Goal: Task Accomplishment & Management: Manage account settings

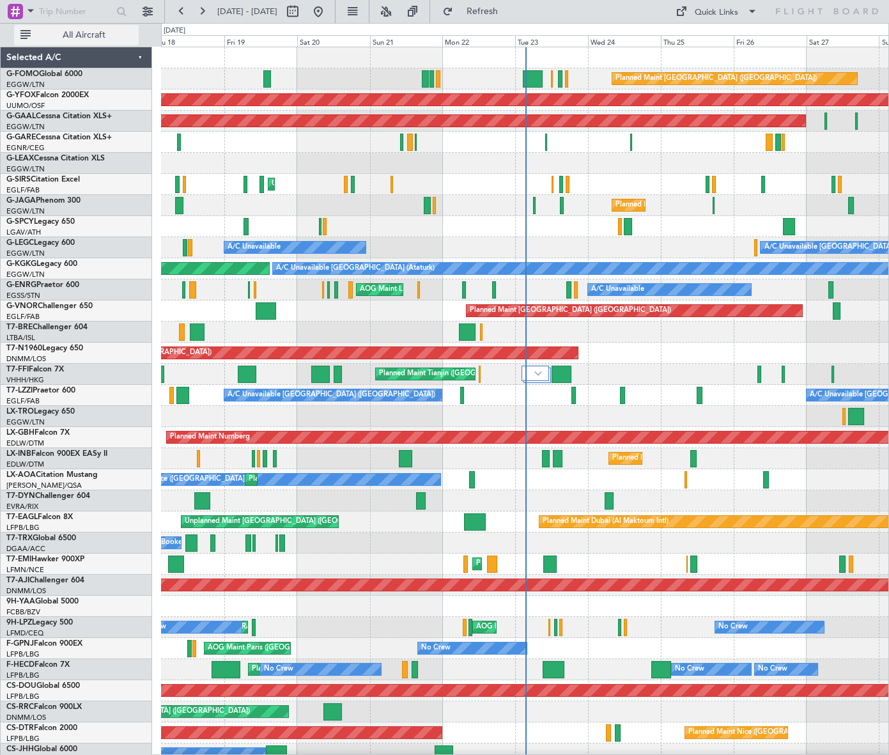
click at [105, 32] on span "All Aircraft" at bounding box center [84, 35] width 102 height 9
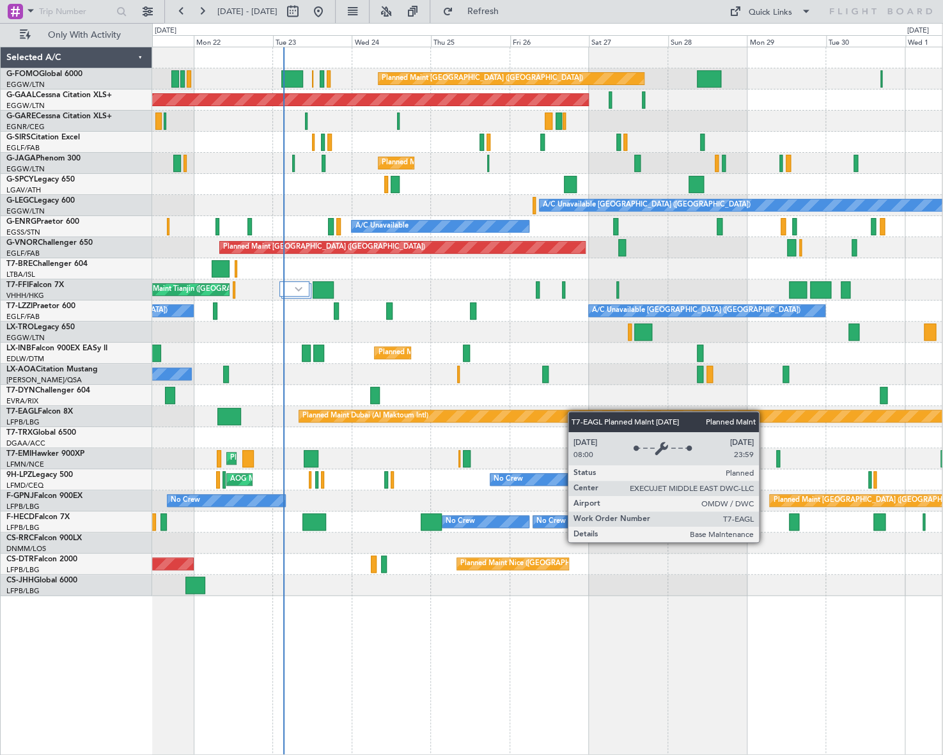
click at [424, 411] on div "Planned Maint London (Luton) Planned Maint Dusseldorf Unplanned Maint London (L…" at bounding box center [547, 321] width 790 height 549
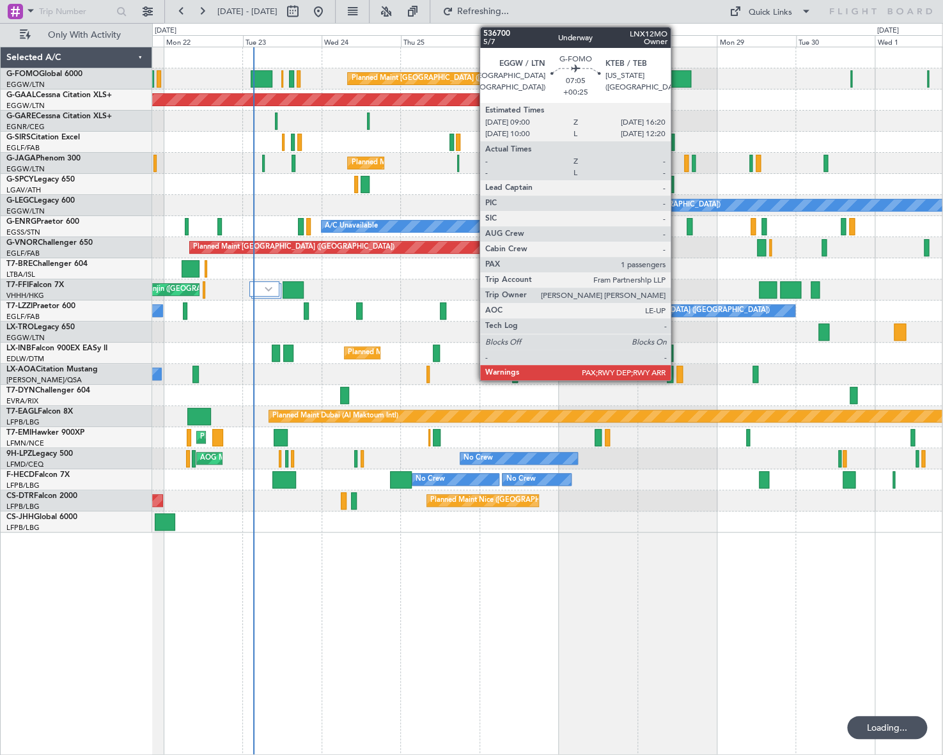
click at [676, 79] on div at bounding box center [679, 78] width 24 height 17
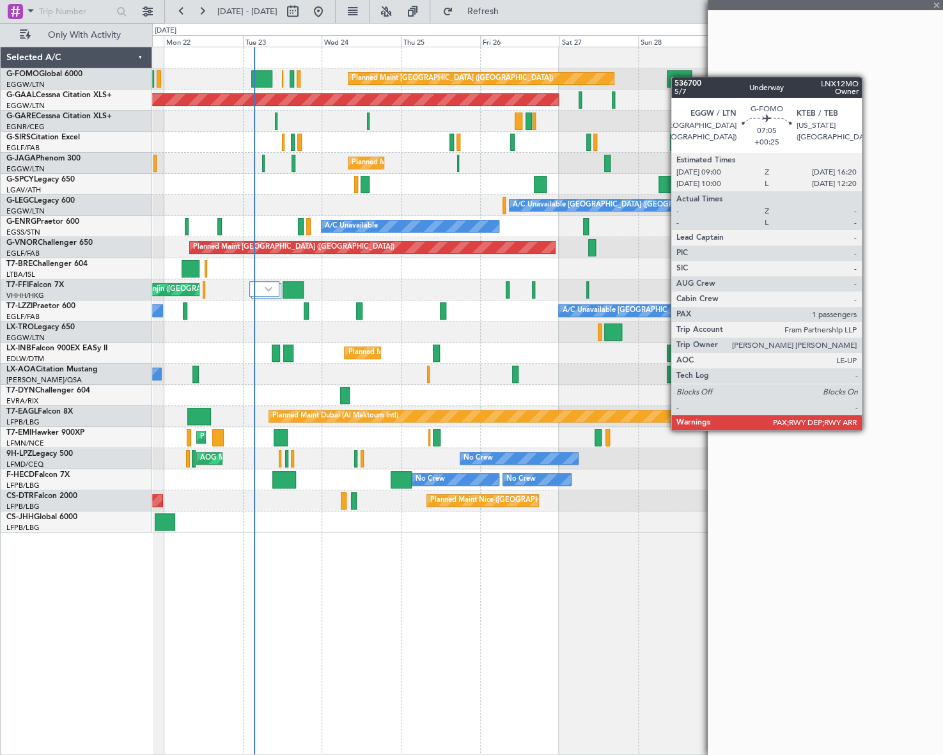
click at [677, 77] on div at bounding box center [679, 78] width 24 height 17
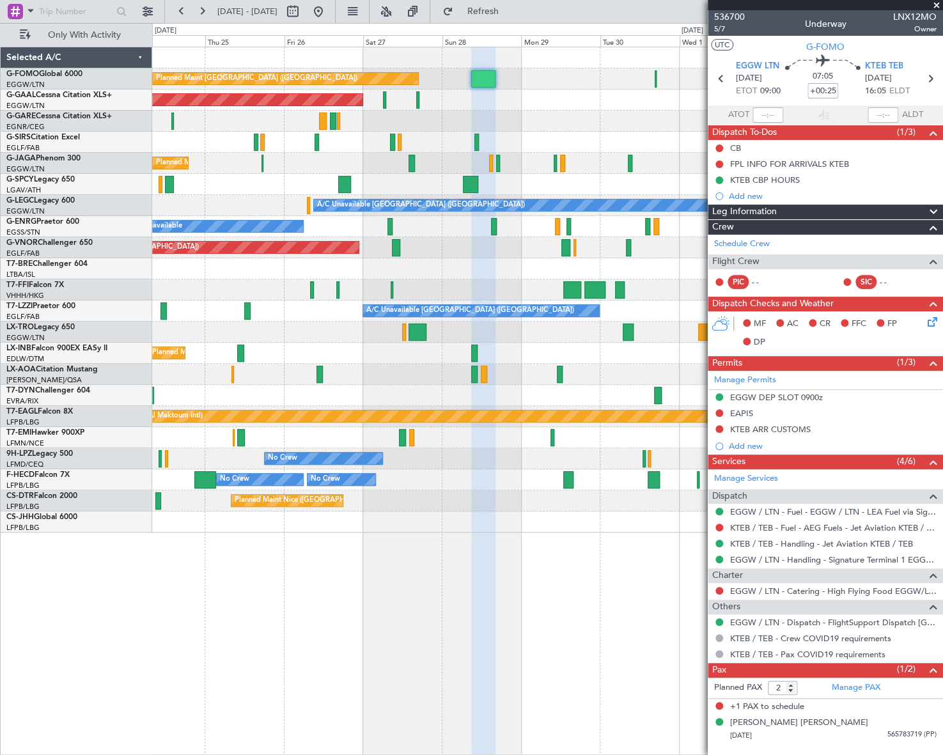
click at [279, 364] on div "Planned Maint London (Luton) Planned Maint Dusseldorf Owner Planned Maint Londo…" at bounding box center [547, 289] width 790 height 485
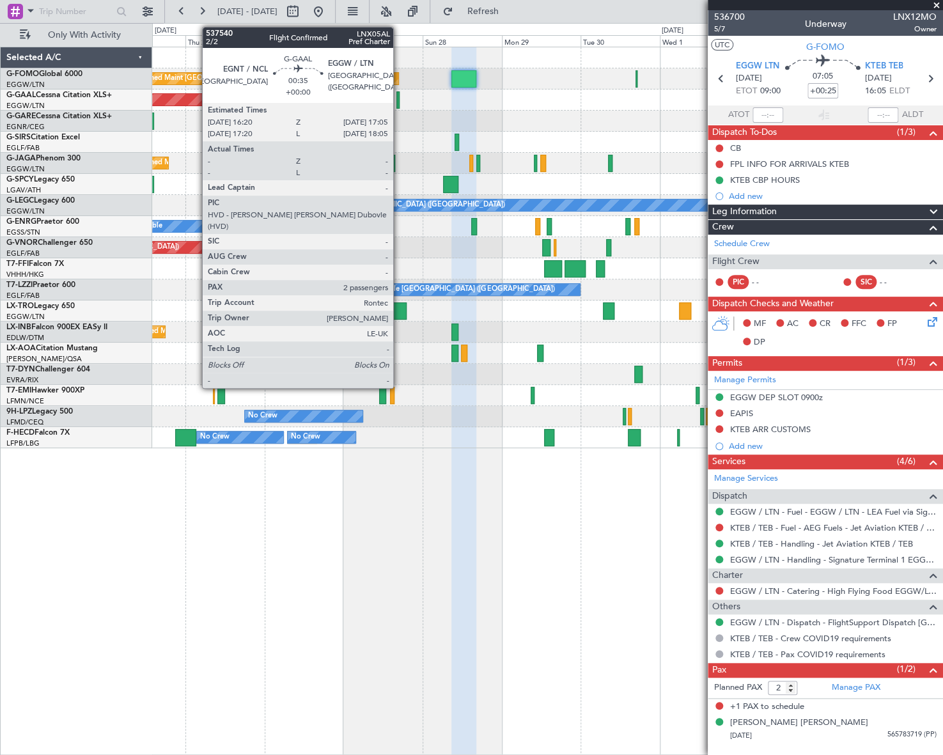
click at [399, 97] on div at bounding box center [397, 99] width 3 height 17
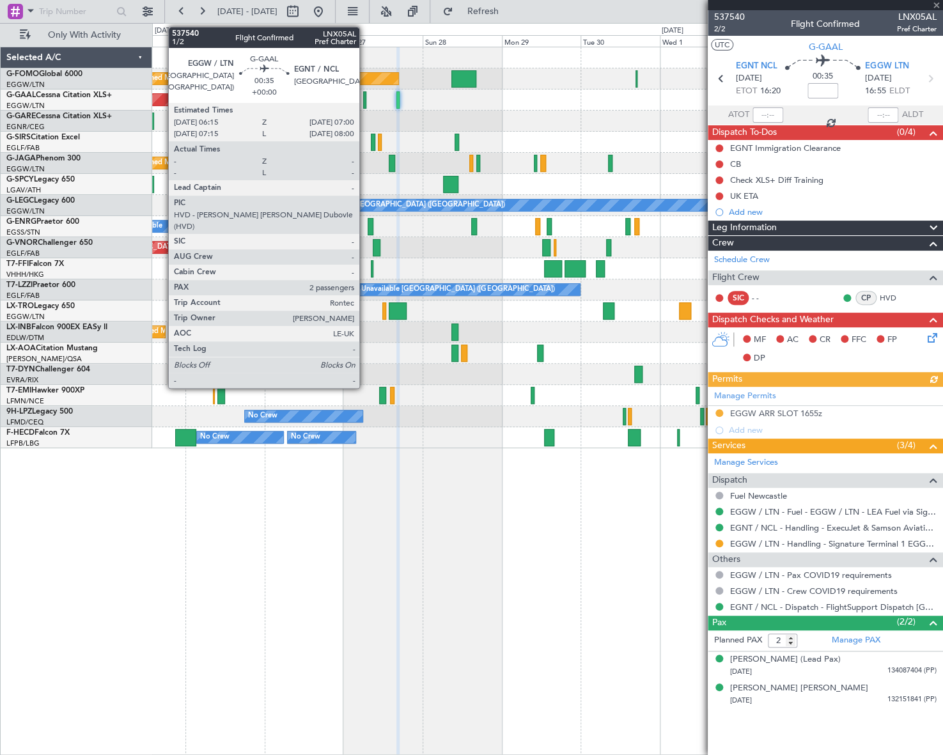
click at [365, 98] on div at bounding box center [364, 99] width 3 height 17
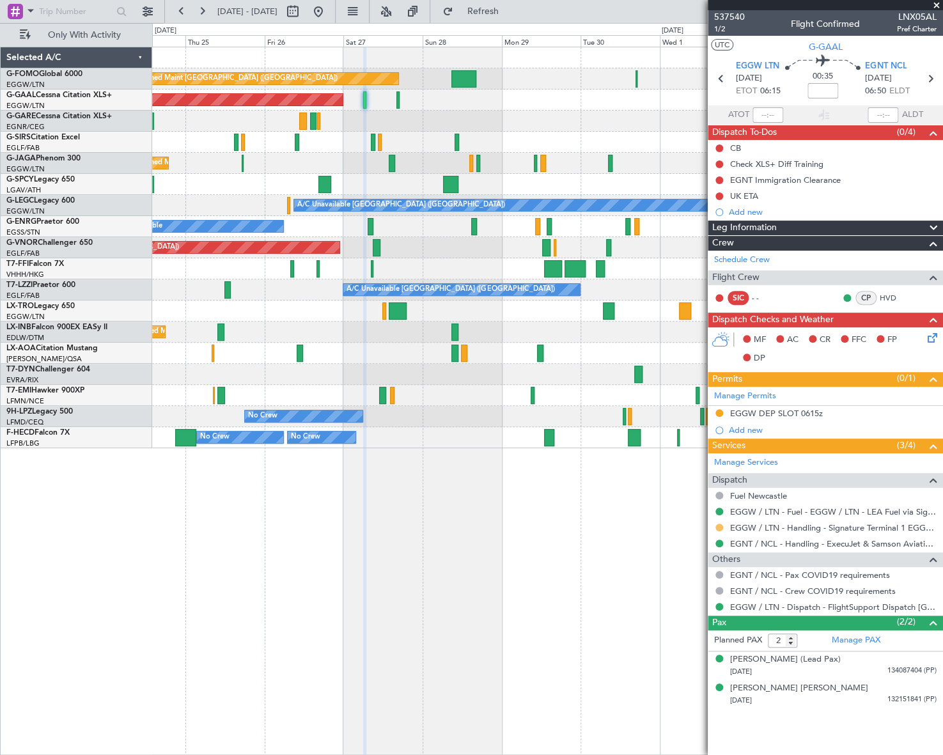
click at [719, 526] on button at bounding box center [719, 528] width 8 height 8
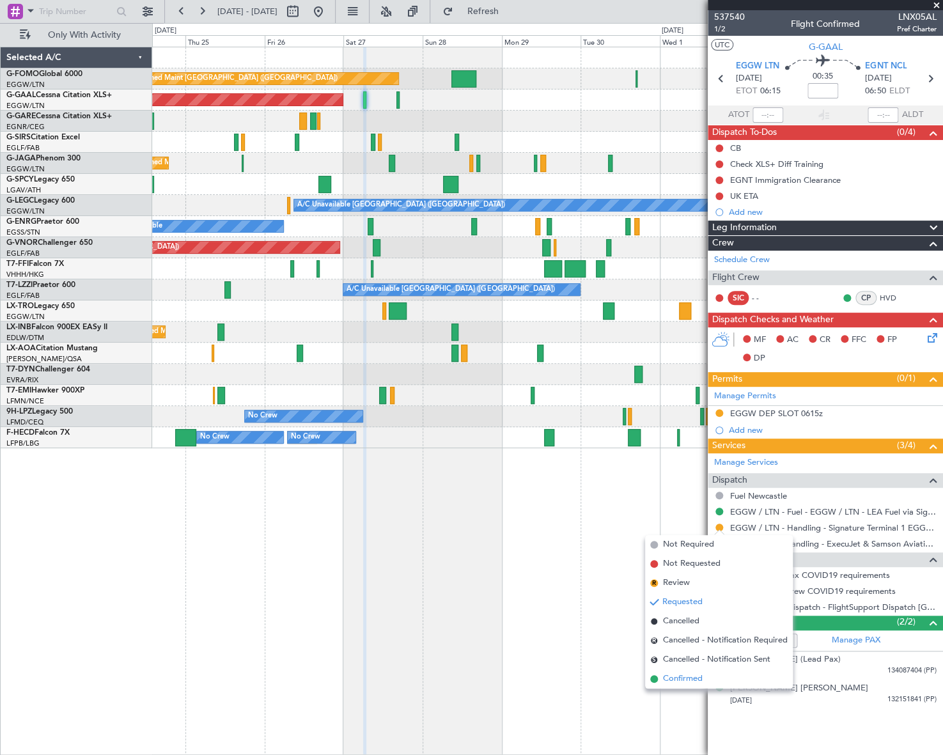
click at [692, 677] on span "Confirmed" at bounding box center [683, 679] width 40 height 13
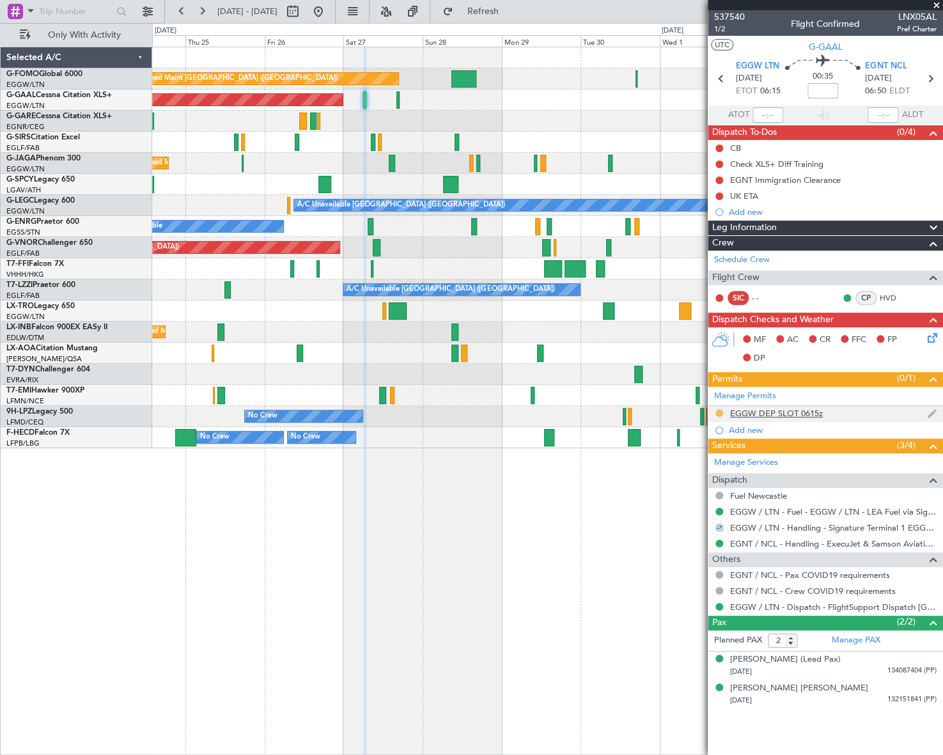
click at [720, 414] on button at bounding box center [719, 413] width 8 height 8
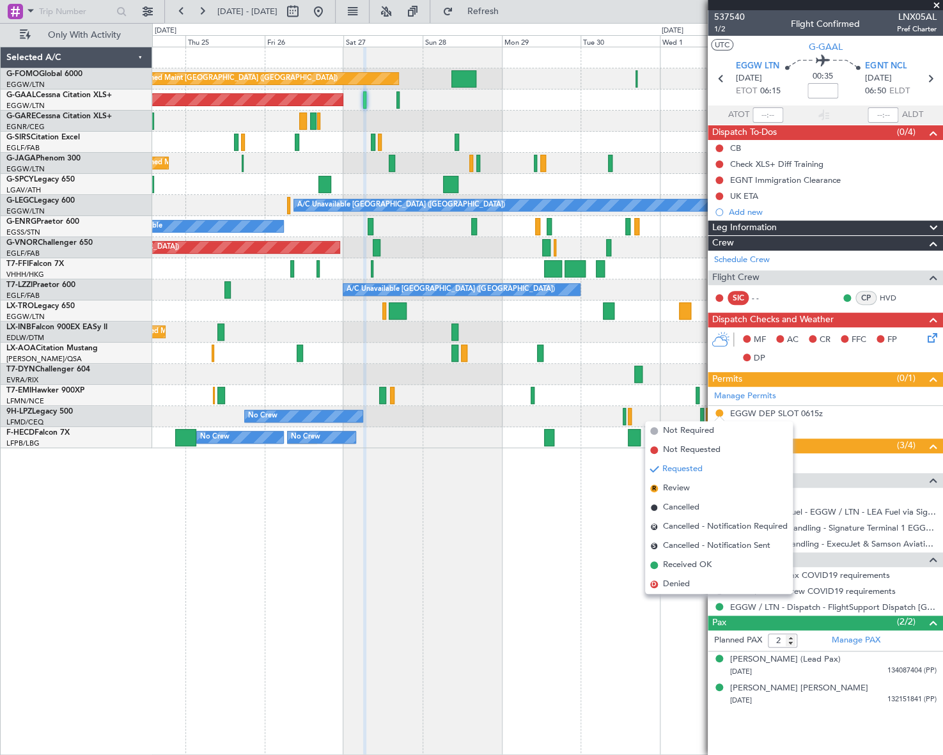
click at [680, 562] on span "Received OK" at bounding box center [687, 565] width 49 height 13
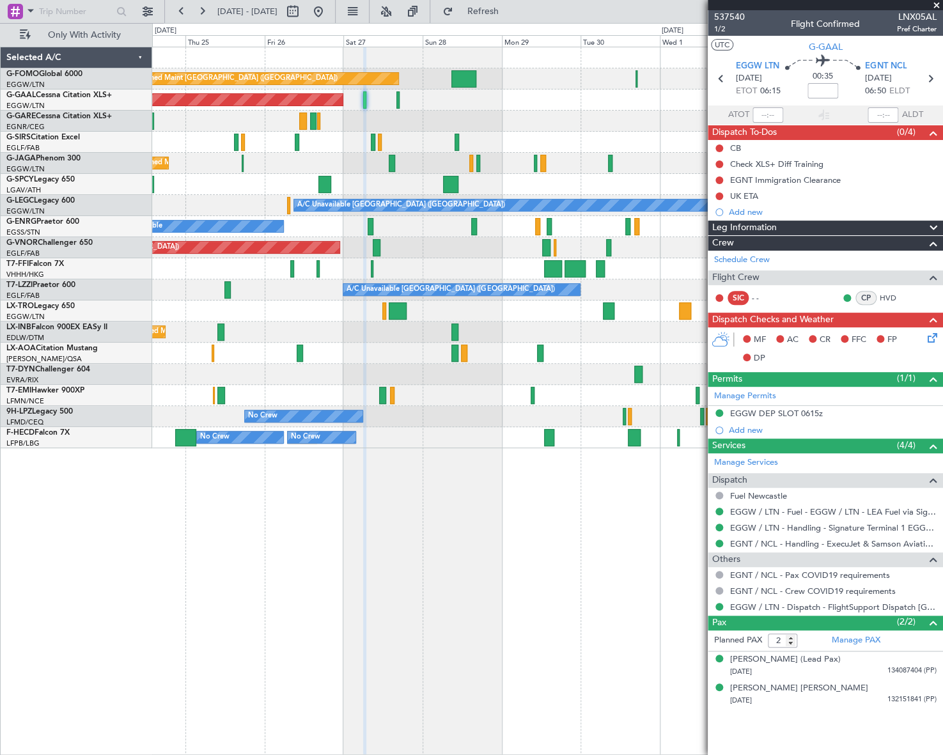
click at [353, 140] on div at bounding box center [547, 142] width 790 height 21
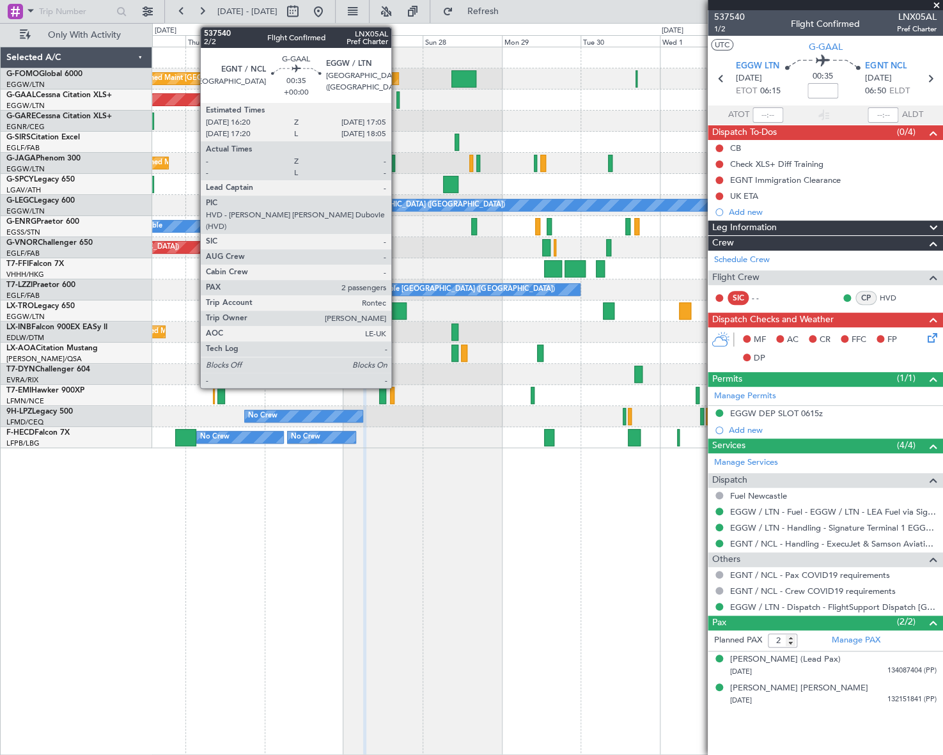
click at [397, 96] on div at bounding box center [397, 99] width 3 height 17
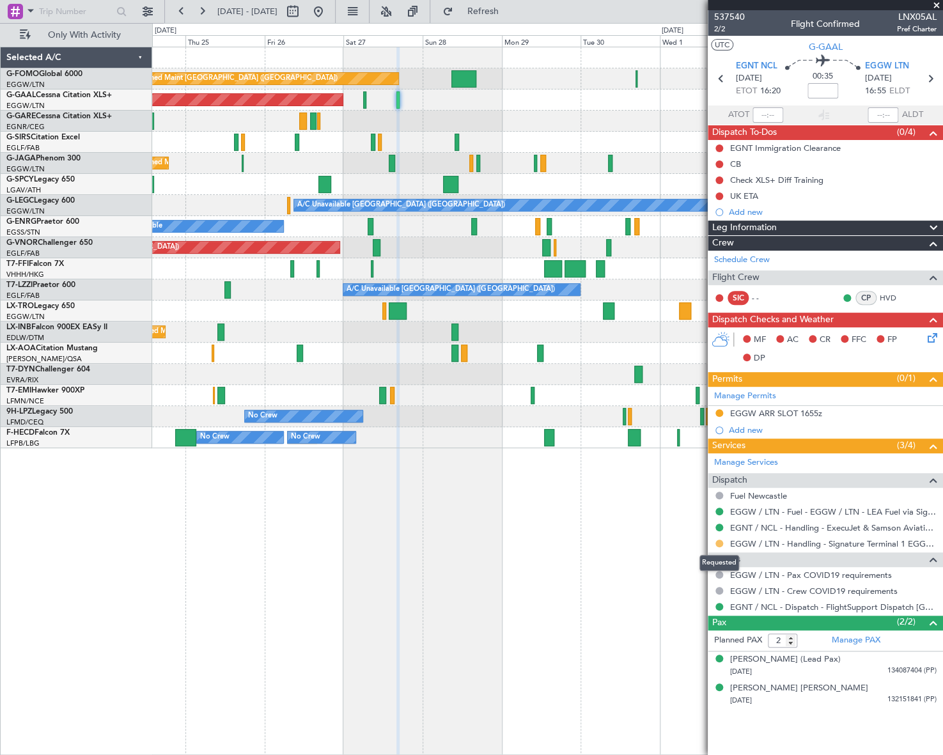
click at [719, 540] on button at bounding box center [719, 544] width 8 height 8
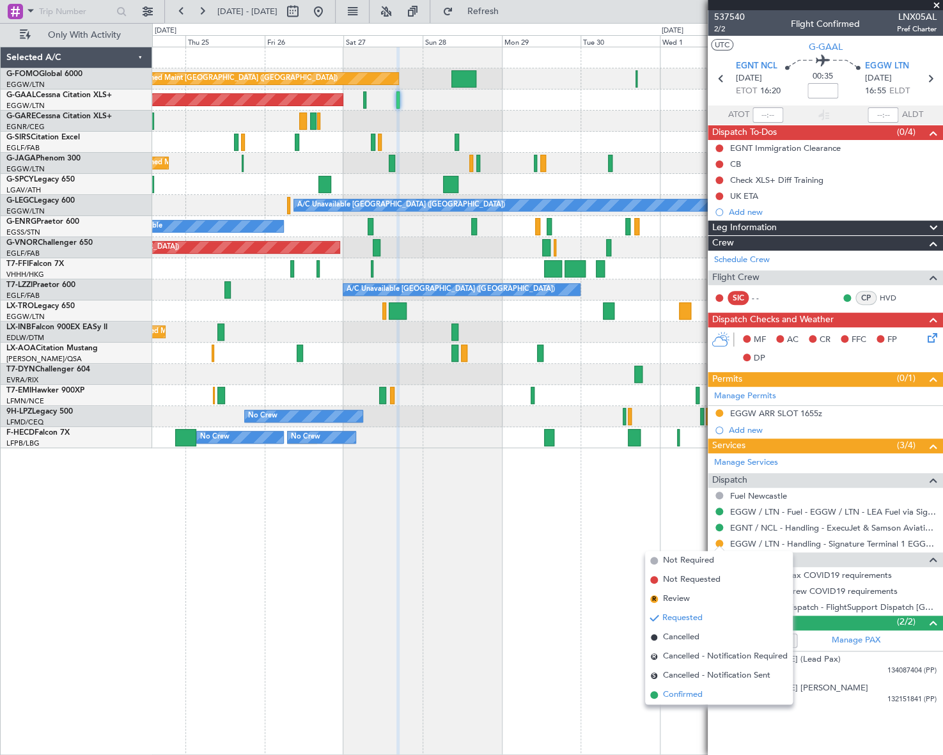
click at [683, 693] on span "Confirmed" at bounding box center [683, 695] width 40 height 13
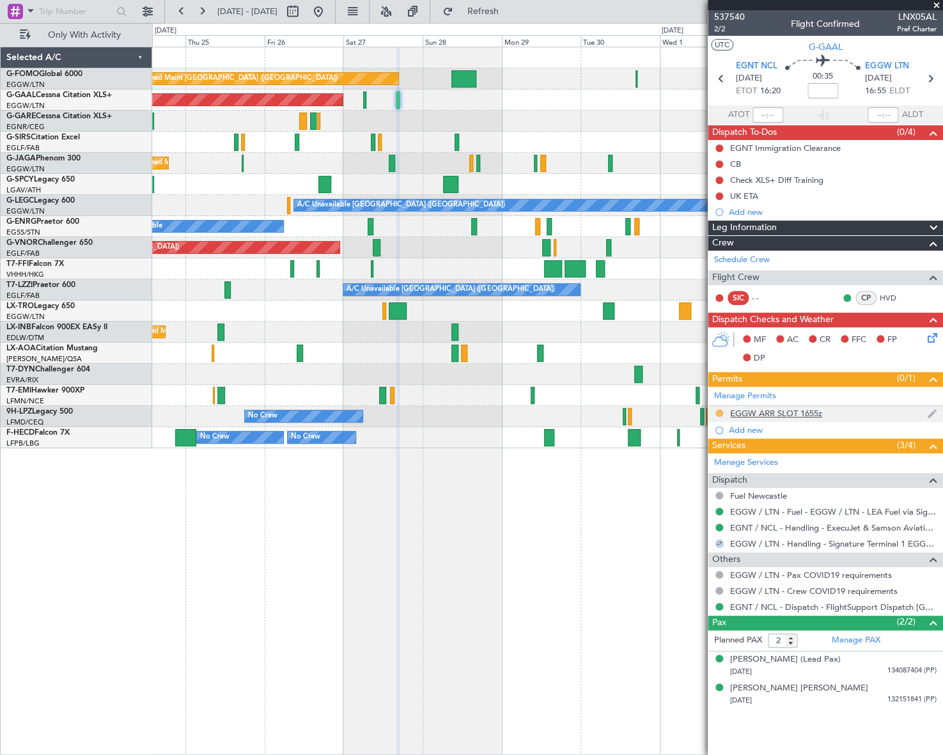
click at [718, 413] on button at bounding box center [719, 413] width 8 height 8
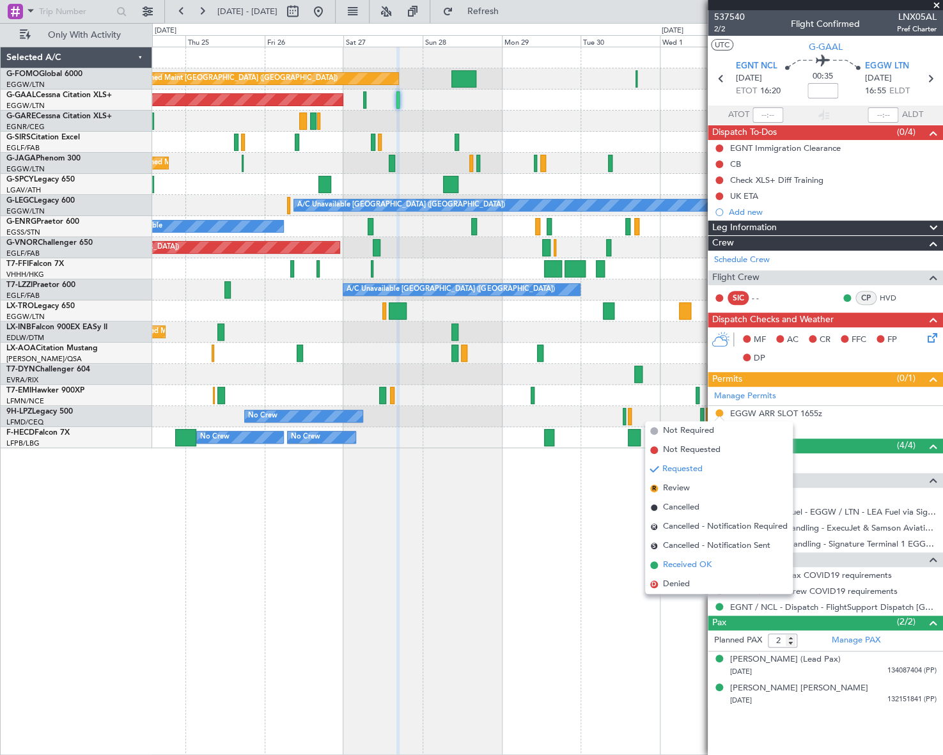
click at [683, 567] on span "Received OK" at bounding box center [687, 565] width 49 height 13
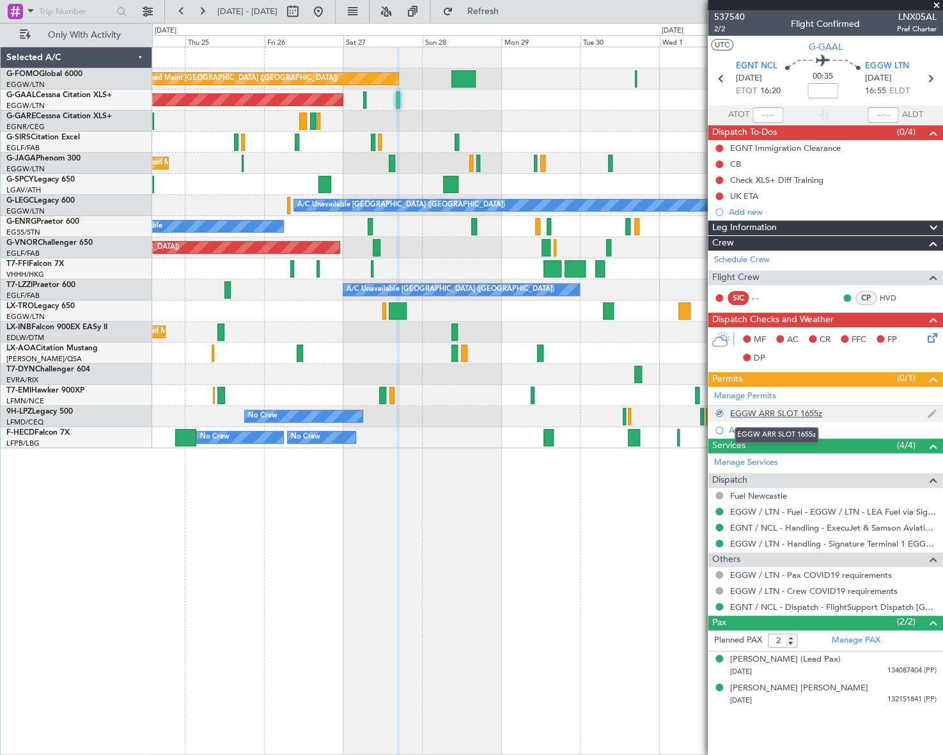
click at [811, 410] on div "EGGW ARR SLOT 1655z" at bounding box center [776, 413] width 92 height 11
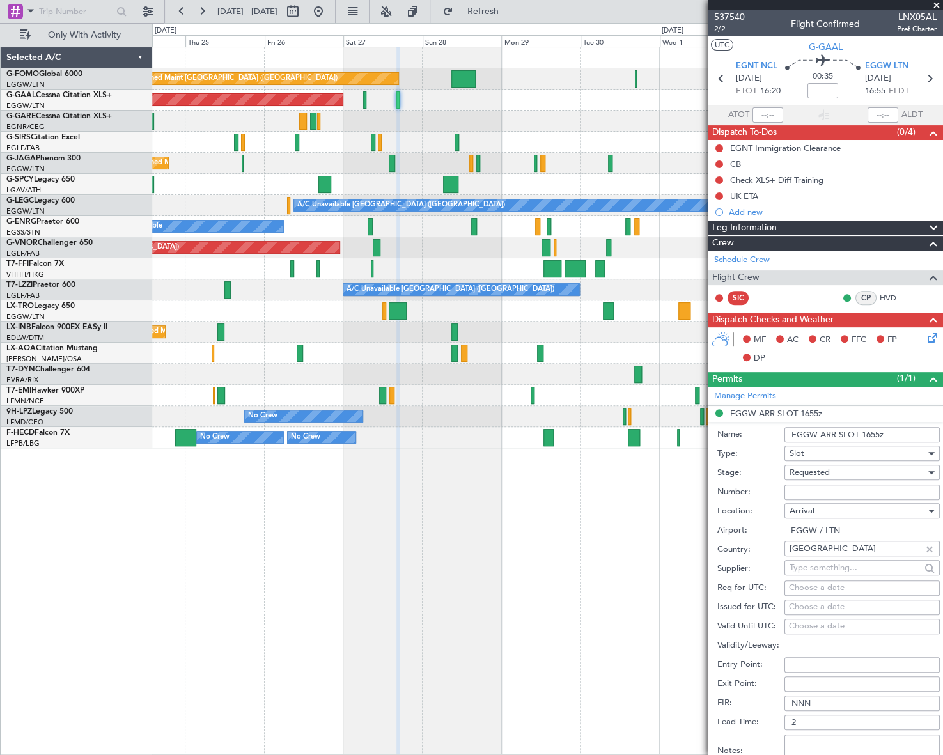
click at [877, 435] on input "EGGW ARR SLOT 1655z" at bounding box center [862, 434] width 155 height 15
click at [876, 431] on input "EGGW ARR SLOT 1655z" at bounding box center [862, 434] width 155 height 15
type input "EGGW ARR SLOT 1705z"
click at [806, 475] on span "Requested" at bounding box center [810, 473] width 40 height 12
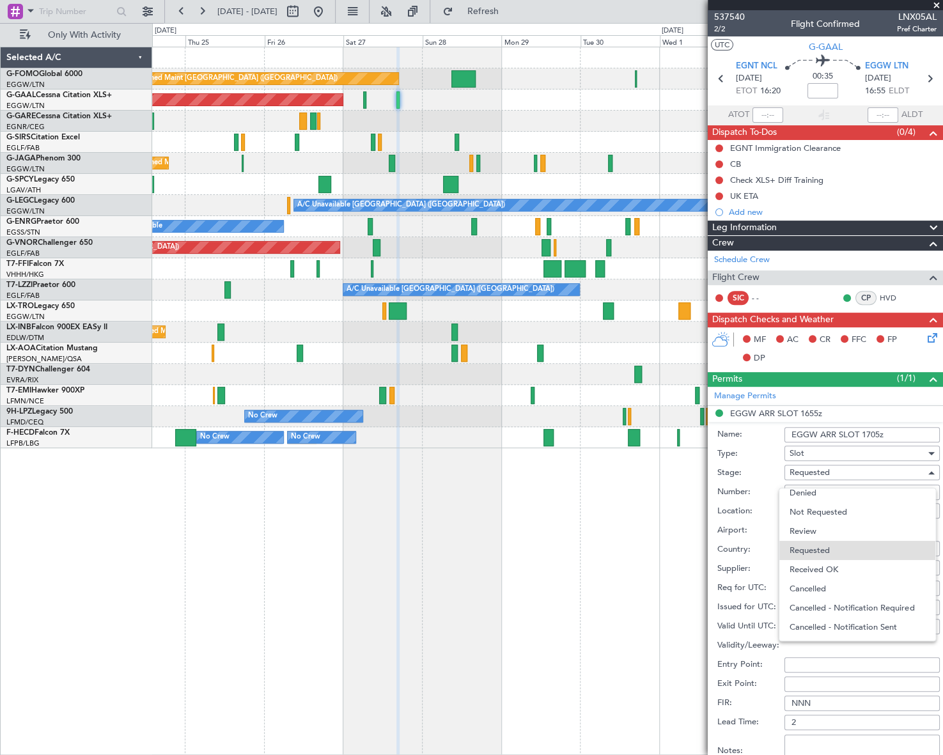
click at [830, 570] on span "Received OK" at bounding box center [858, 569] width 136 height 19
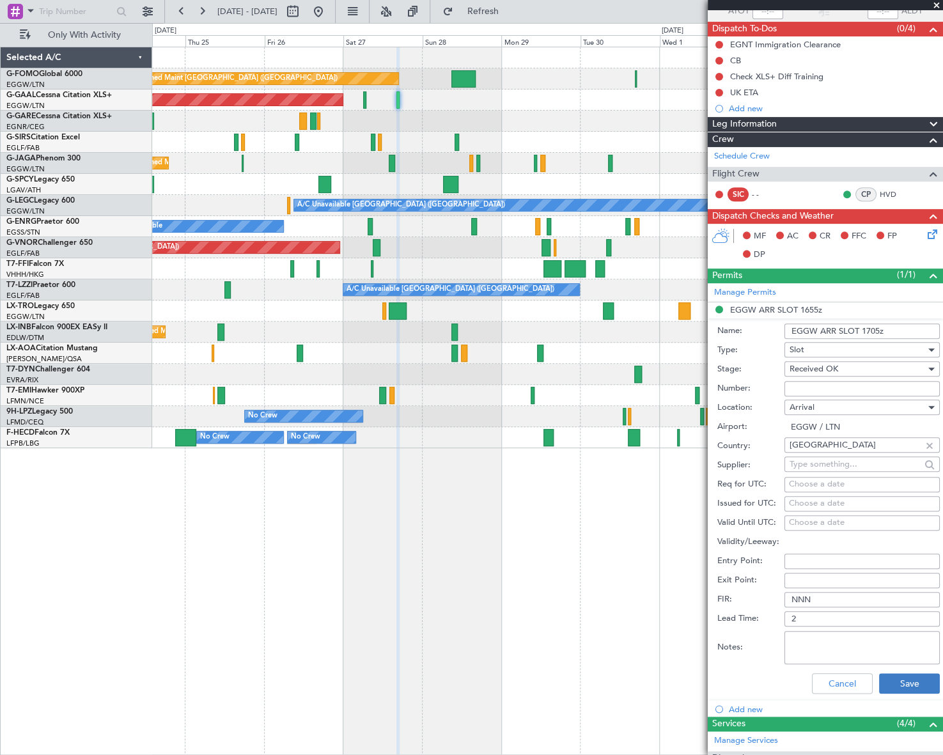
scroll to position [174, 0]
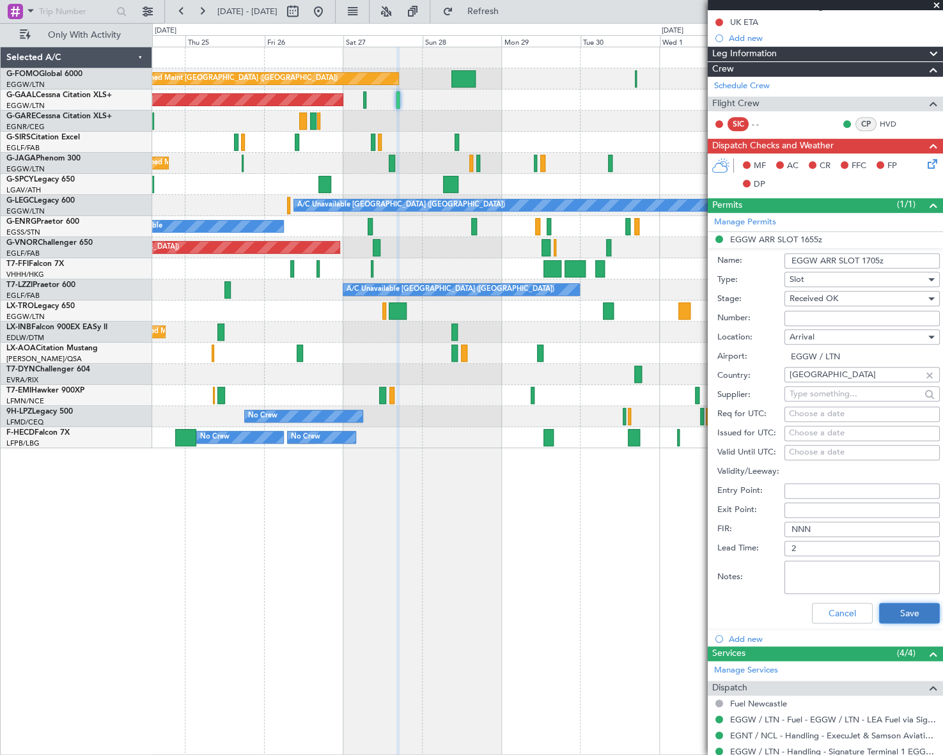
click at [889, 607] on button "Save" at bounding box center [909, 613] width 61 height 20
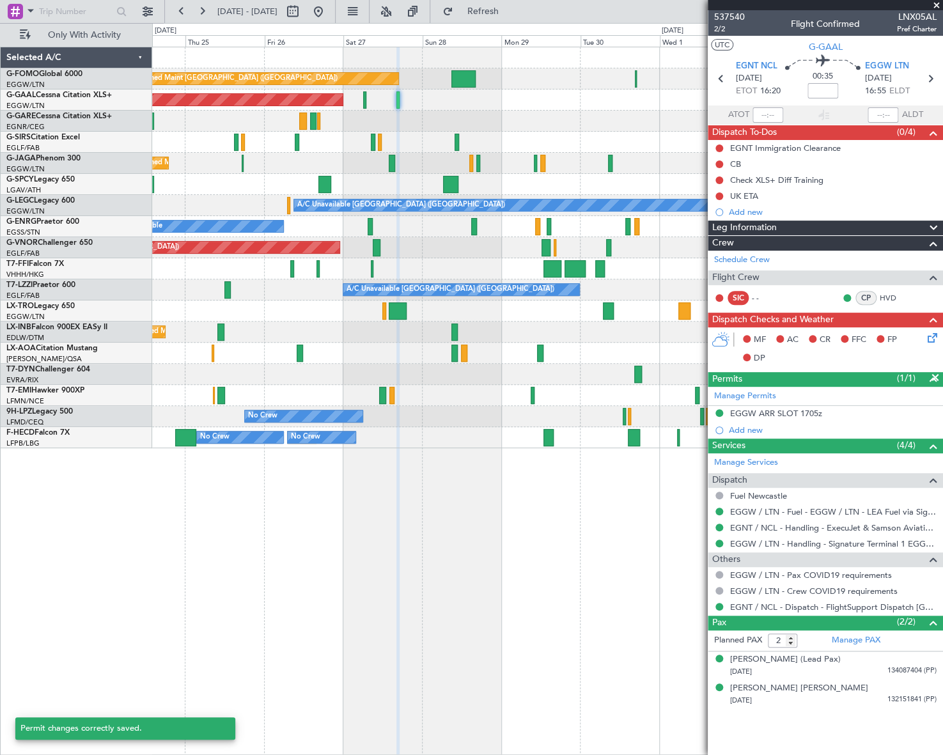
scroll to position [0, 0]
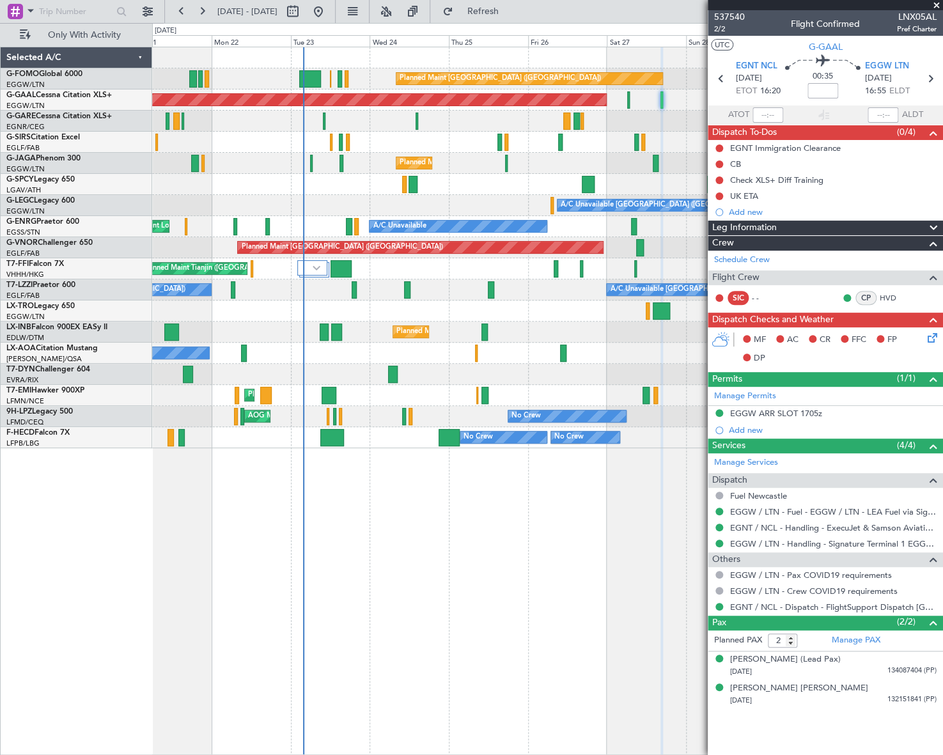
click at [514, 391] on div "Planned Maint London (Luton) Planned Maint Dusseldorf Unplanned Maint London (L…" at bounding box center [547, 247] width 790 height 401
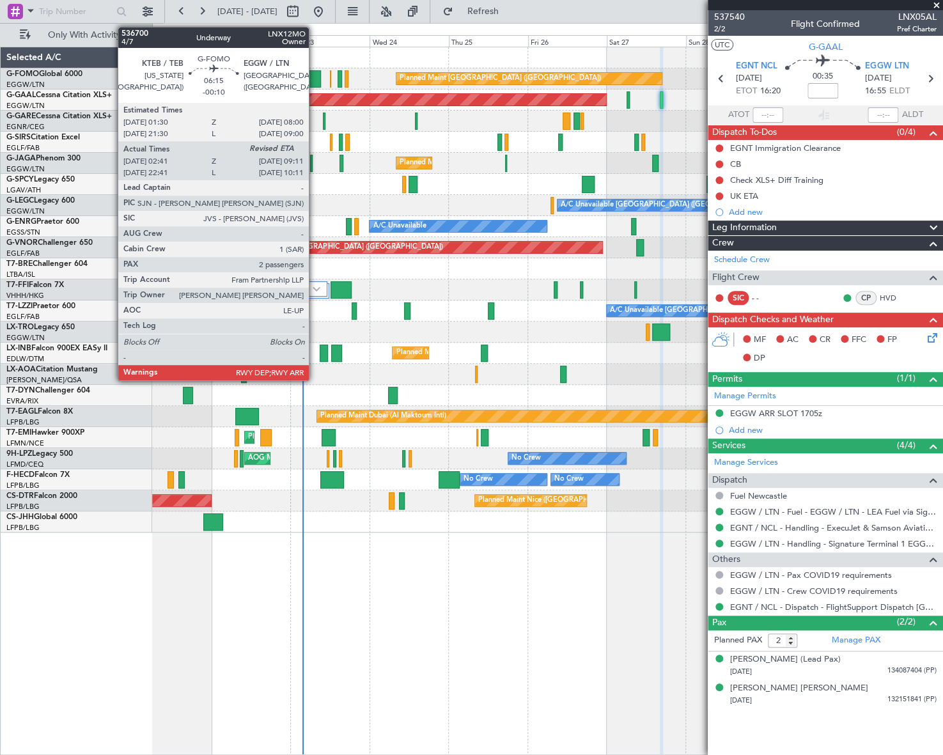
click at [315, 77] on div at bounding box center [310, 78] width 22 height 17
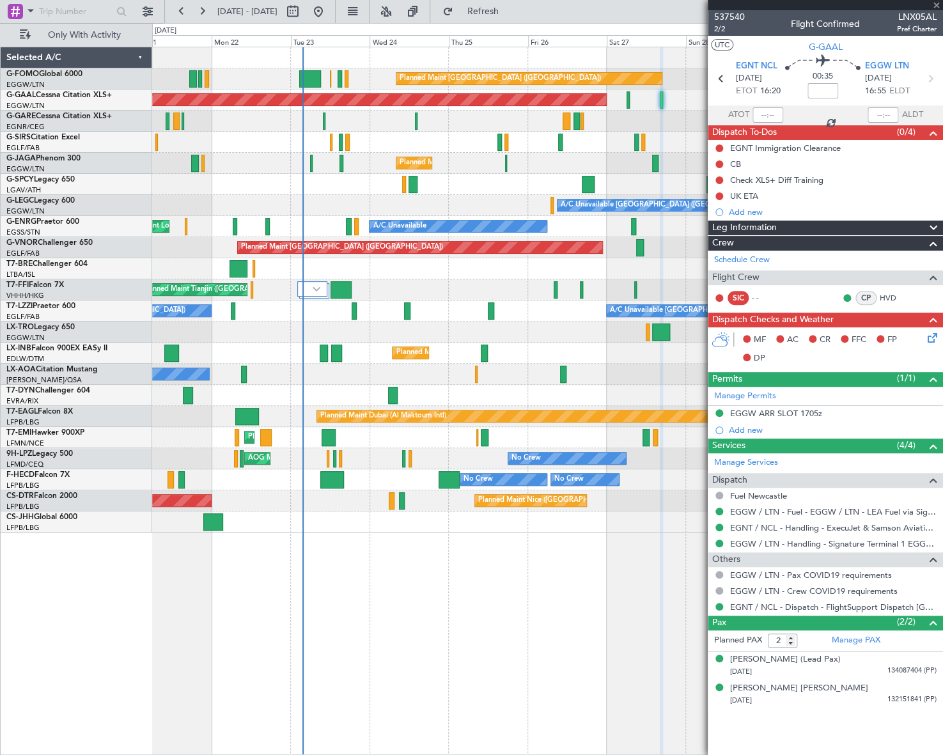
type input "-00:10"
type input "02:41"
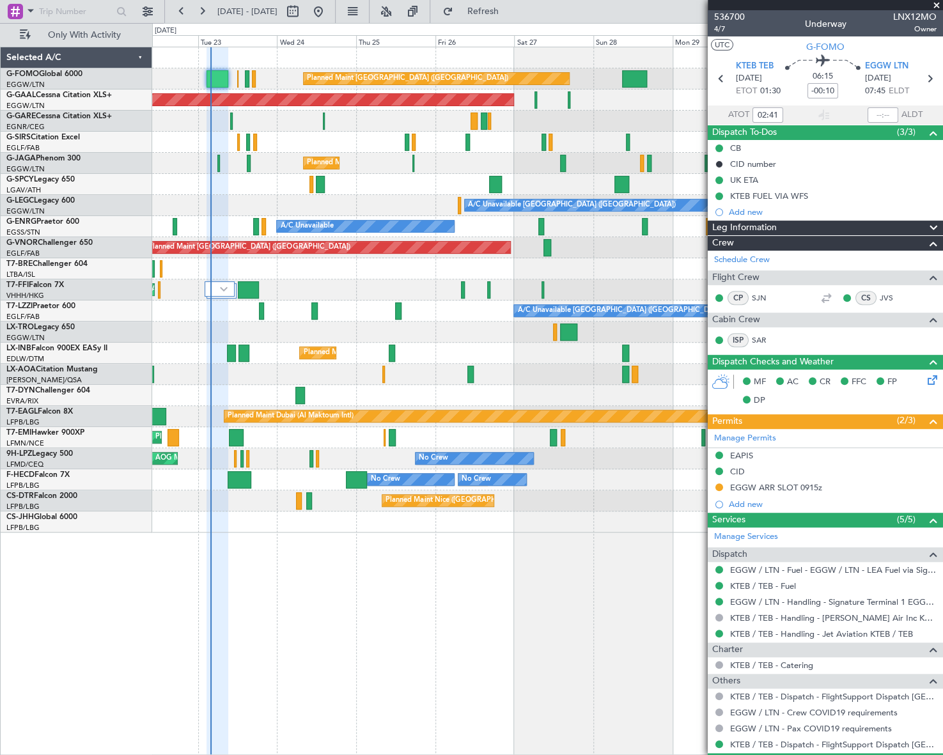
click at [315, 300] on div "Planned Maint [GEOGRAPHIC_DATA] ([GEOGRAPHIC_DATA]) Planned [GEOGRAPHIC_DATA] O…" at bounding box center [547, 289] width 790 height 485
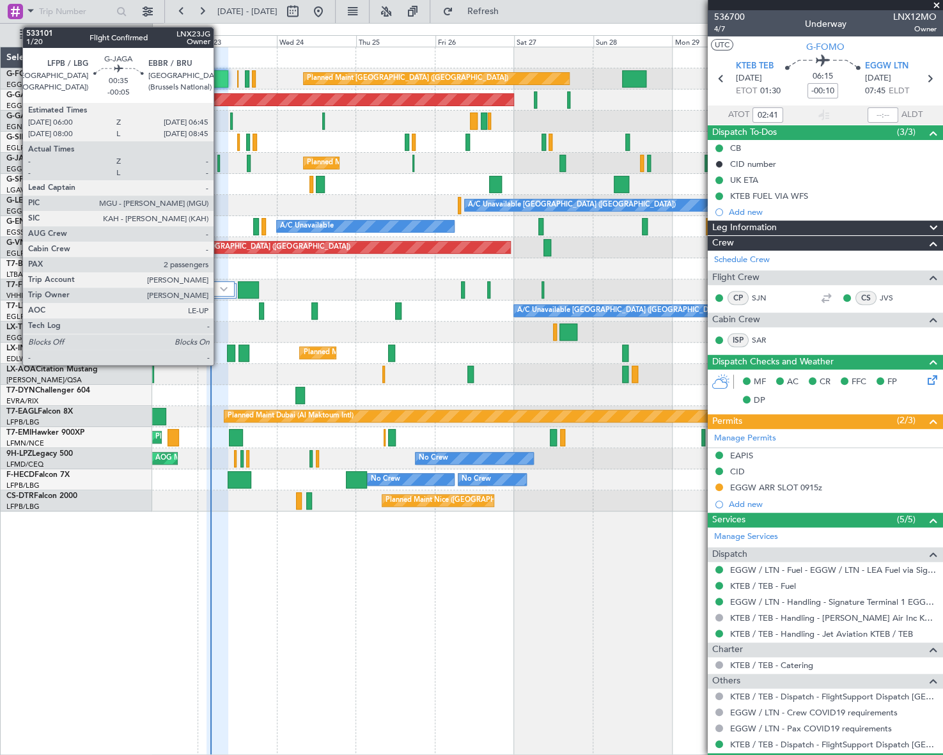
click at [219, 159] on div at bounding box center [218, 163] width 3 height 17
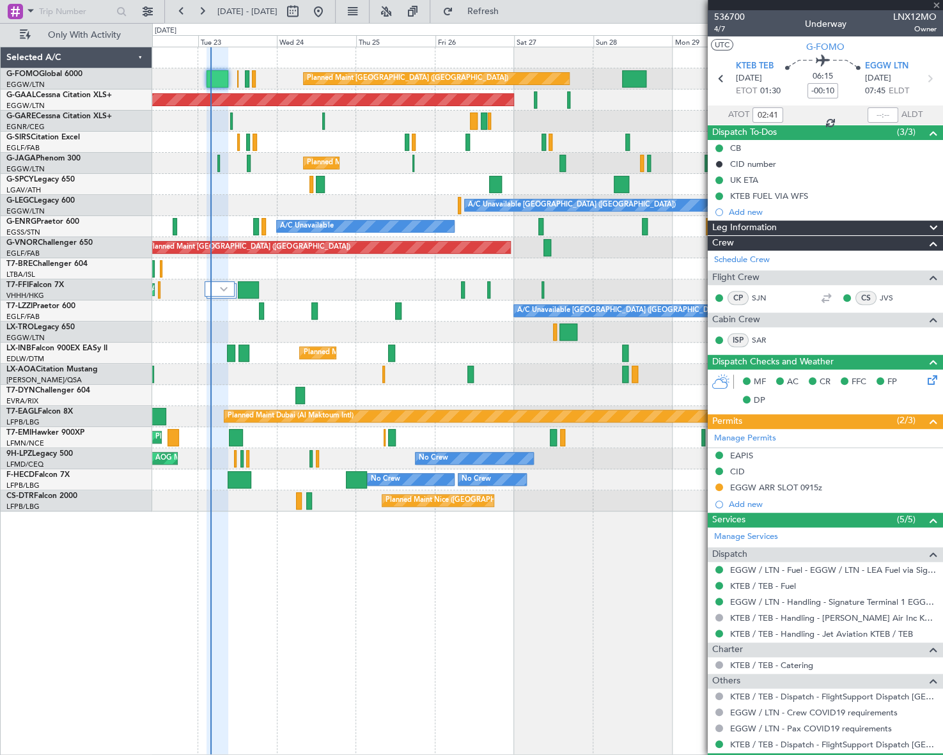
type input "-00:05"
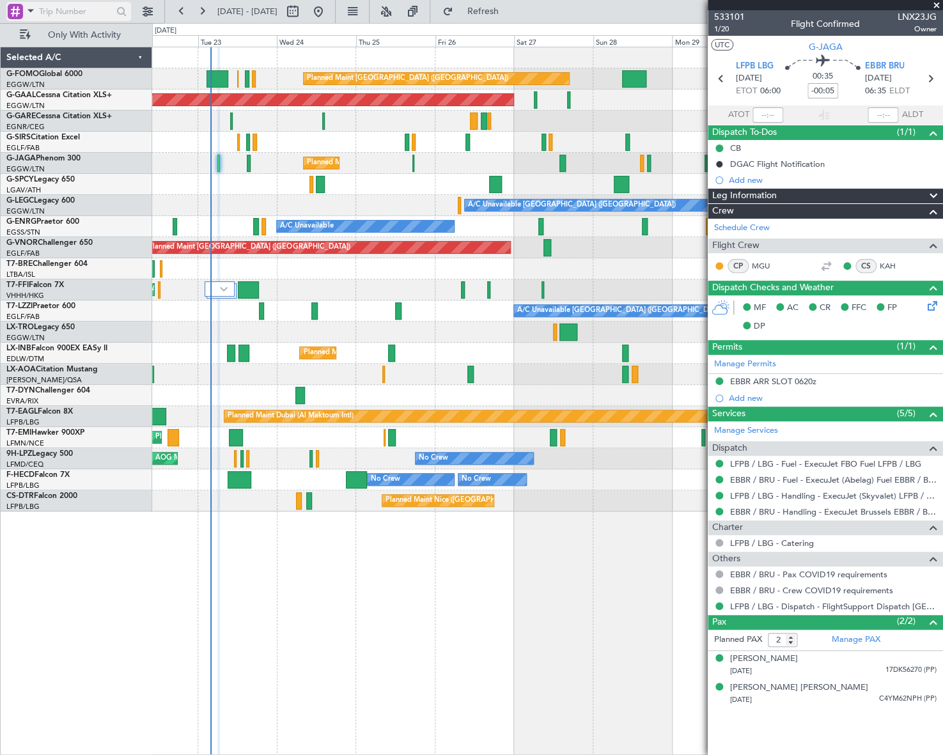
click at [33, 4] on span at bounding box center [30, 11] width 15 height 16
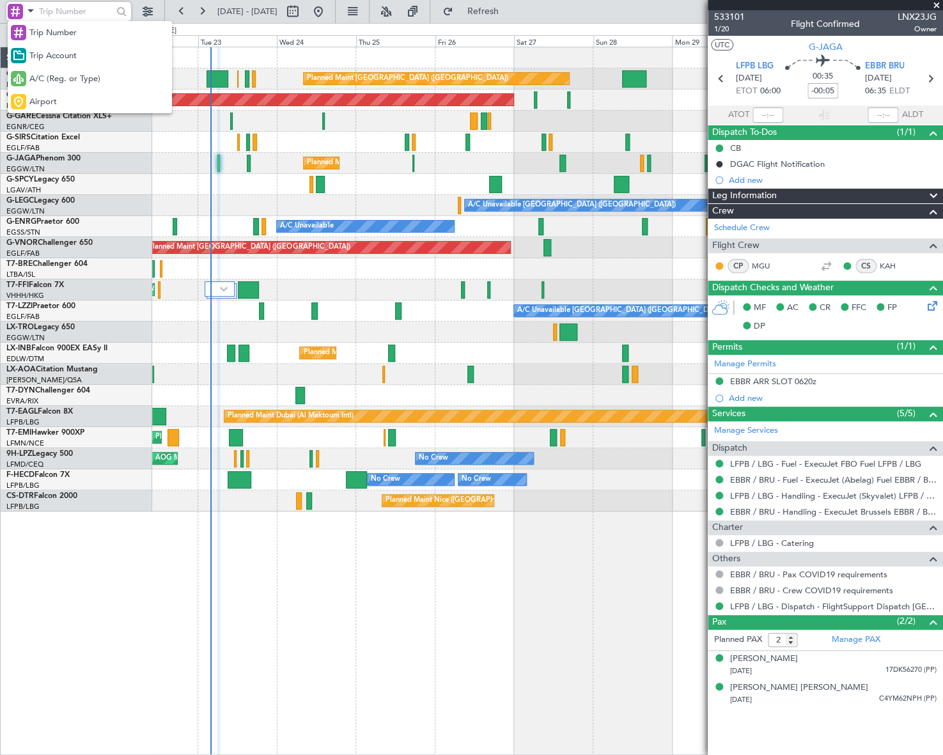
drag, startPoint x: 49, startPoint y: 101, endPoint x: 70, endPoint y: 33, distance: 71.6
click at [49, 99] on span "Airport" at bounding box center [42, 102] width 27 height 13
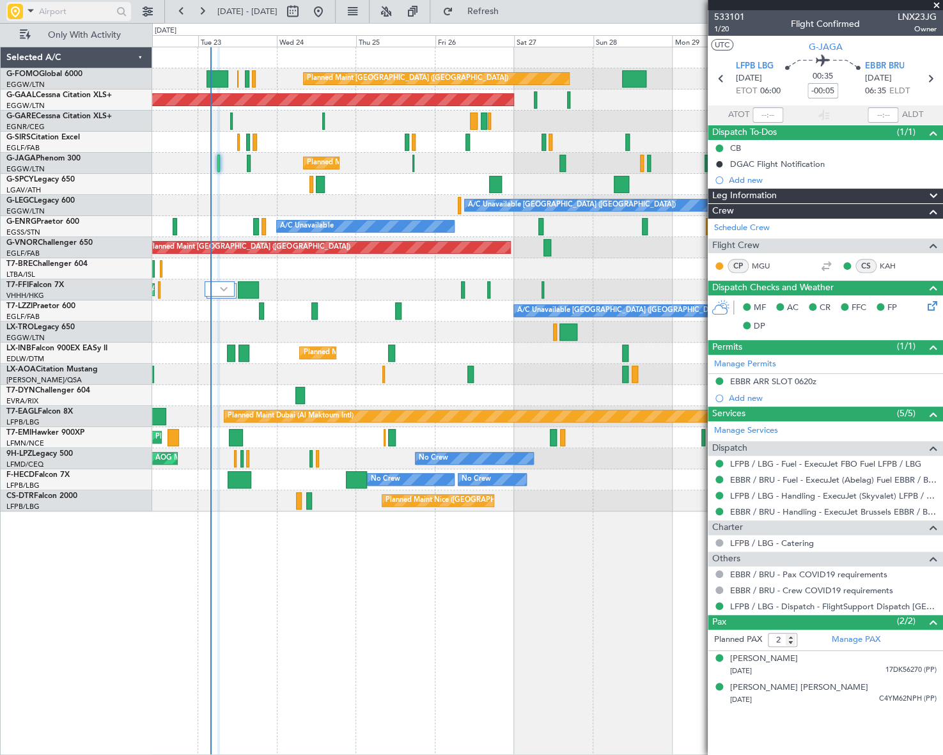
click at [68, 15] on input "text" at bounding box center [76, 11] width 74 height 19
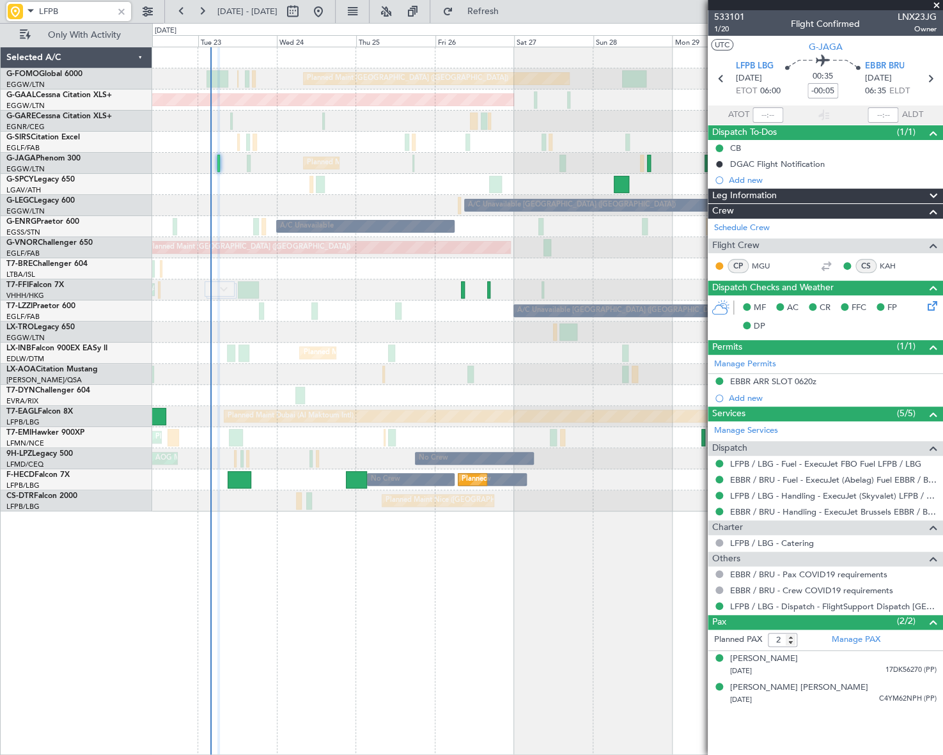
type input "LFPB"
click at [124, 9] on div at bounding box center [121, 11] width 14 height 14
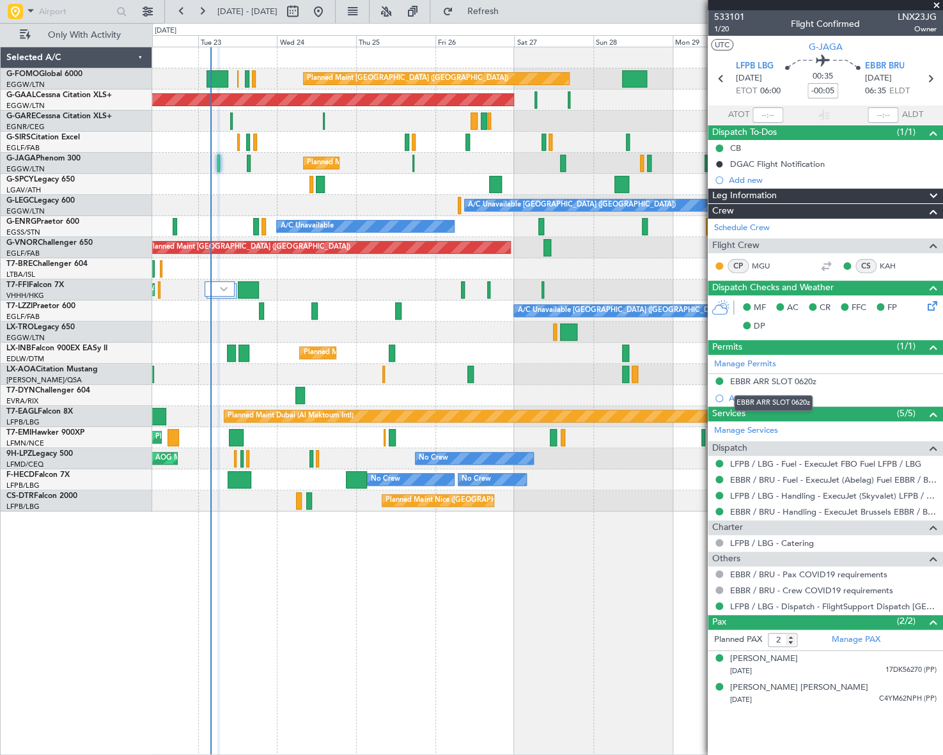
click at [781, 386] on mat-tooltip-component "EBBR ARR SLOT 0620z" at bounding box center [773, 403] width 97 height 34
click at [780, 380] on div "EBBR ARR SLOT 0620z" at bounding box center [773, 381] width 86 height 11
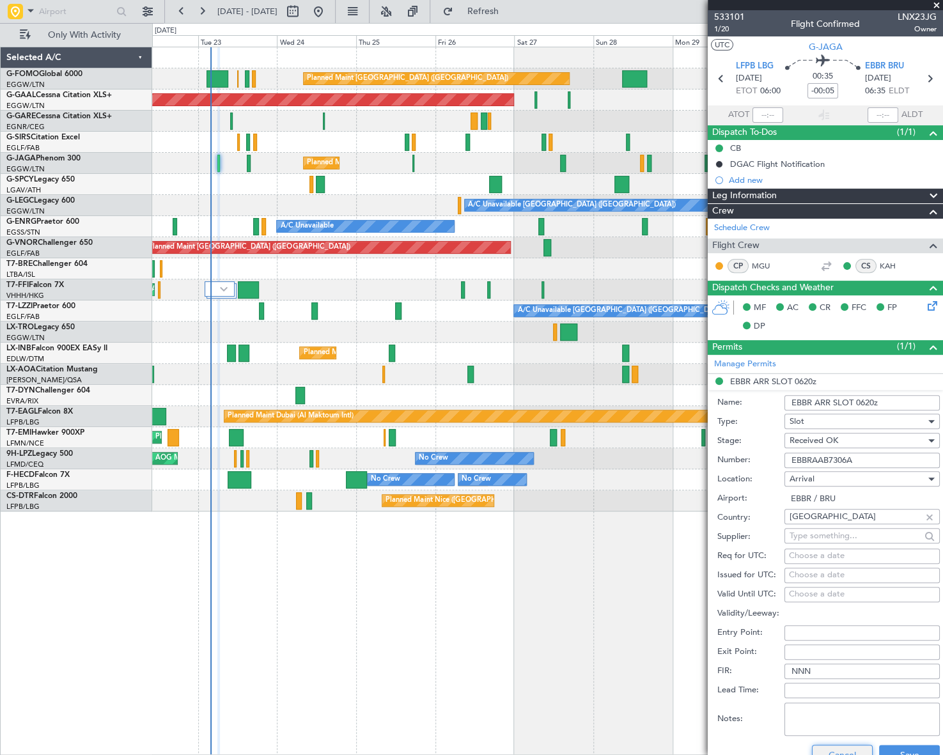
click at [844, 754] on html "22 Sep 2025 - 02 Oct 2025 Refresh Quick Links Only With Activity Planned Maint …" at bounding box center [471, 377] width 943 height 755
click at [845, 747] on button "Cancel" at bounding box center [842, 755] width 61 height 20
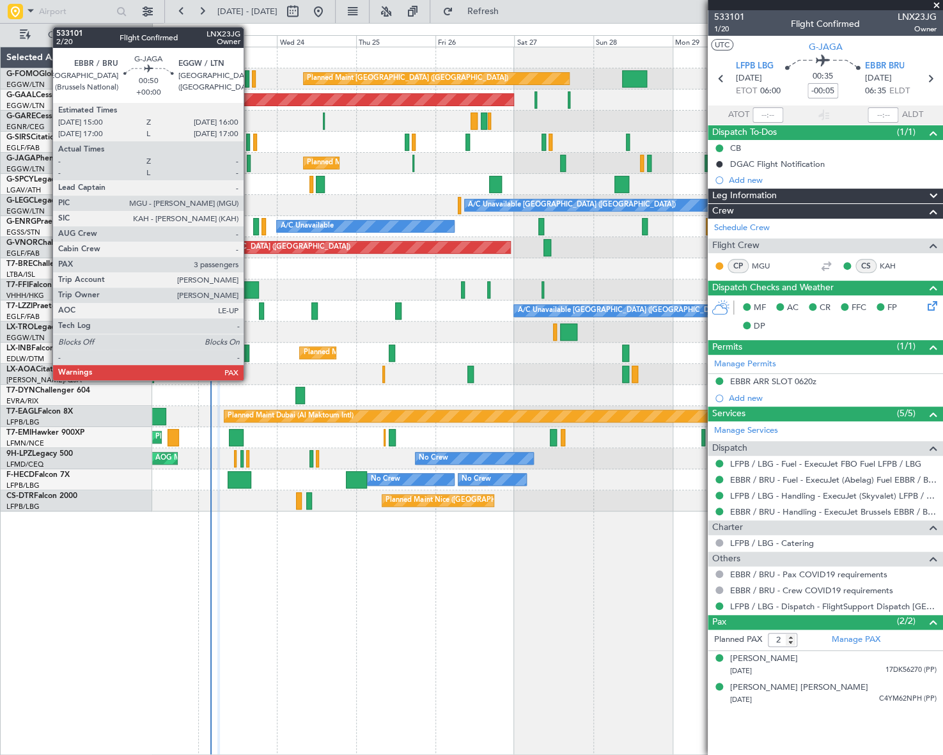
click at [249, 159] on div at bounding box center [249, 163] width 4 height 17
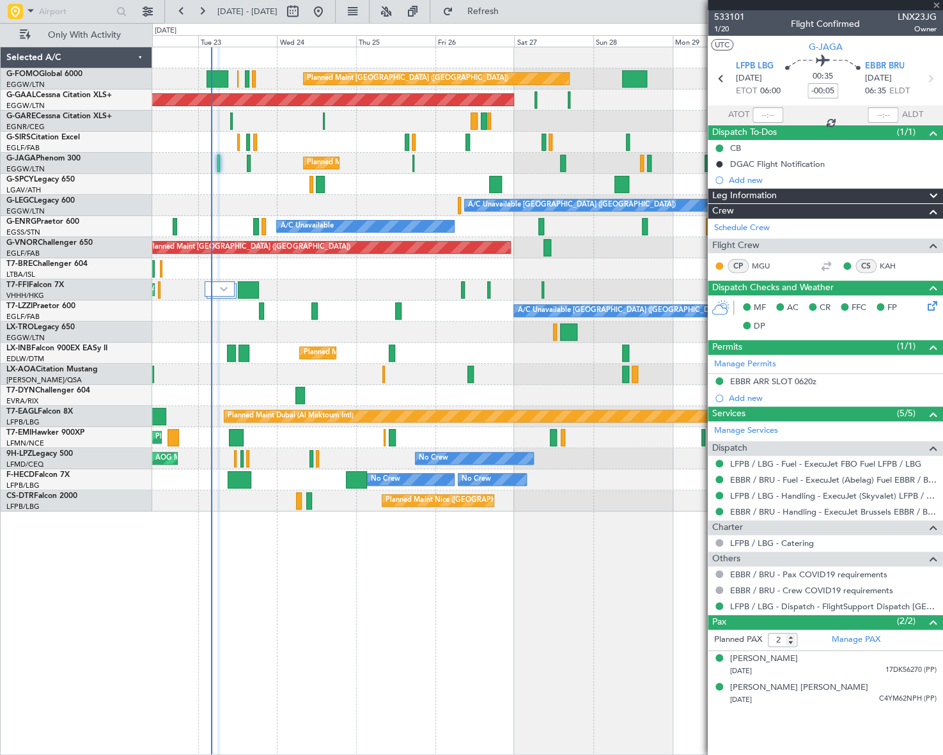
type input "3"
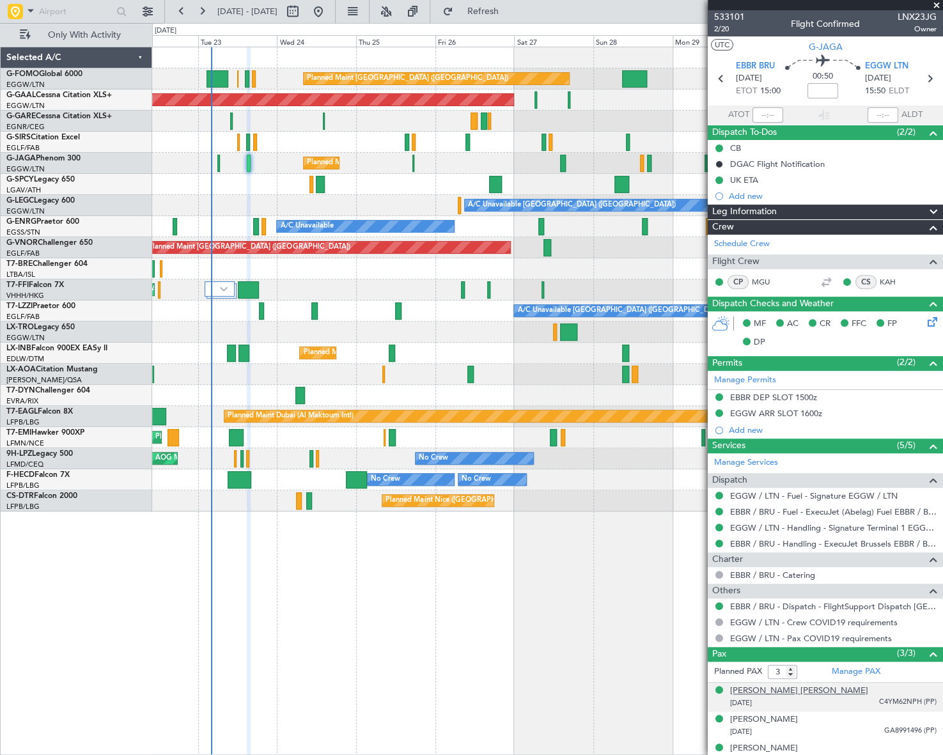
scroll to position [12, 0]
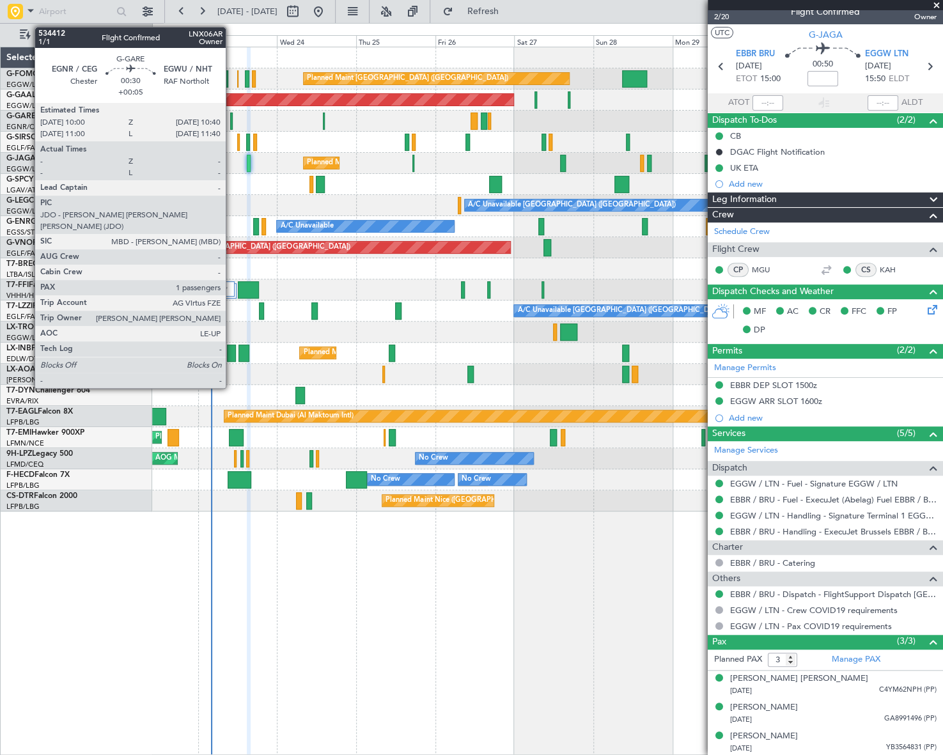
click at [231, 117] on div at bounding box center [231, 121] width 3 height 17
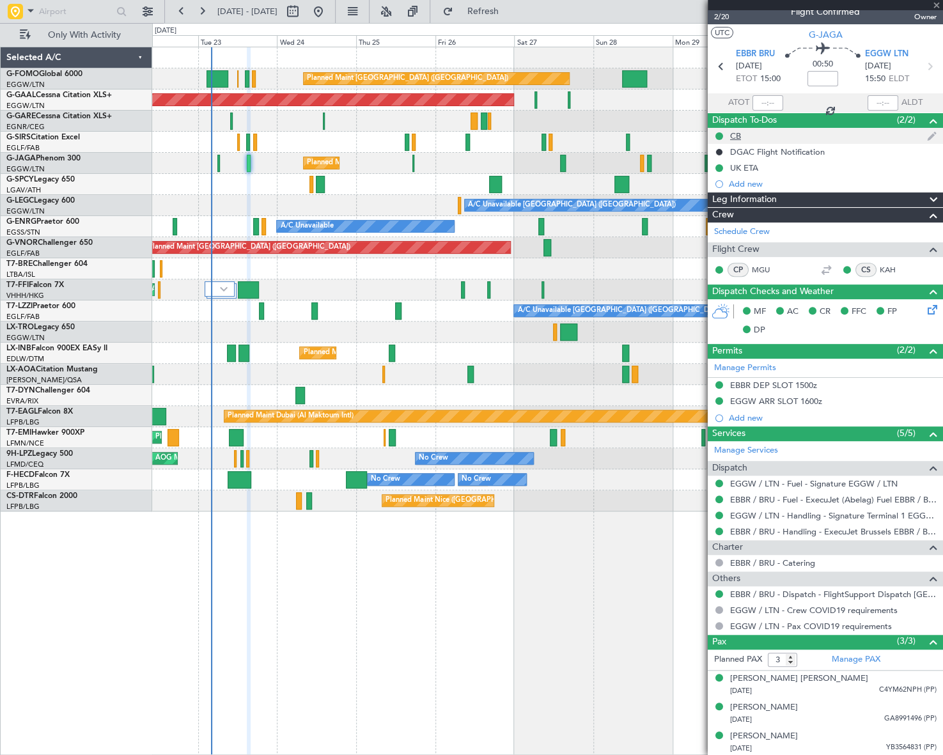
type input "+00:05"
type input "1"
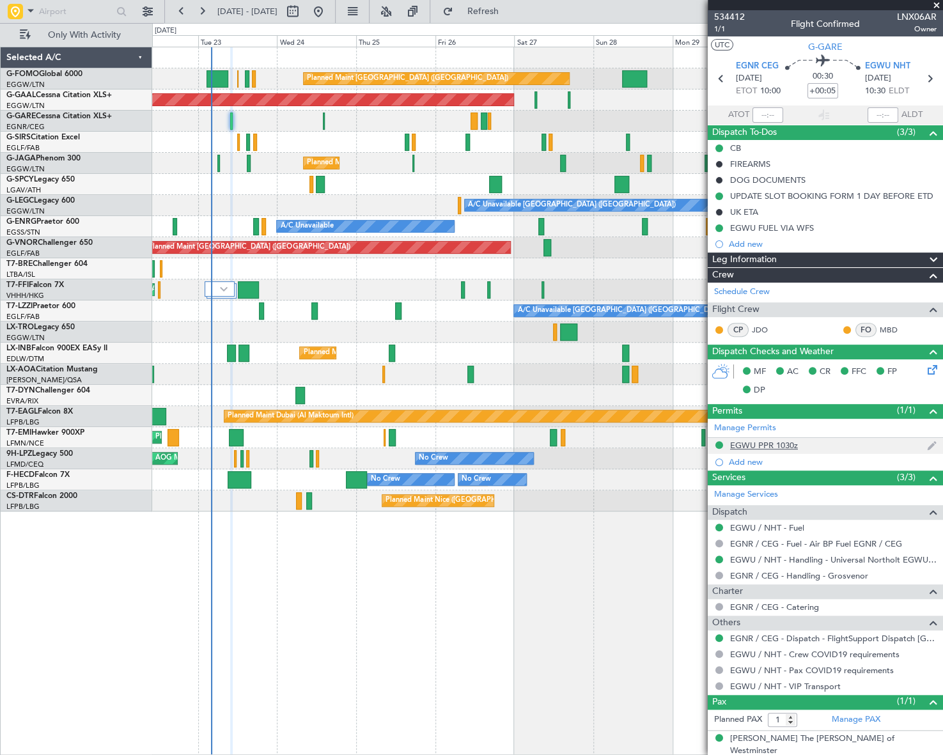
scroll to position [0, 0]
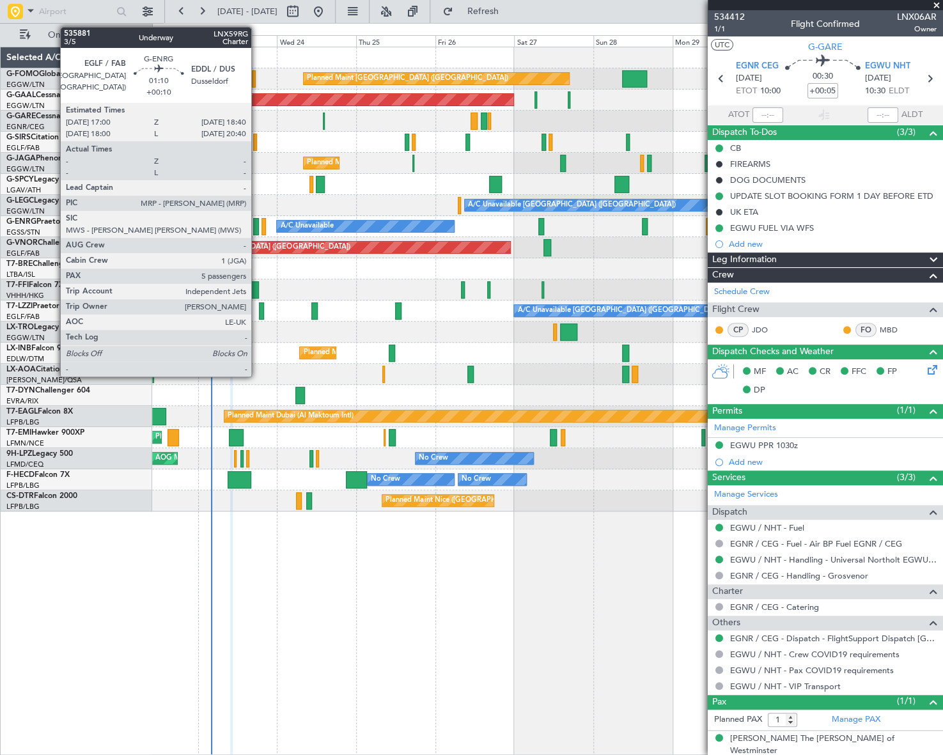
click at [257, 221] on div at bounding box center [256, 226] width 6 height 17
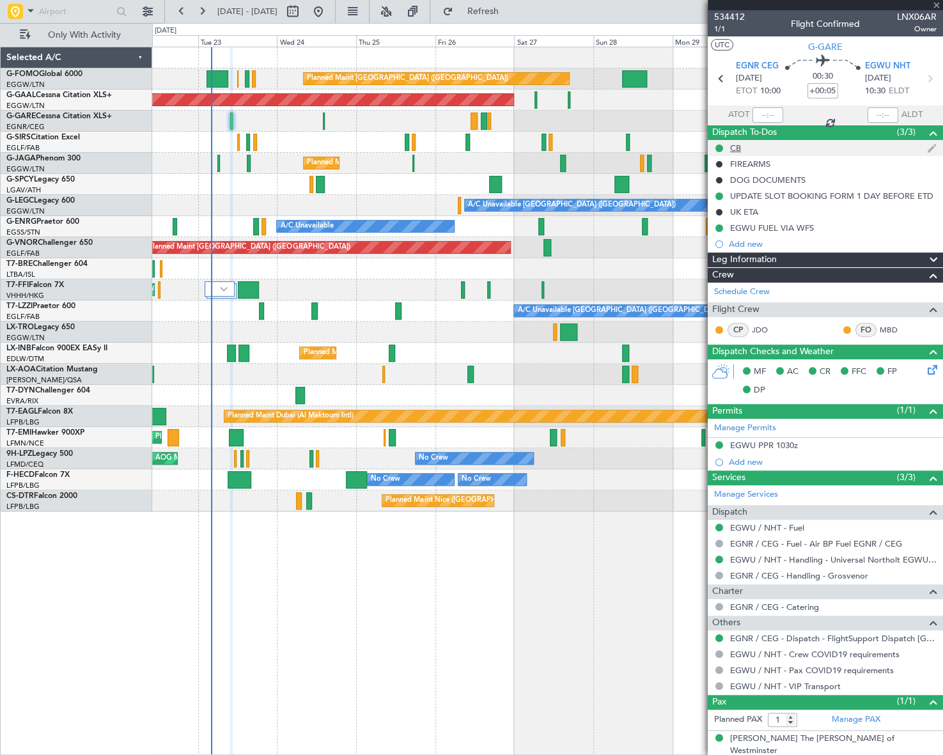
type input "+00:10"
type input "5"
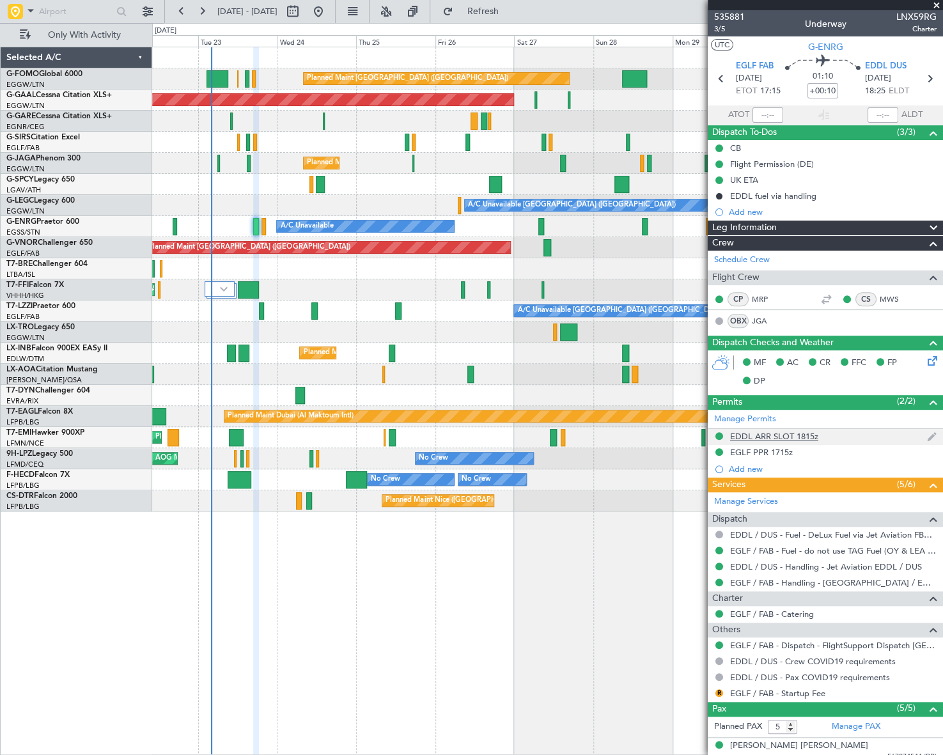
click at [792, 437] on div "EDDL ARR SLOT 1815z" at bounding box center [774, 436] width 88 height 11
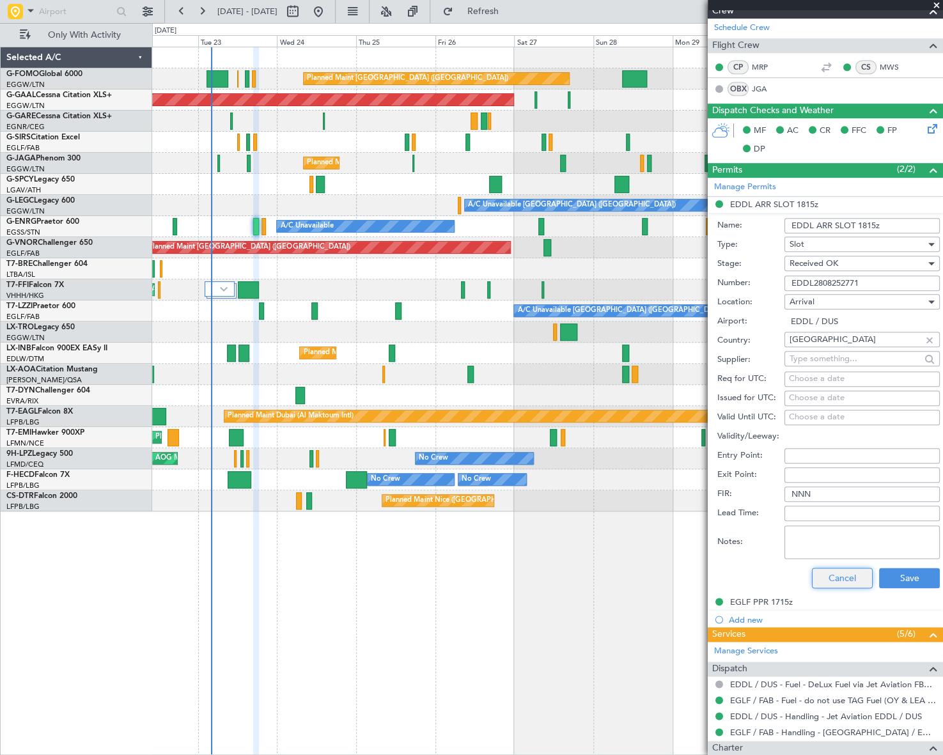
click at [836, 575] on button "Cancel" at bounding box center [842, 578] width 61 height 20
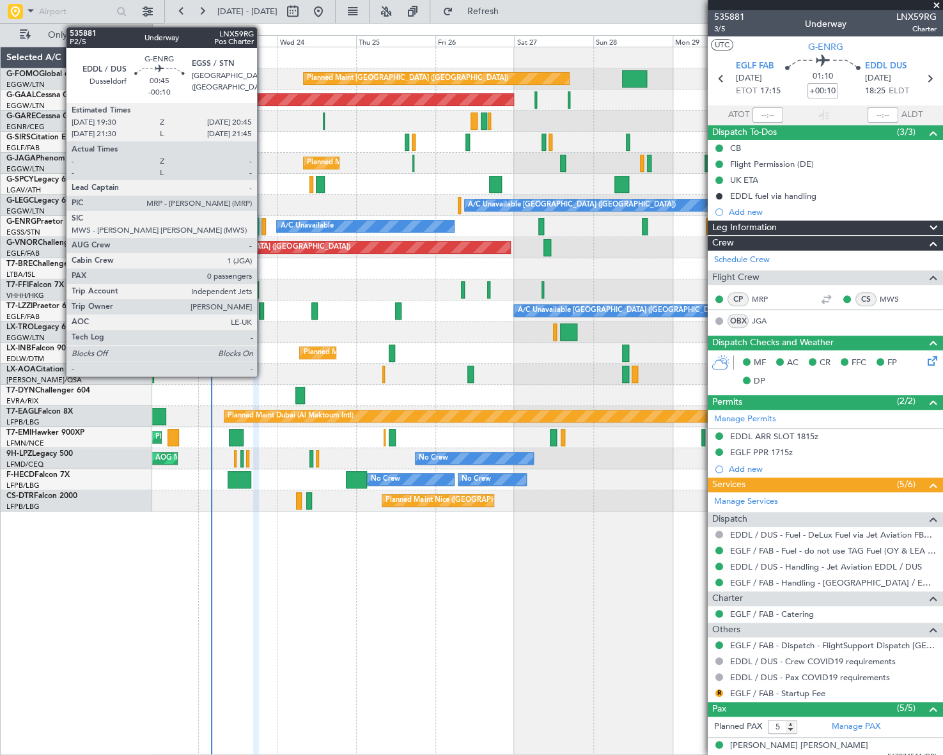
click at [263, 226] on div at bounding box center [264, 226] width 4 height 17
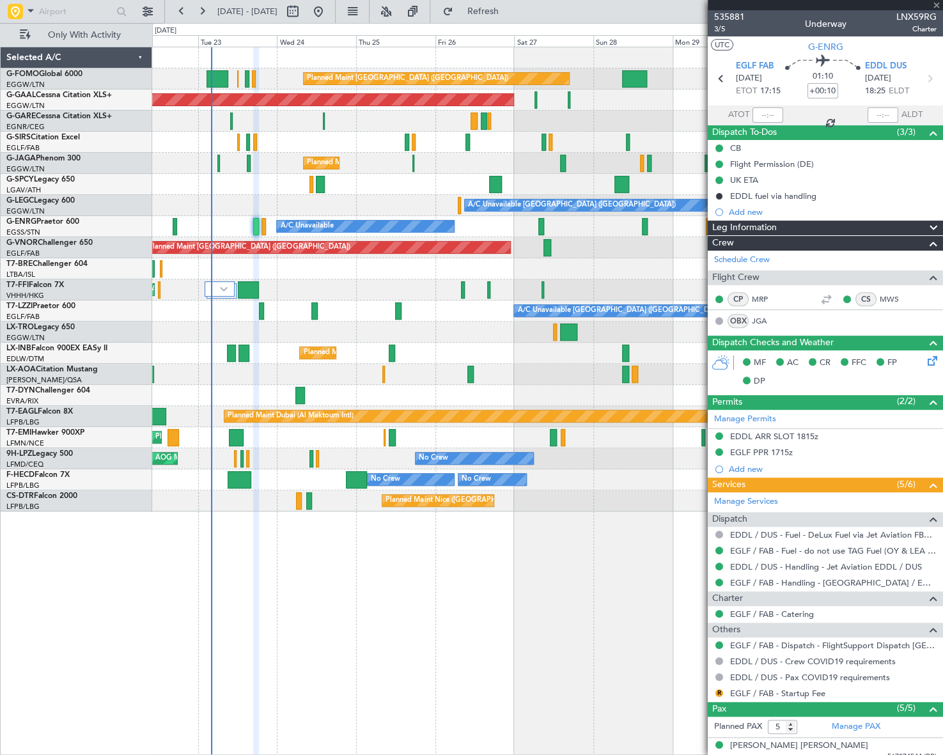
type input "-00:10"
type input "0"
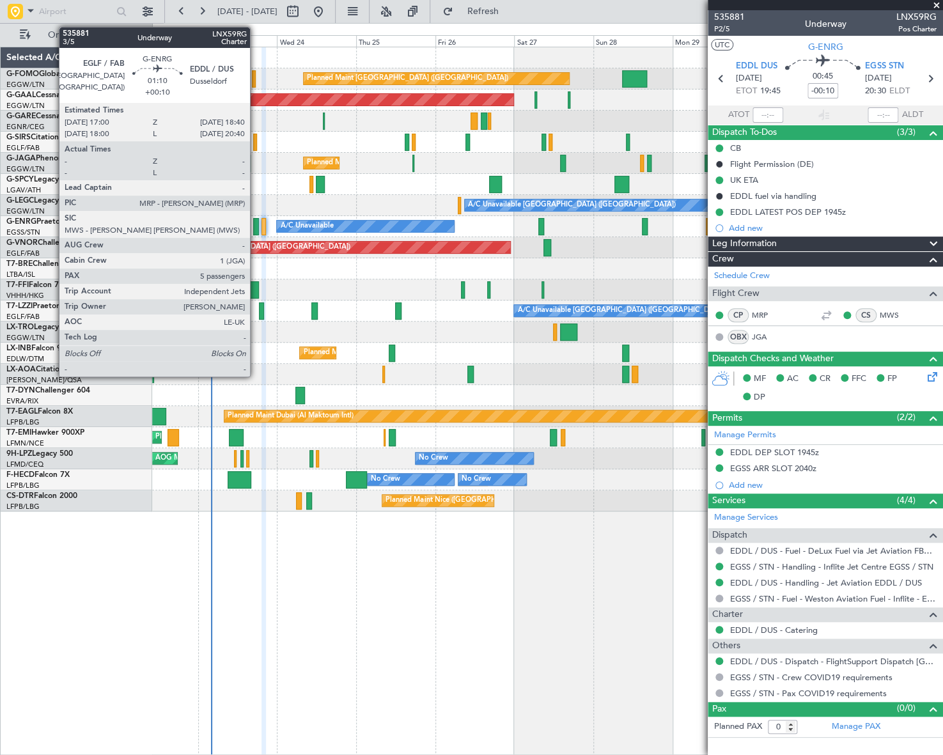
click at [256, 223] on div at bounding box center [256, 226] width 6 height 17
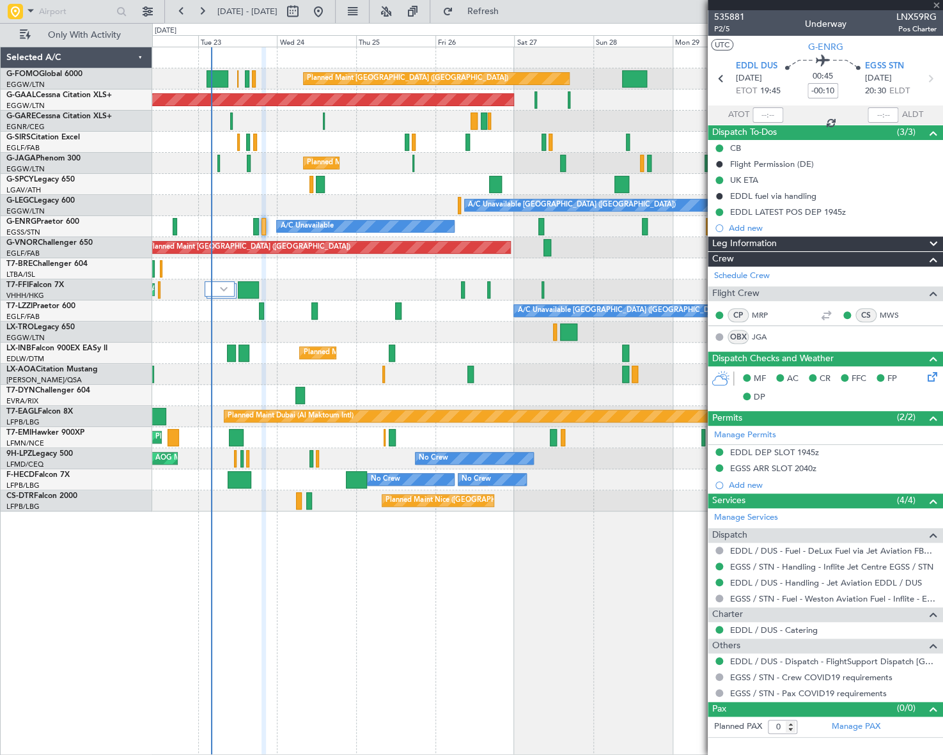
type input "+00:10"
type input "5"
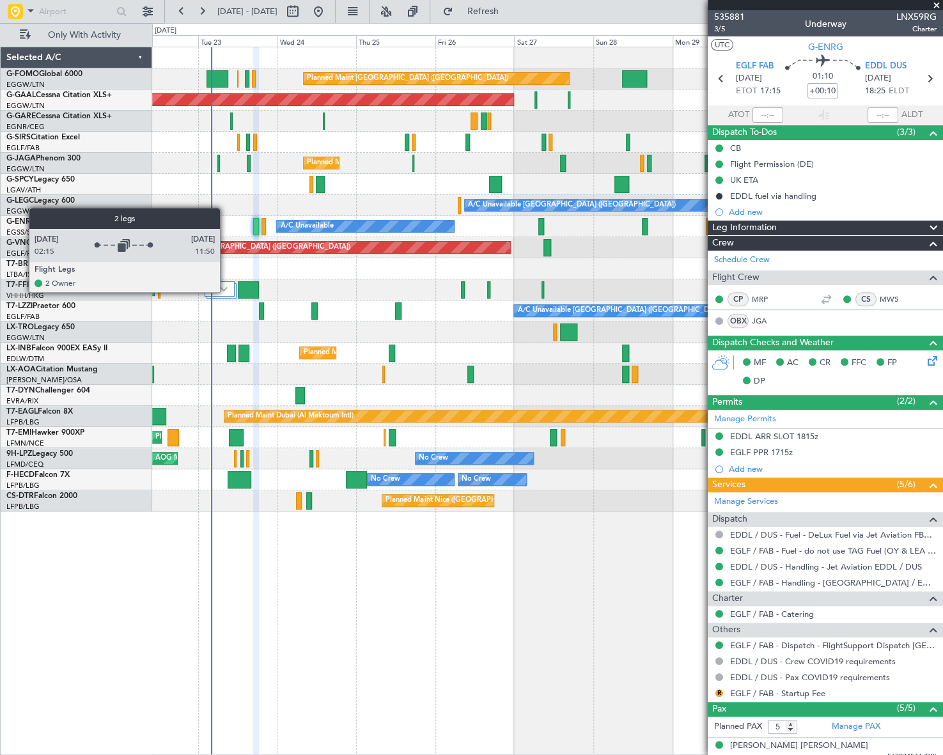
click at [226, 292] on div at bounding box center [220, 288] width 30 height 15
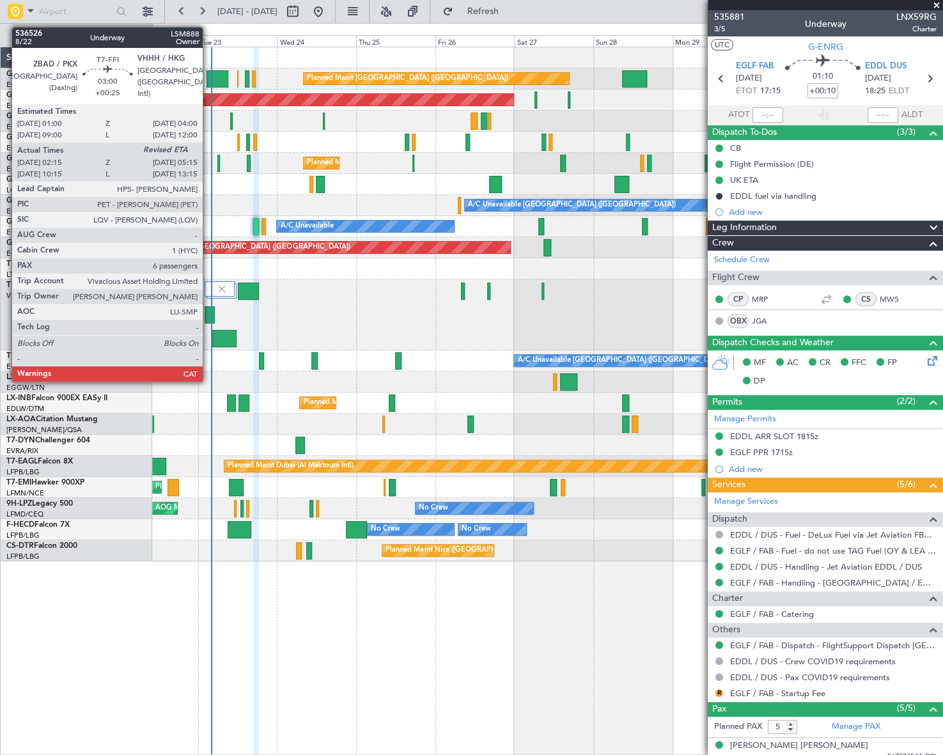
click at [208, 313] on div at bounding box center [210, 314] width 10 height 17
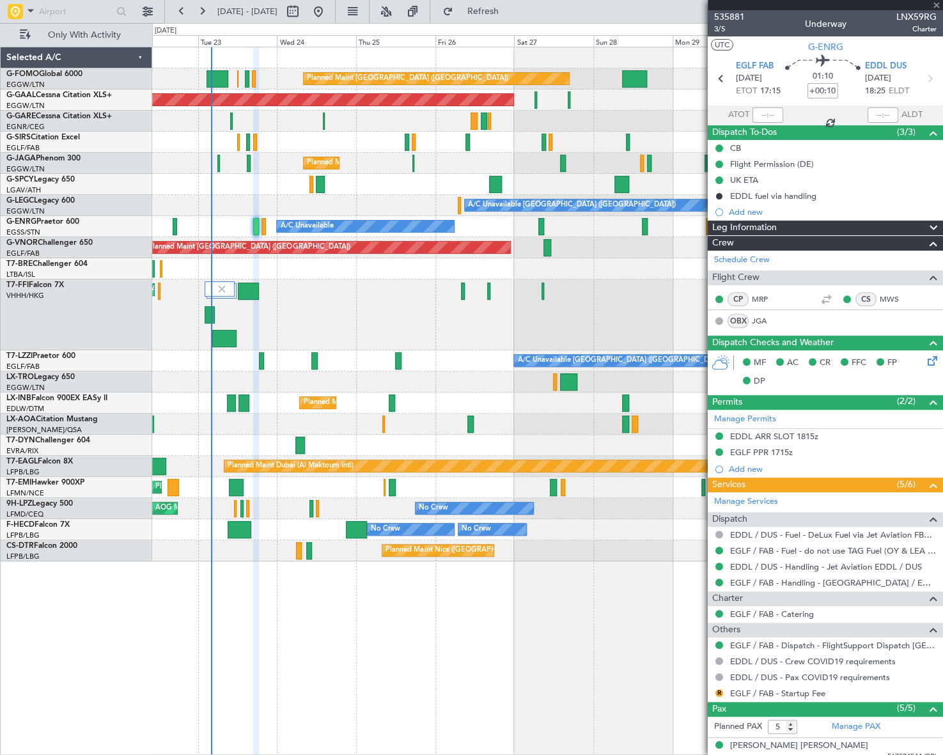
type input "+00:25"
type input "02:15"
type input "6"
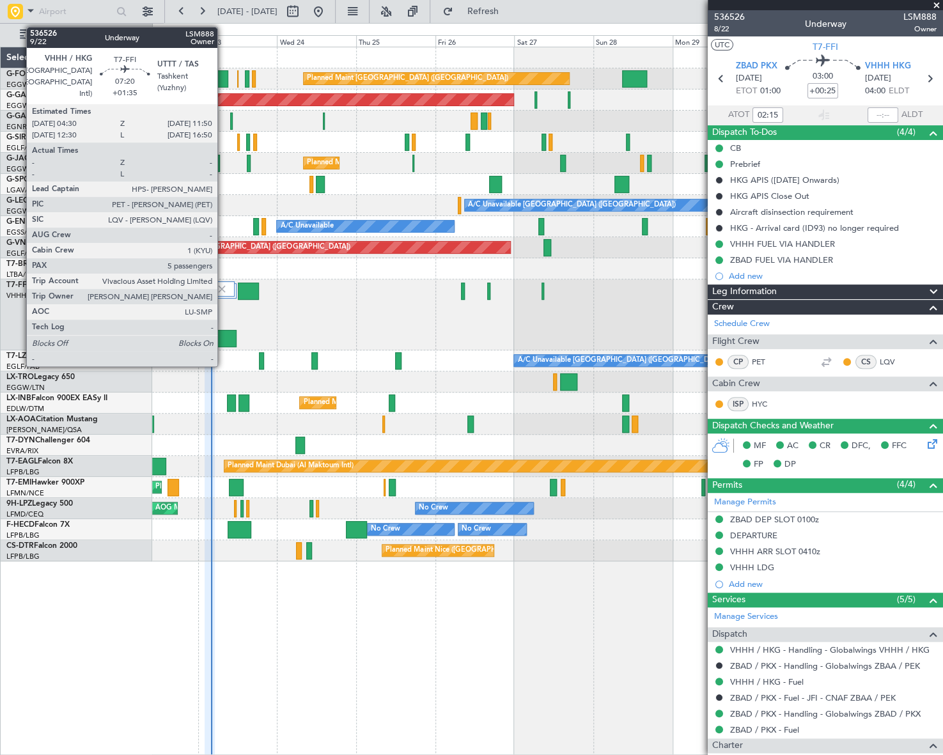
click at [223, 339] on div at bounding box center [224, 338] width 24 height 17
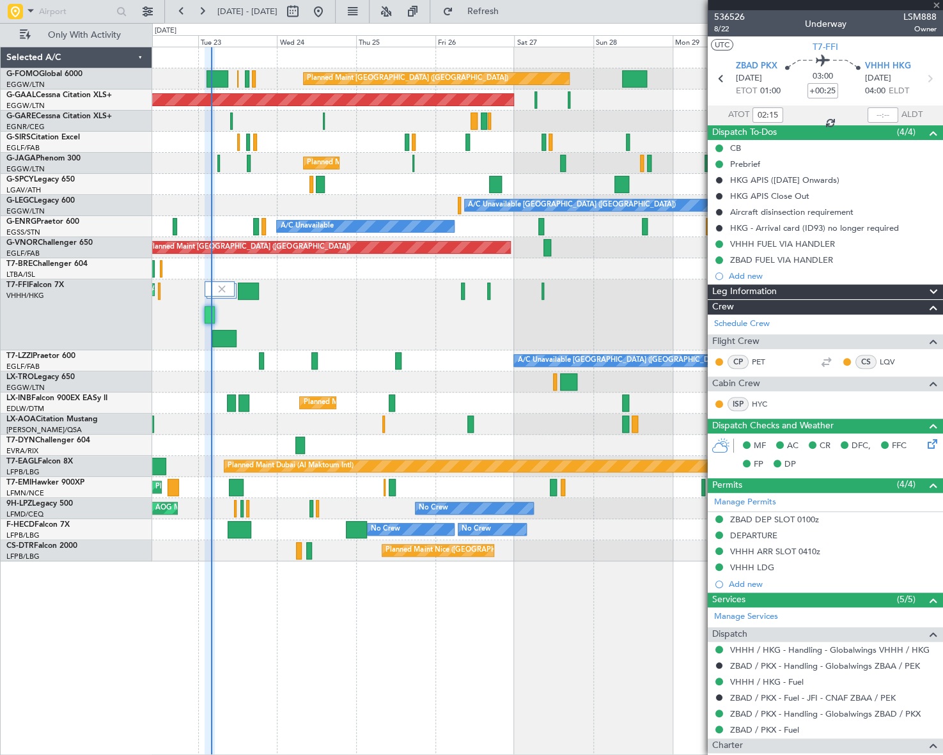
type input "+01:35"
type input "5"
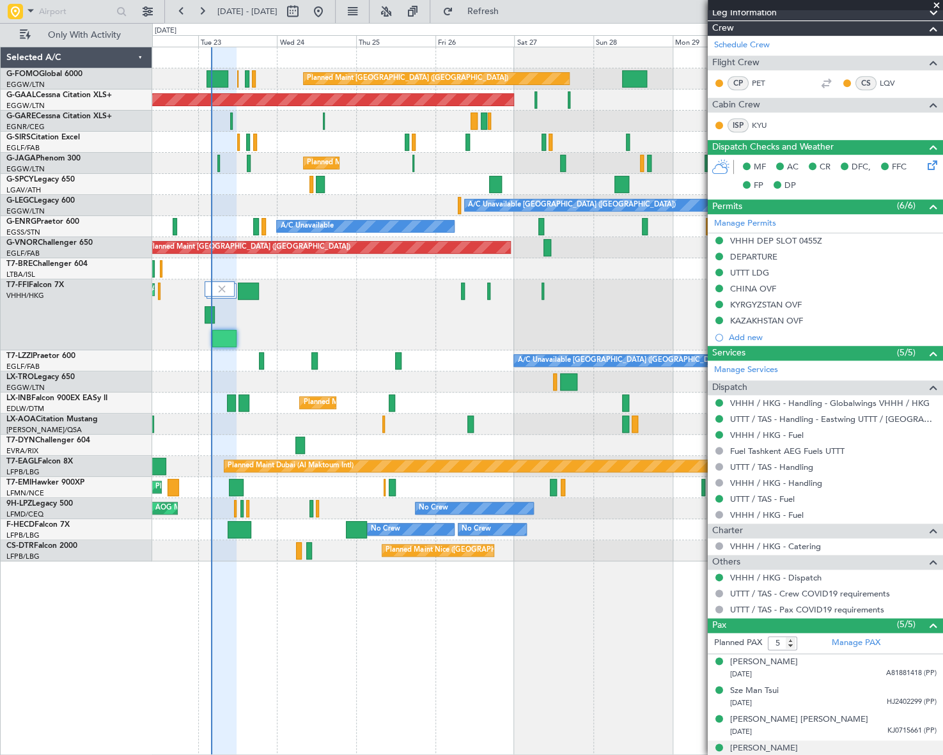
scroll to position [256, 0]
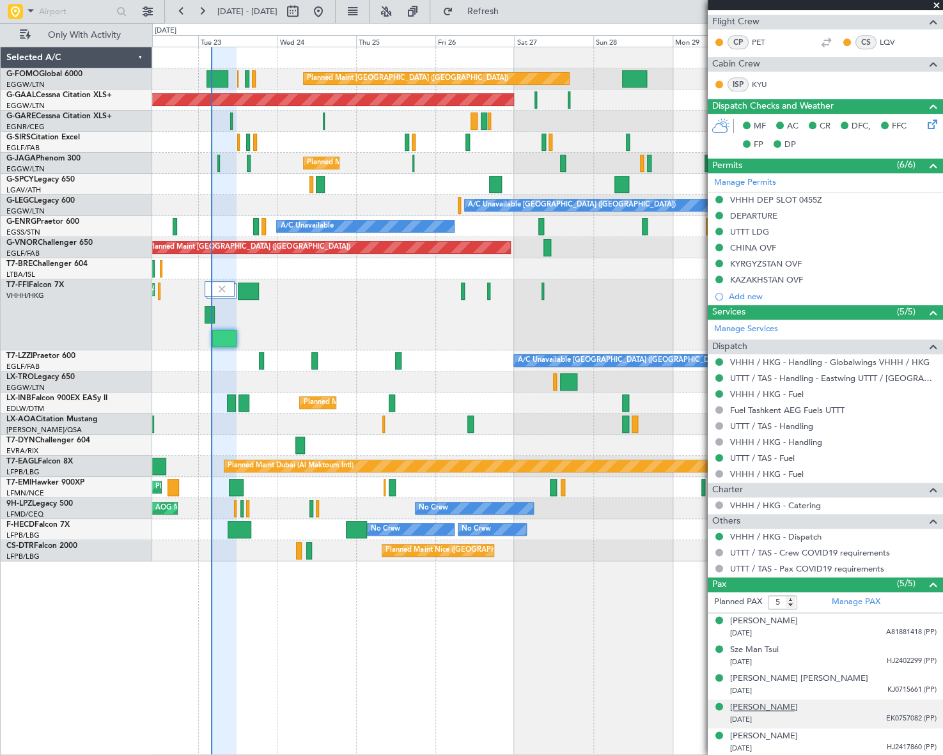
click at [770, 703] on div "[PERSON_NAME]" at bounding box center [764, 707] width 68 height 13
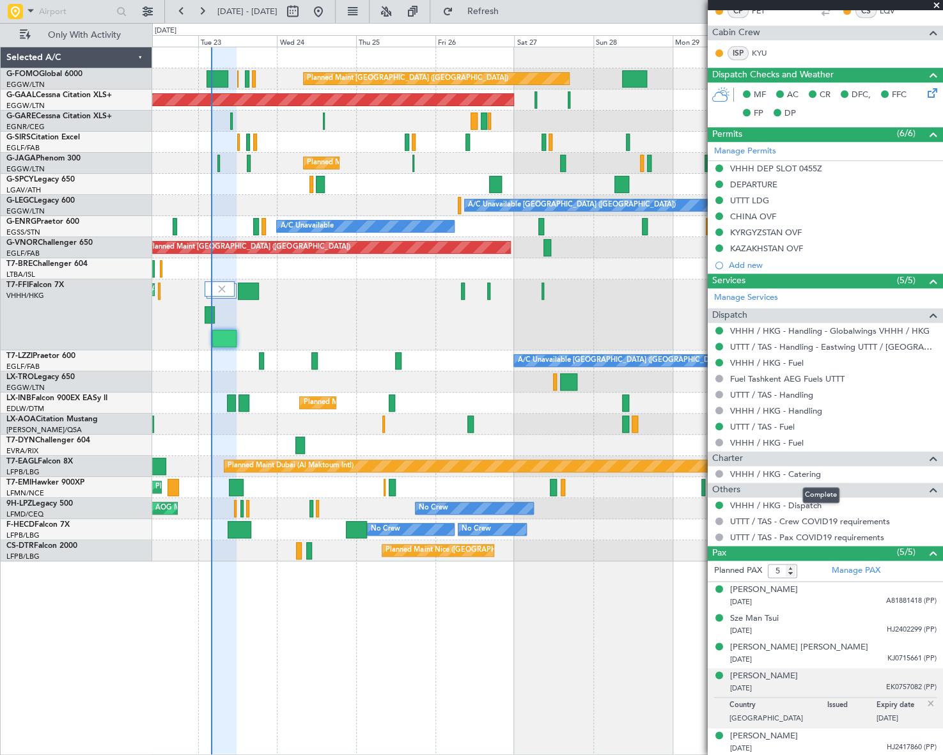
scroll to position [171, 0]
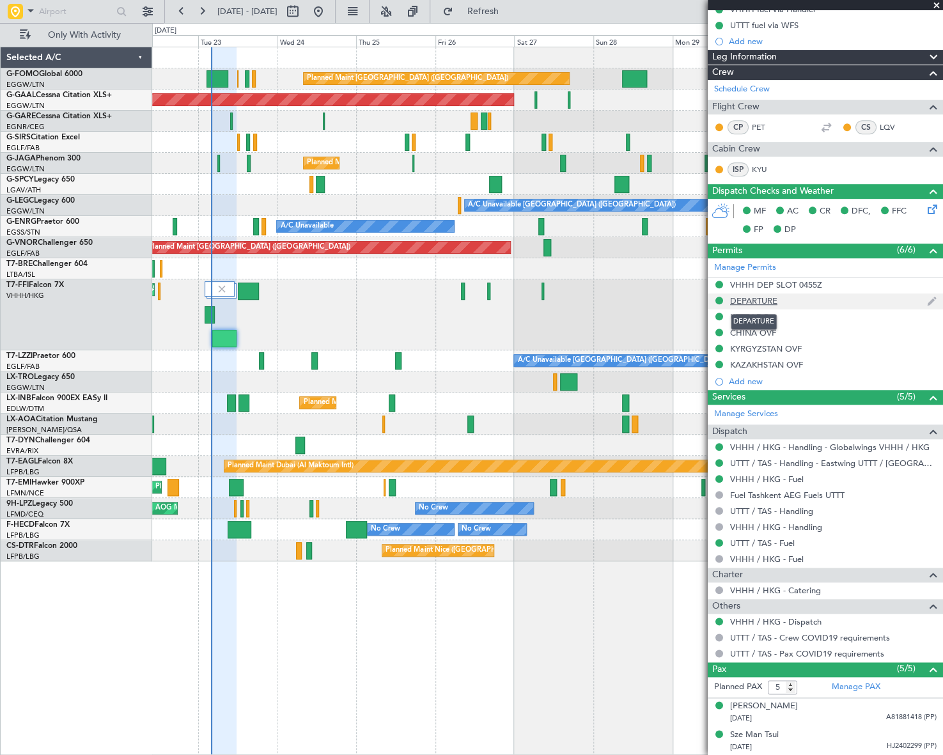
click at [763, 297] on div "DEPARTURE" at bounding box center [753, 300] width 47 height 11
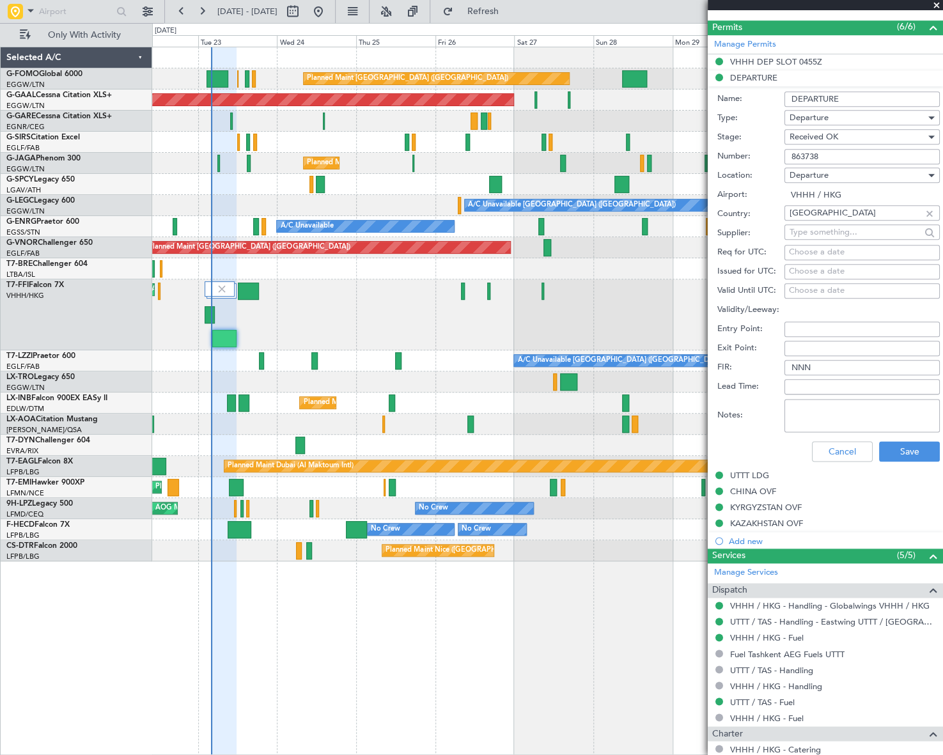
scroll to position [403, 0]
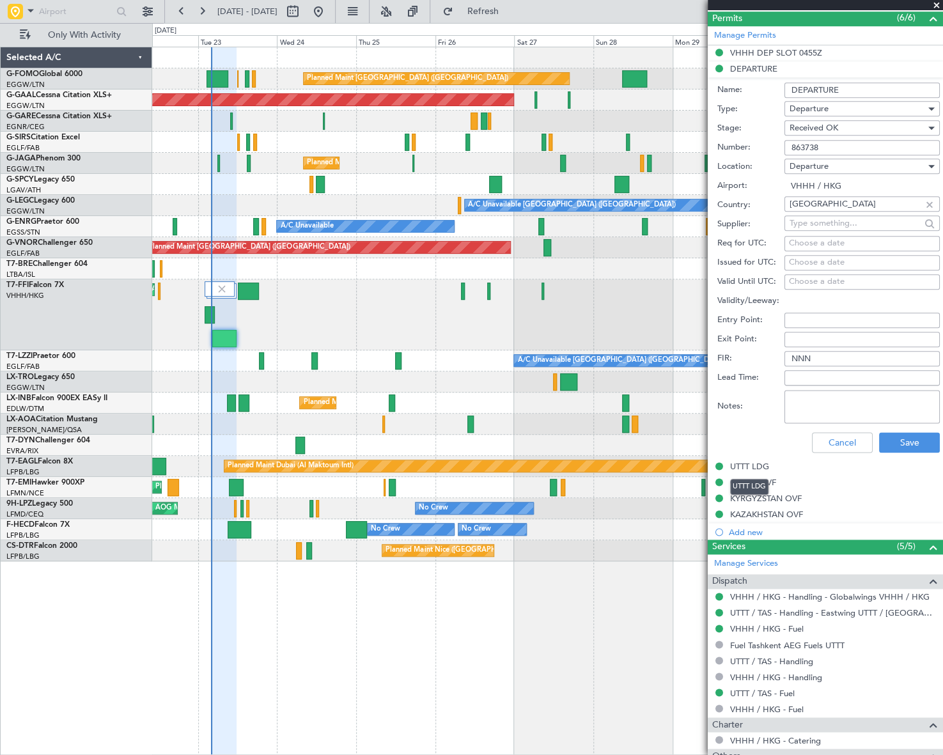
click at [752, 479] on div "UTTT LDG" at bounding box center [749, 487] width 38 height 16
click at [767, 480] on div "CHINA OVF" at bounding box center [753, 482] width 46 height 11
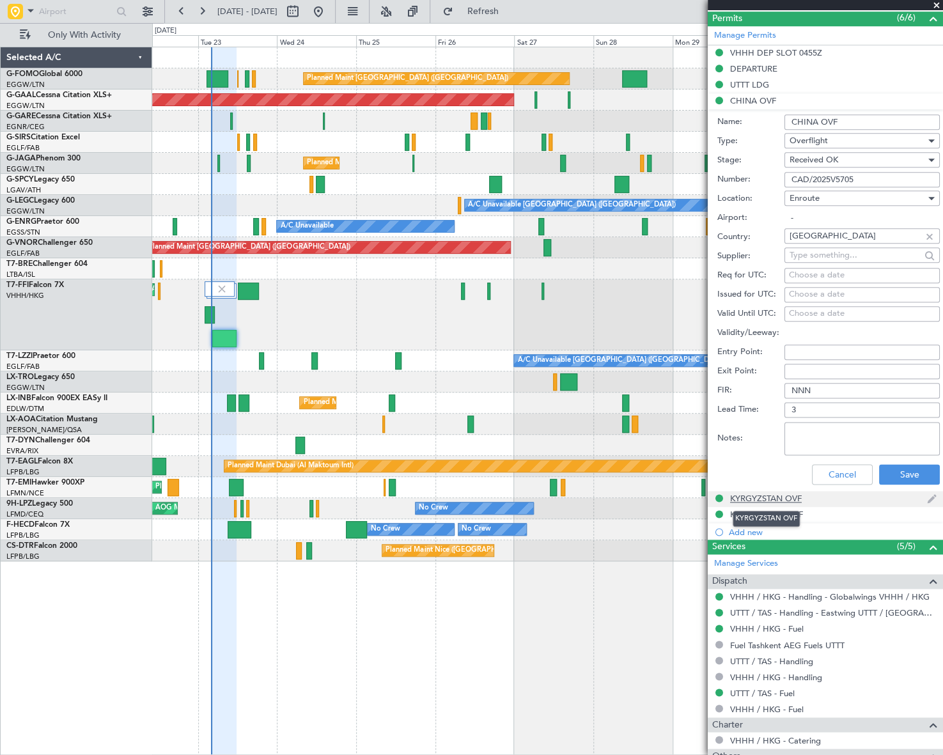
click at [776, 495] on div "KYRGYZSTAN OVF" at bounding box center [766, 498] width 72 height 11
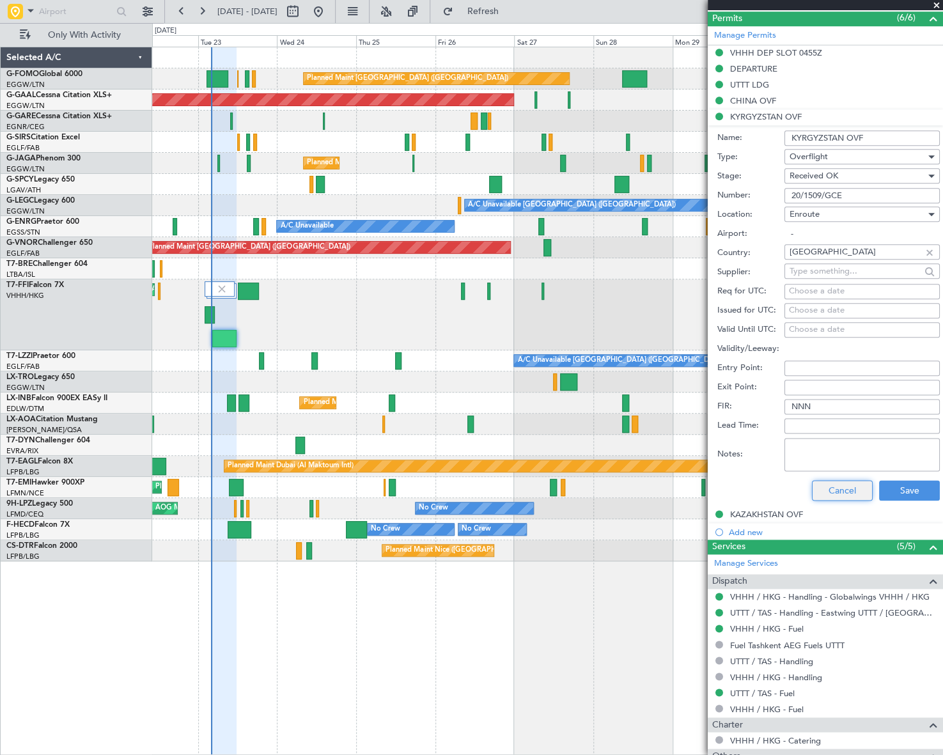
click at [822, 495] on button "Cancel" at bounding box center [842, 490] width 61 height 20
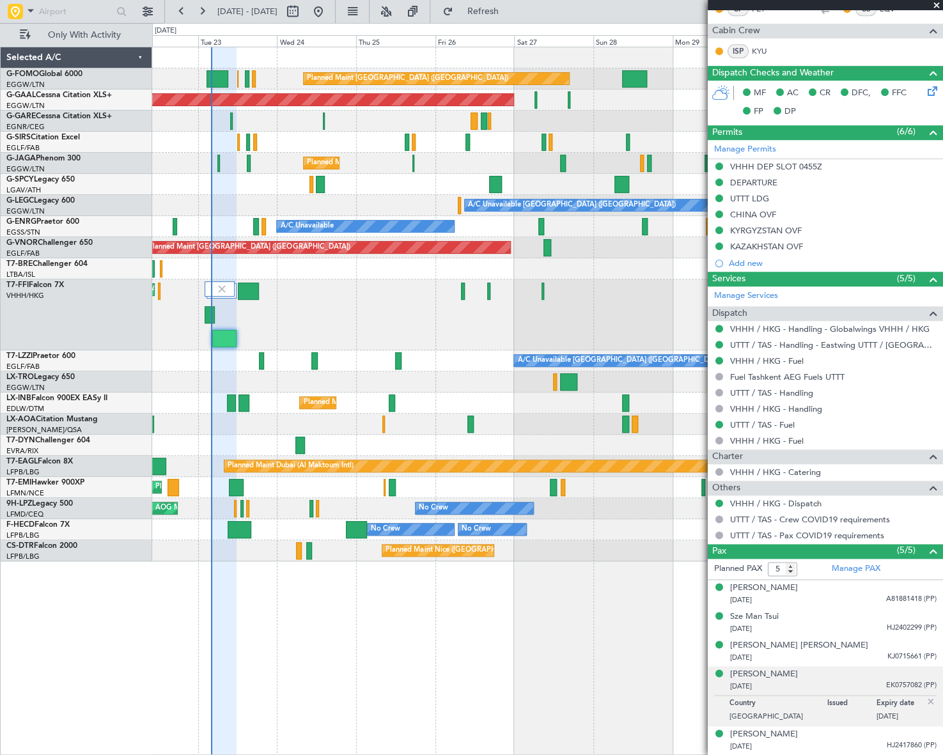
scroll to position [288, 0]
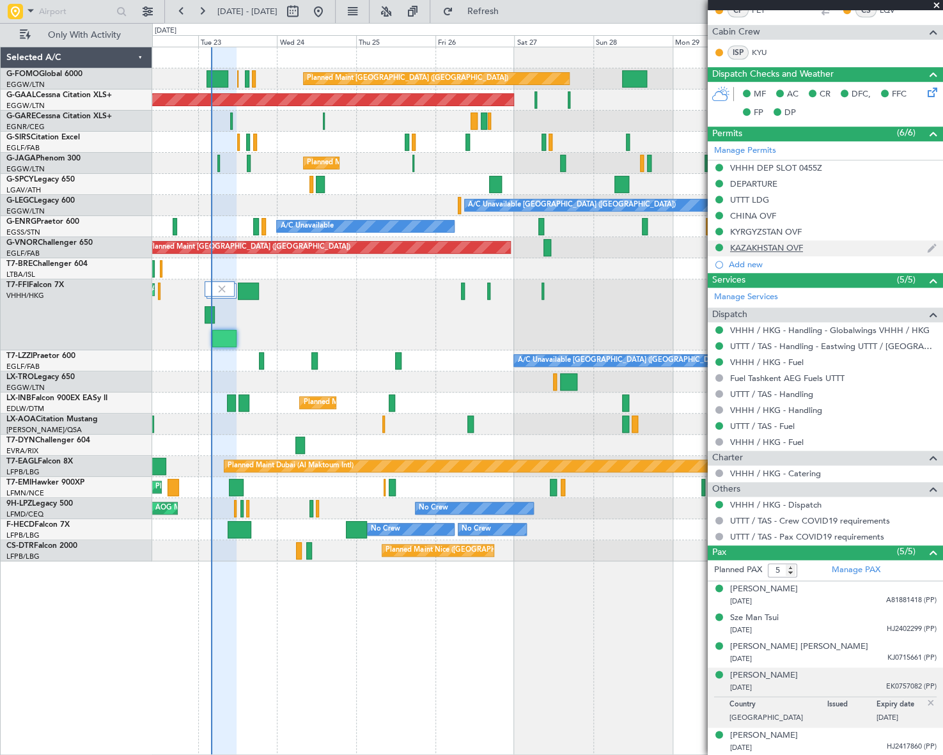
click at [786, 244] on div "KAZAKHSTAN OVF" at bounding box center [766, 247] width 73 height 11
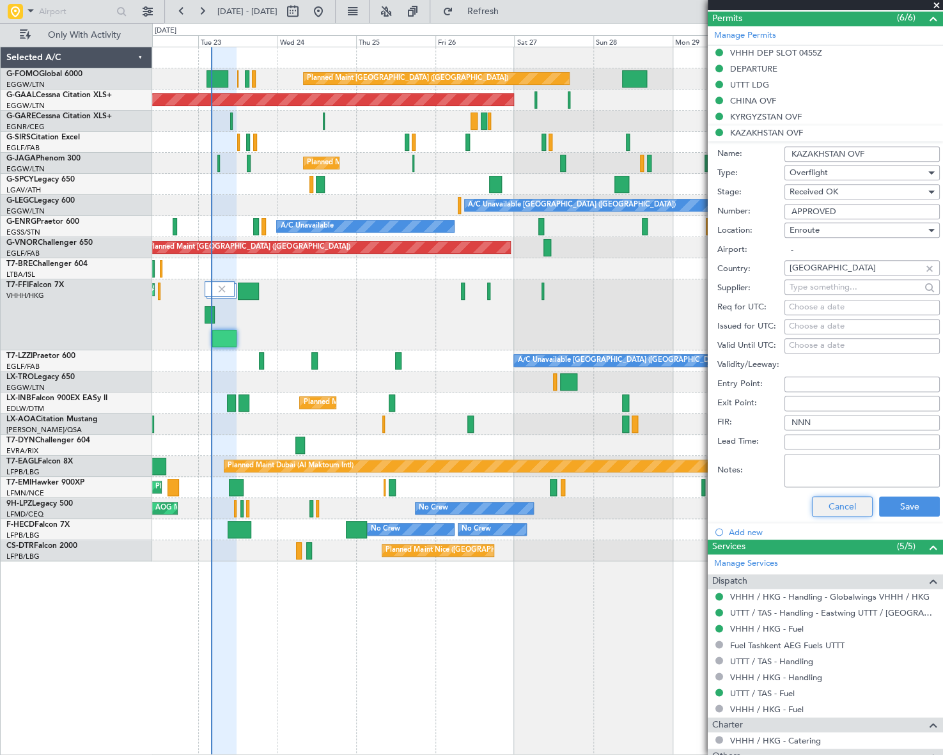
click at [845, 505] on button "Cancel" at bounding box center [842, 506] width 61 height 20
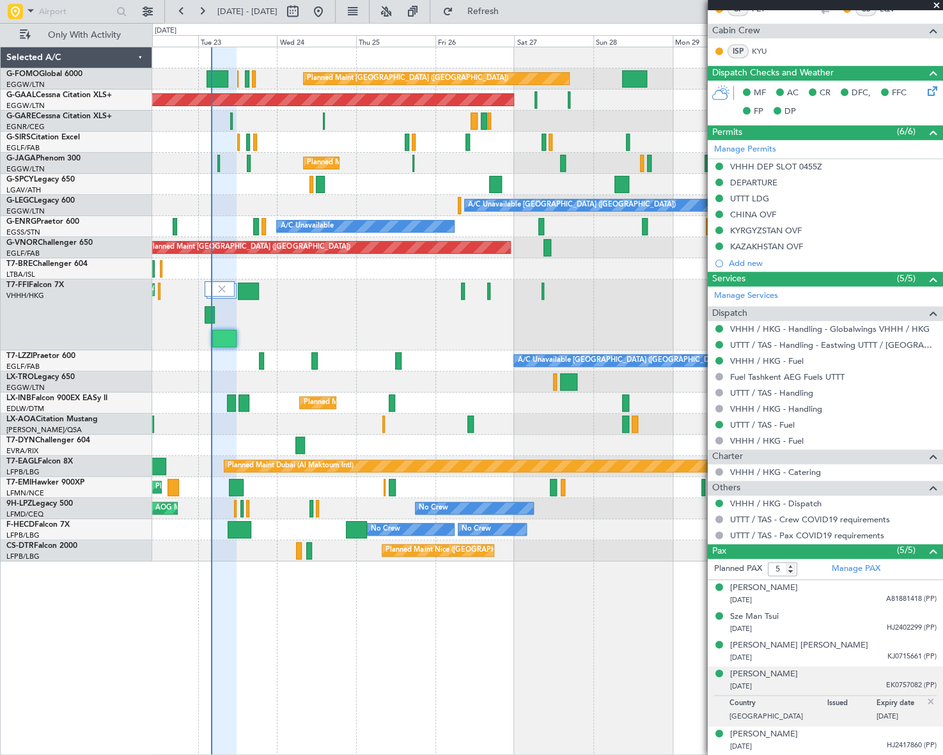
scroll to position [288, 0]
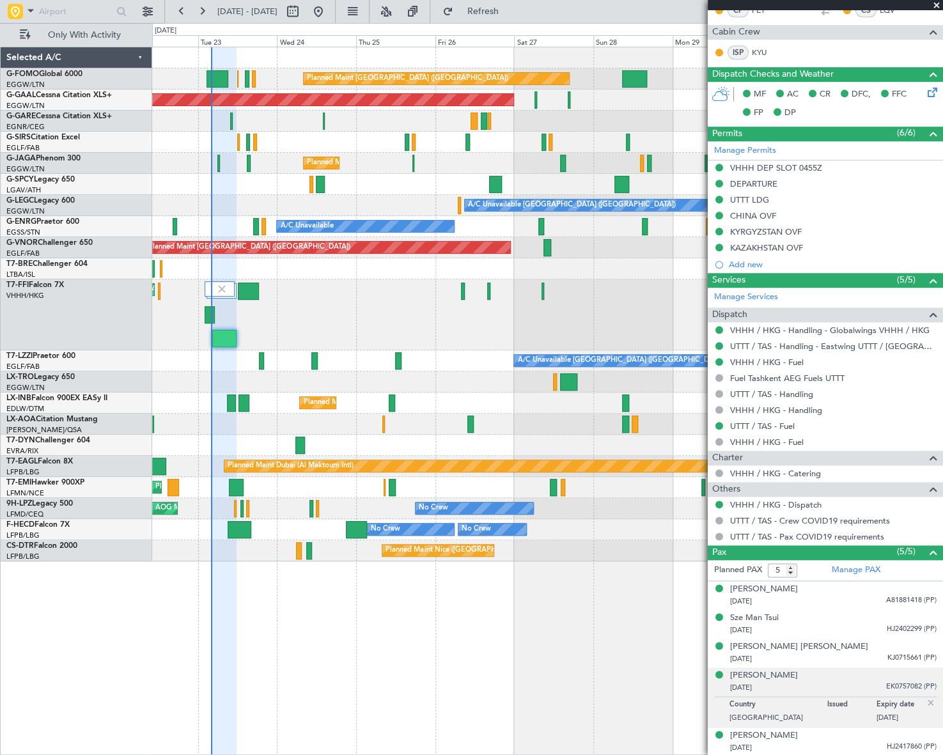
drag, startPoint x: 757, startPoint y: 195, endPoint x: 762, endPoint y: 215, distance: 20.5
click at [757, 196] on mat-tooltip-component "DEPARTURE" at bounding box center [754, 205] width 64 height 34
click at [750, 198] on div "UTTT LDG" at bounding box center [749, 199] width 39 height 11
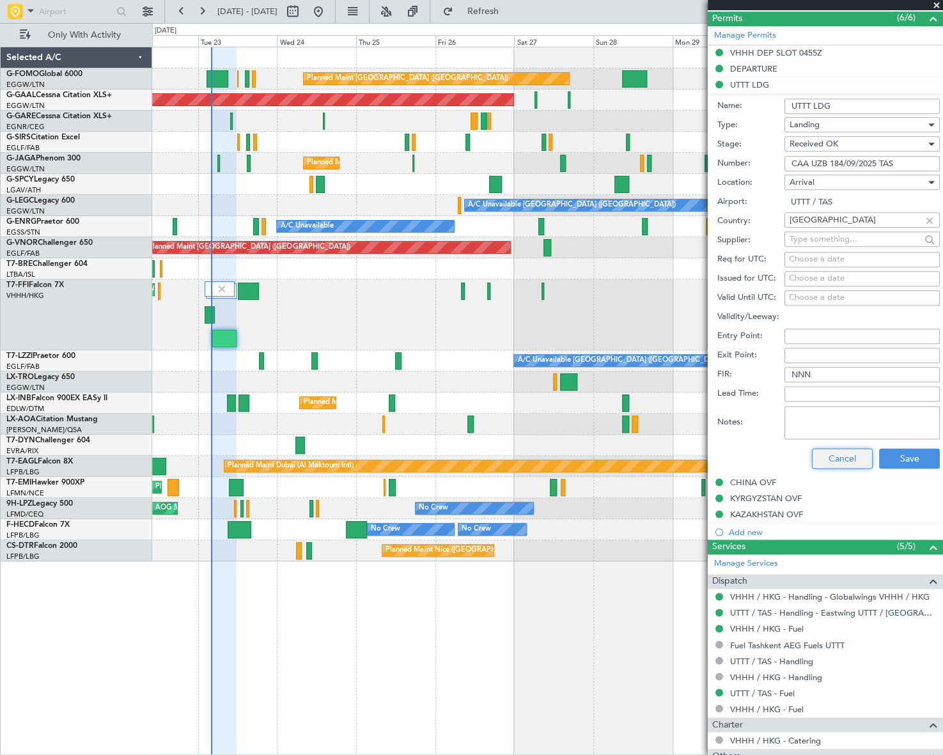
click at [848, 455] on button "Cancel" at bounding box center [842, 458] width 61 height 20
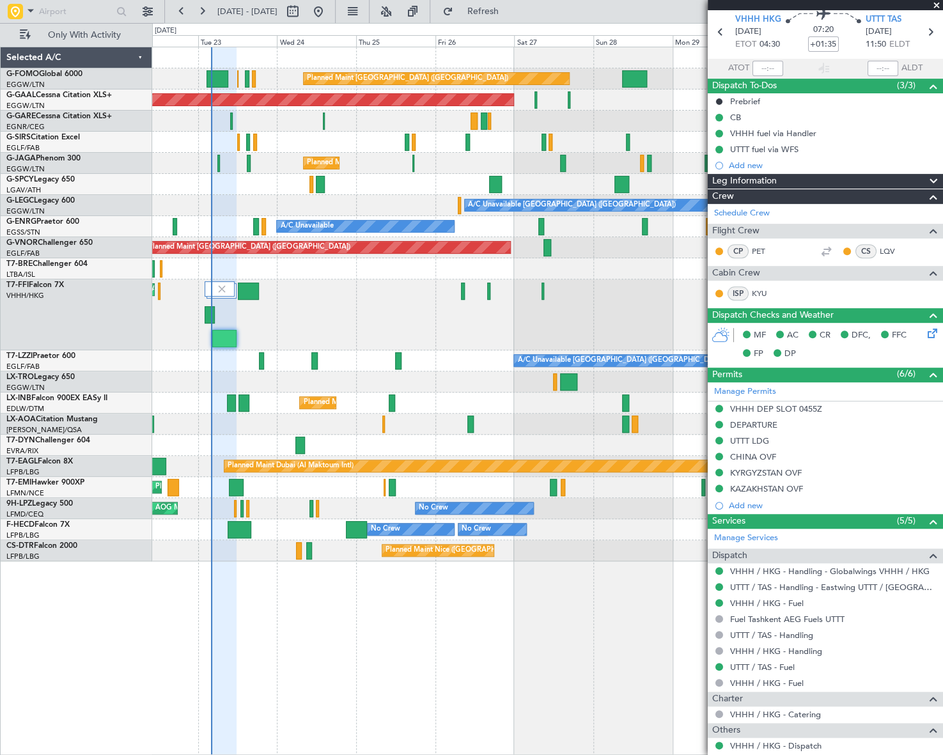
scroll to position [0, 0]
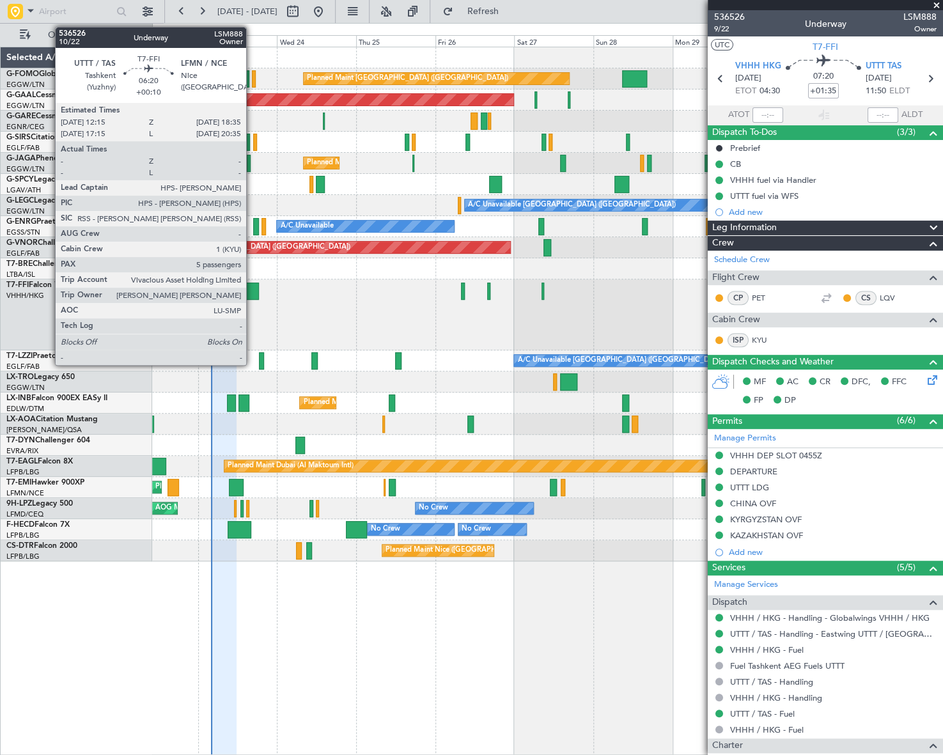
click at [252, 292] on div at bounding box center [248, 291] width 21 height 17
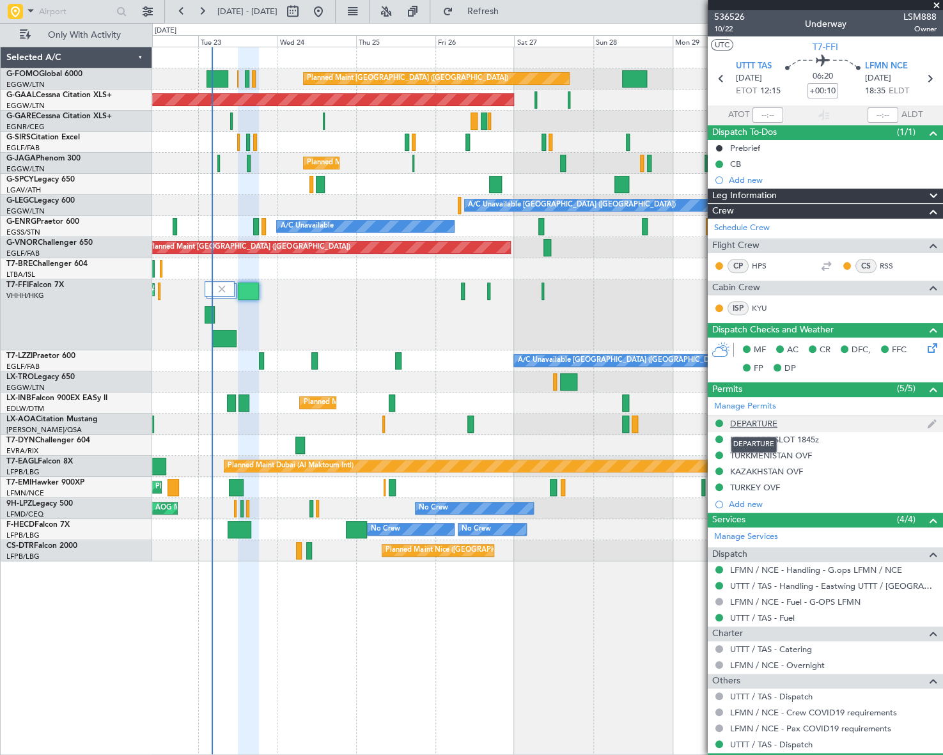
click at [764, 423] on div "DEPARTURE" at bounding box center [753, 423] width 47 height 11
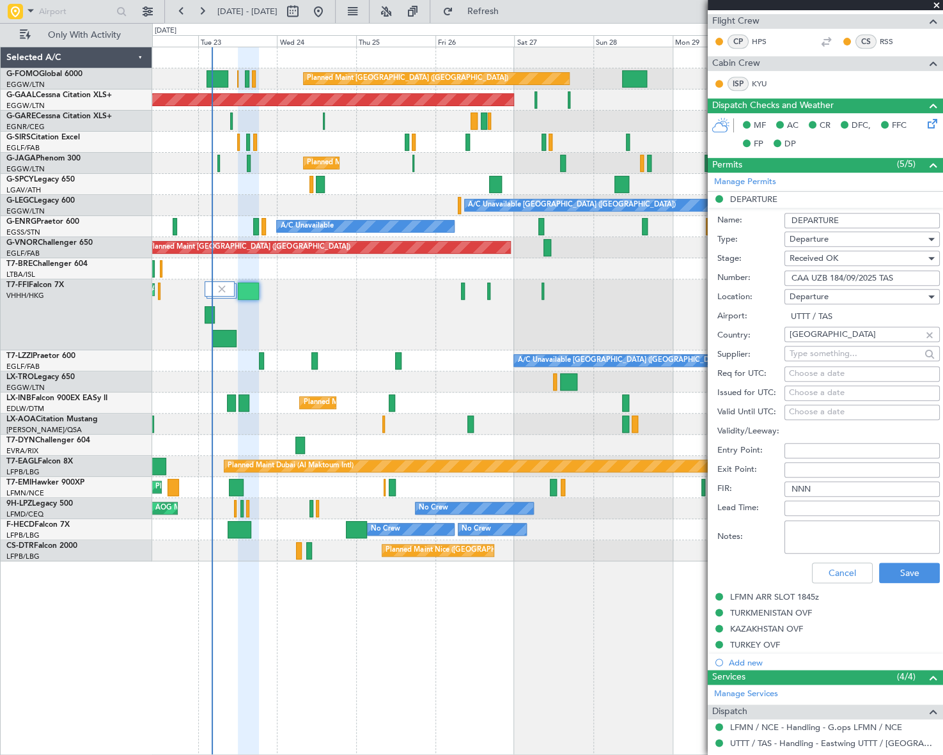
scroll to position [232, 0]
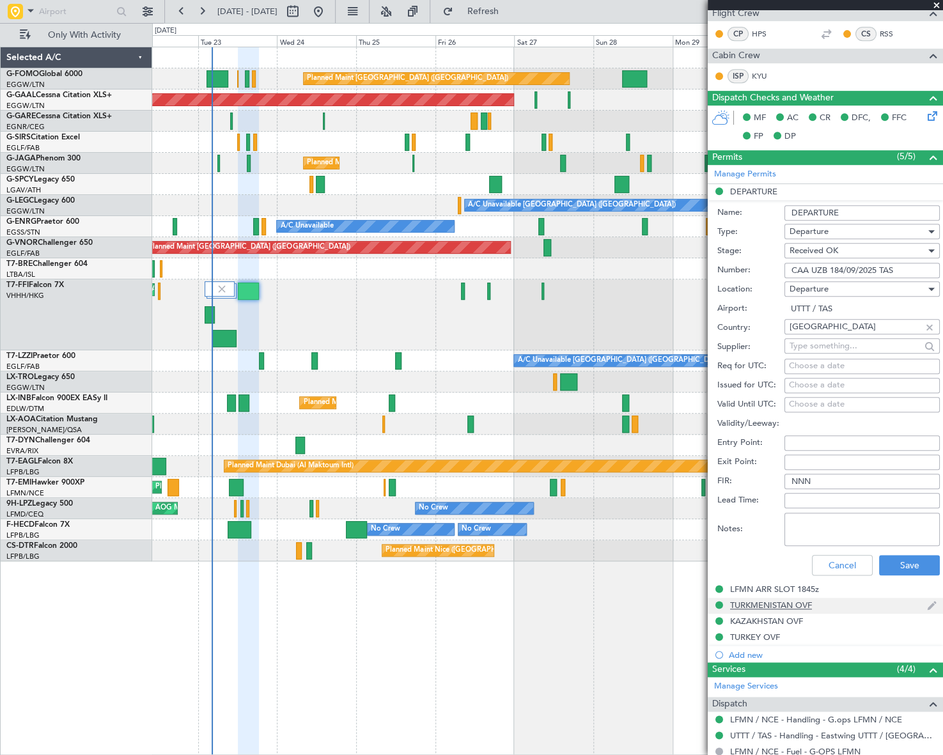
click at [799, 600] on div "TURKMENISTAN OVF" at bounding box center [771, 605] width 82 height 11
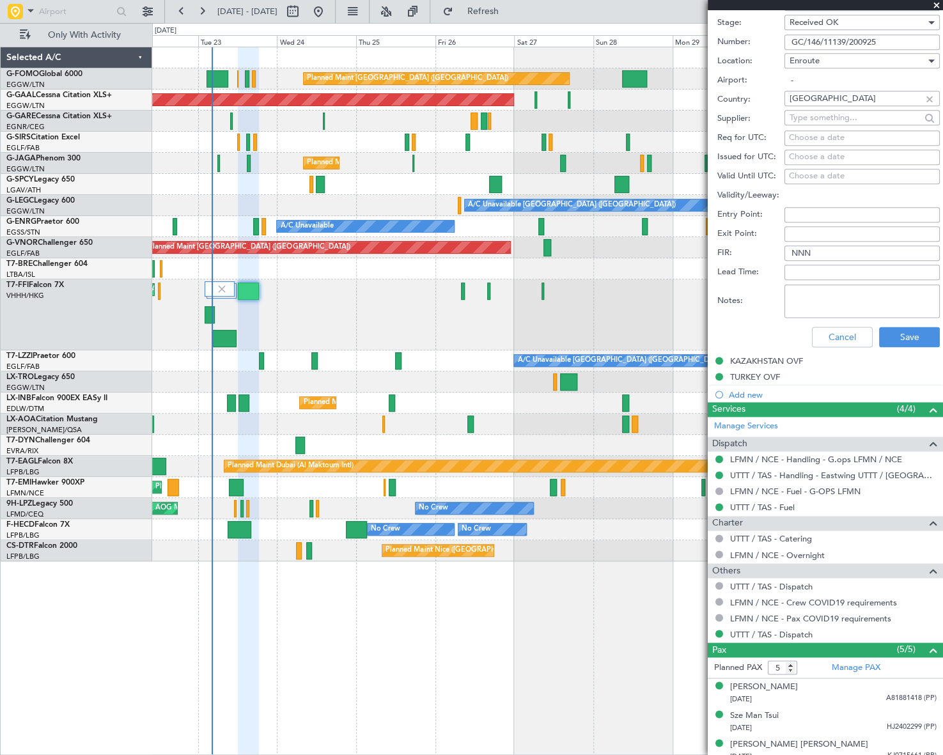
scroll to position [523, 0]
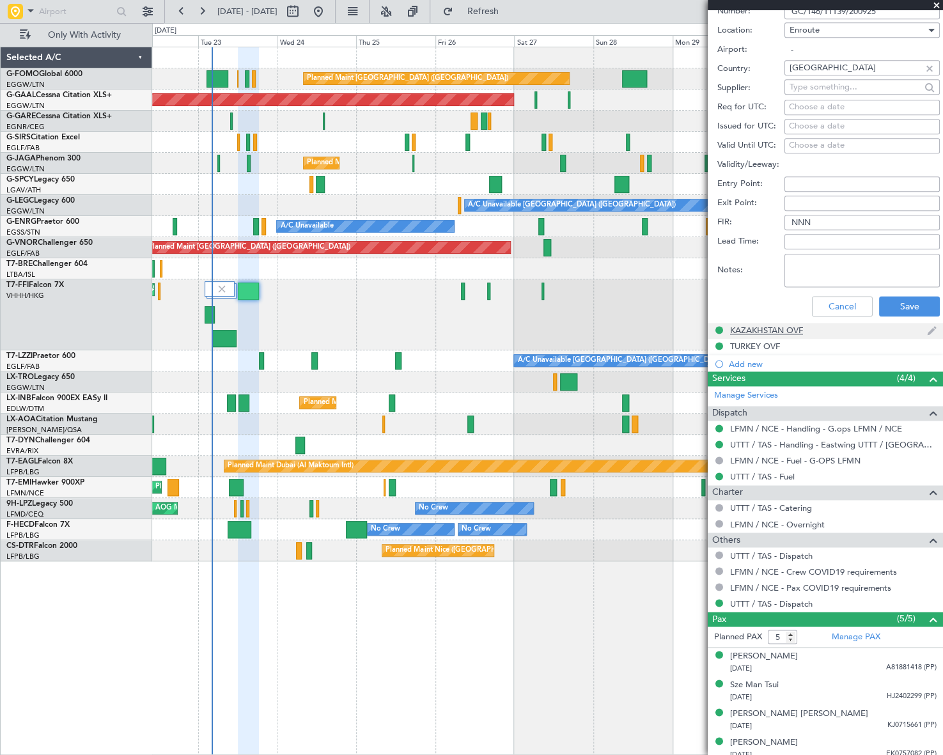
click at [796, 327] on div "KAZAKHSTAN OVF" at bounding box center [766, 330] width 73 height 11
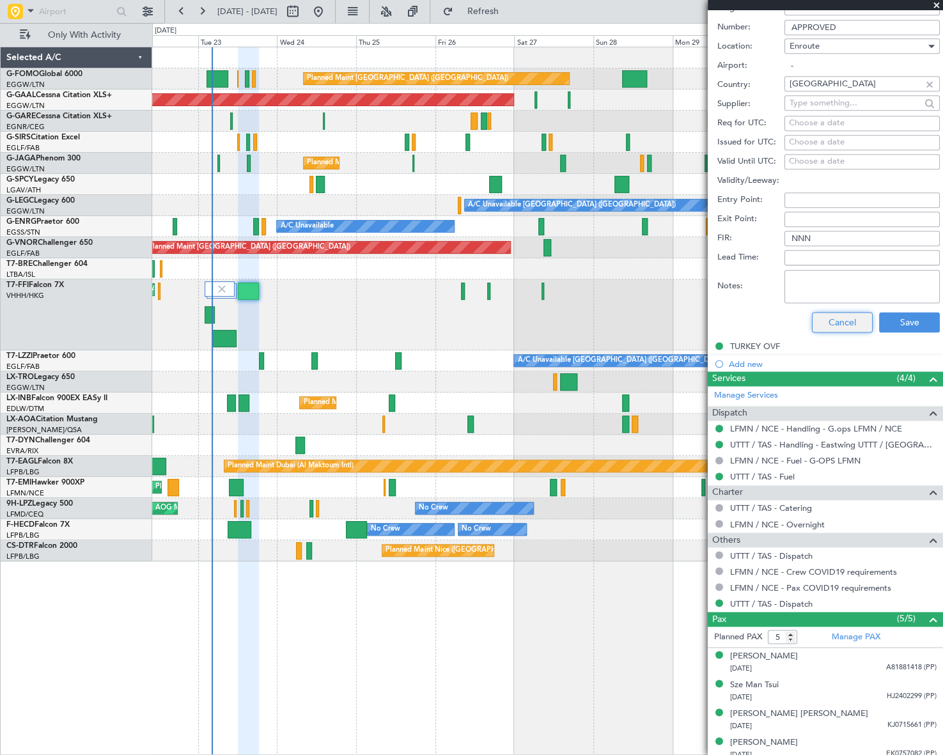
click at [839, 321] on button "Cancel" at bounding box center [842, 322] width 61 height 20
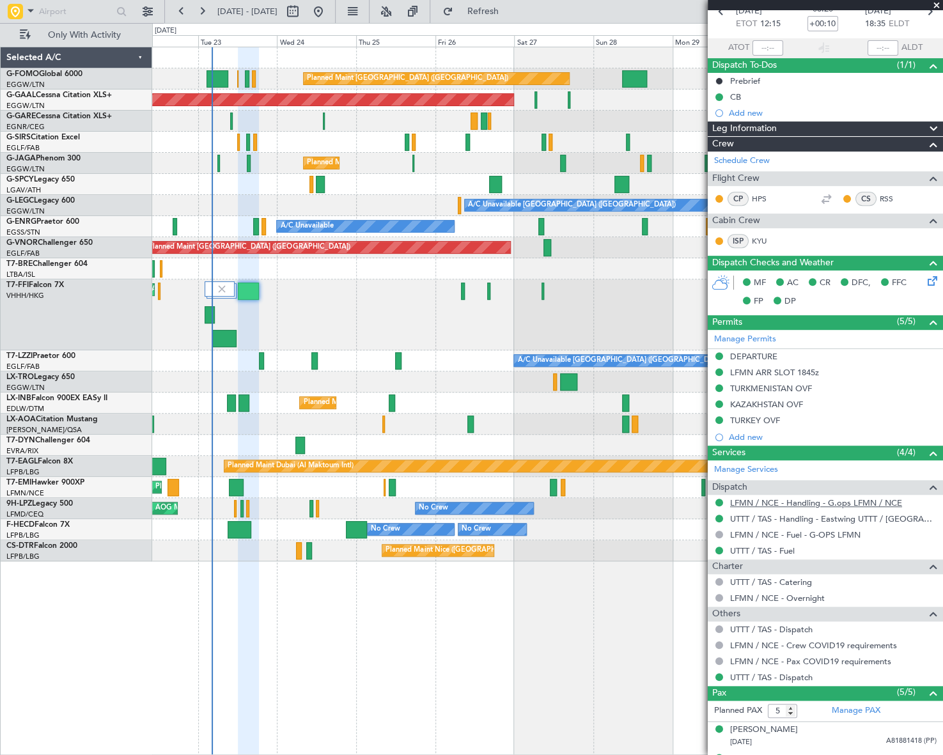
scroll to position [0, 0]
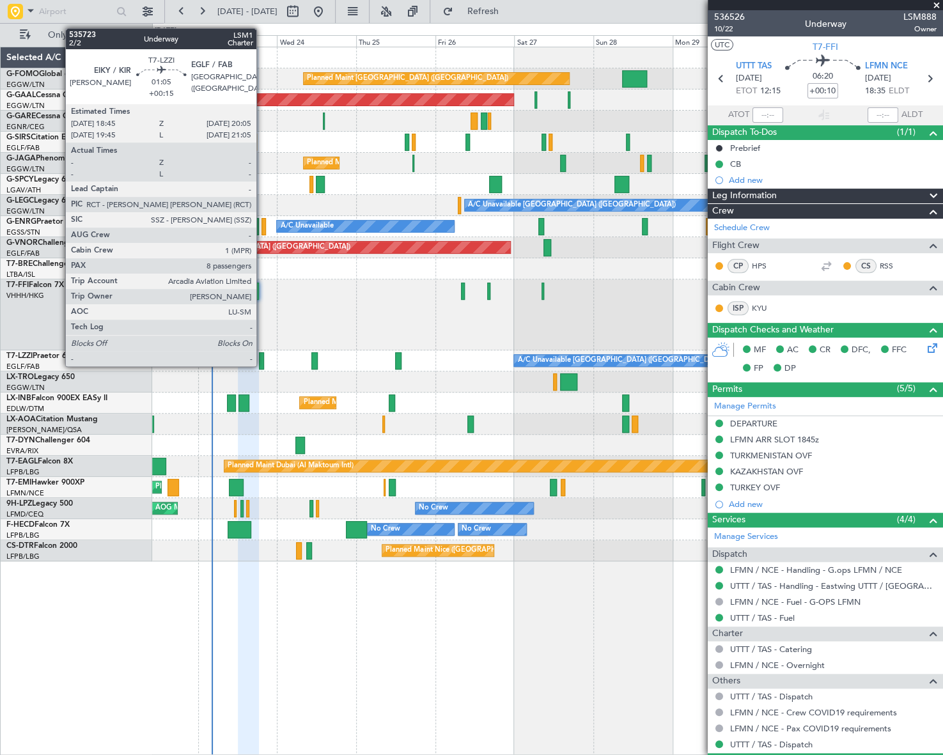
click at [262, 365] on div at bounding box center [261, 360] width 4 height 17
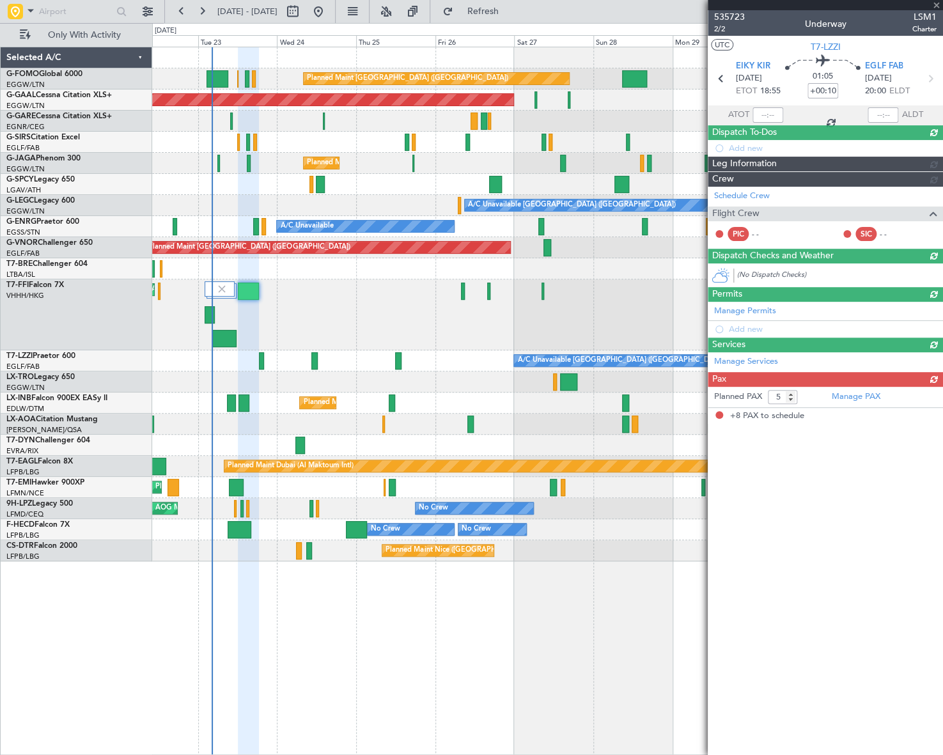
type input "+00:15"
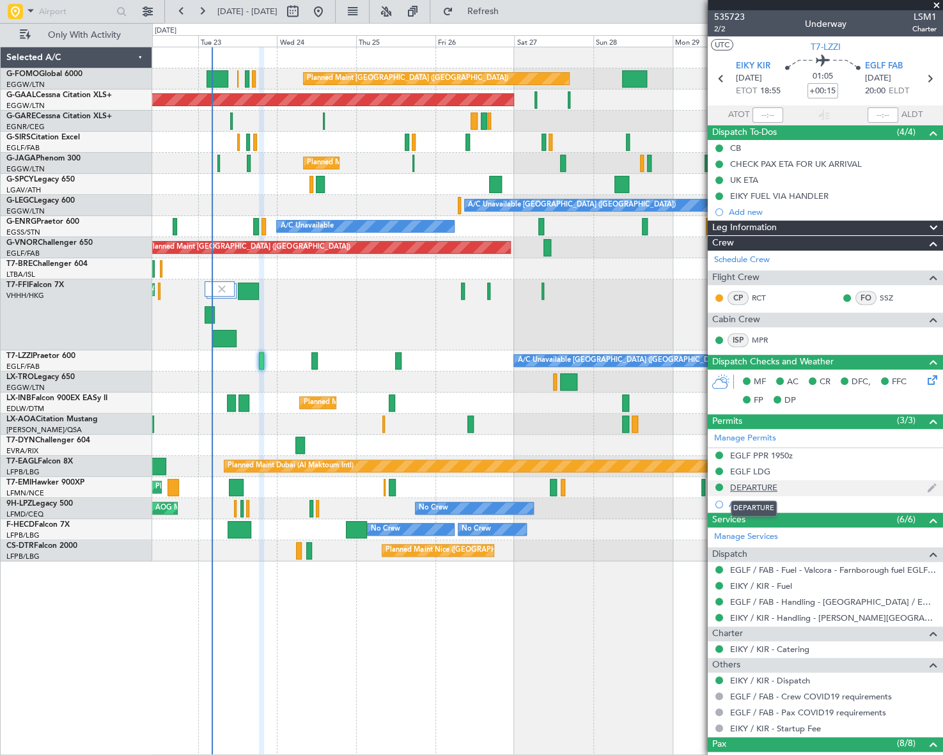
click at [765, 486] on div "DEPARTURE" at bounding box center [753, 487] width 47 height 11
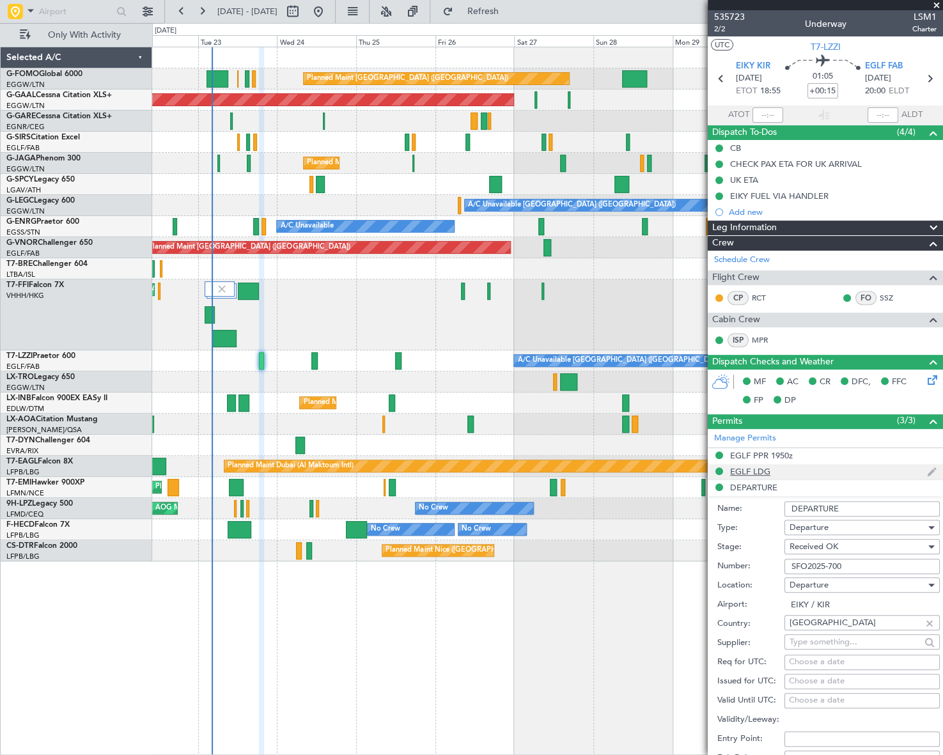
click at [765, 470] on div "EGLF LDG" at bounding box center [750, 471] width 40 height 11
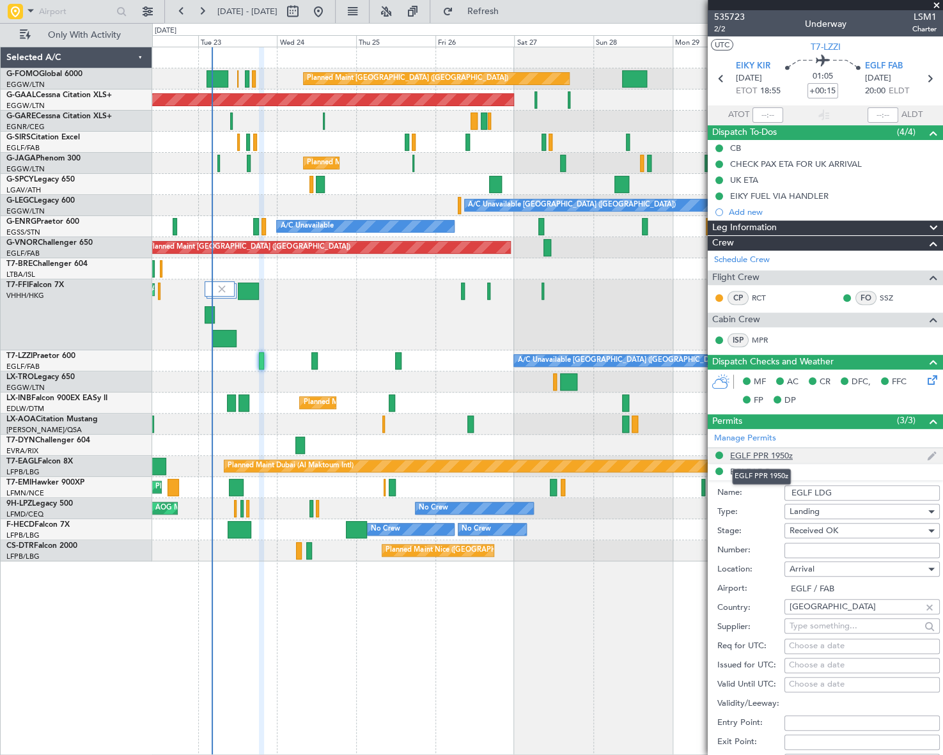
click at [772, 452] on div "EGLF PPR 1950z" at bounding box center [761, 455] width 63 height 11
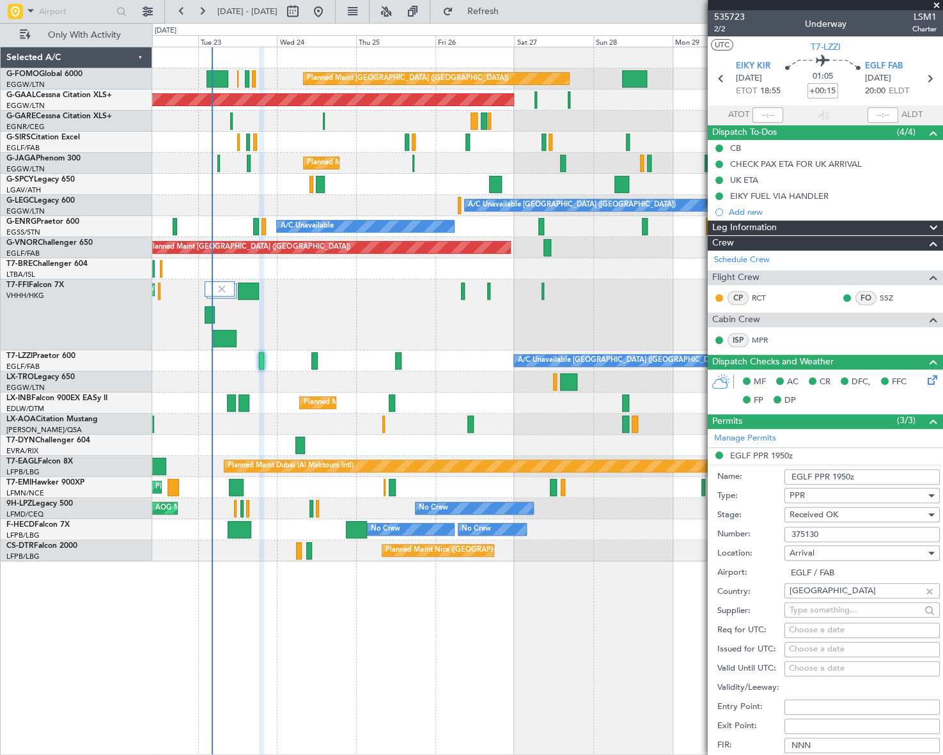
scroll to position [174, 0]
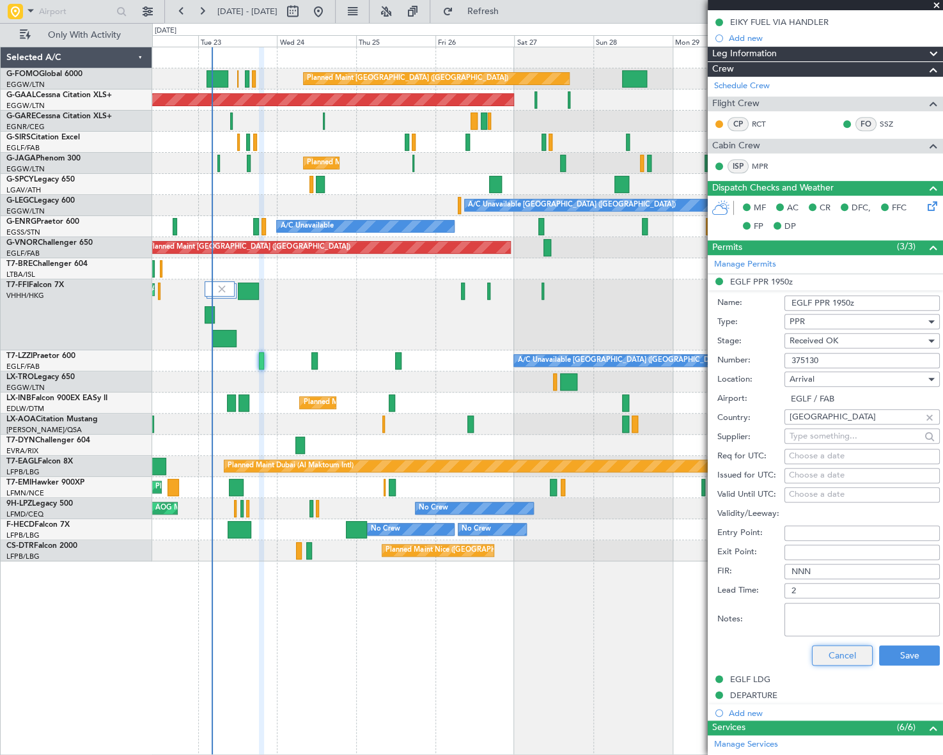
click at [846, 657] on button "Cancel" at bounding box center [842, 655] width 61 height 20
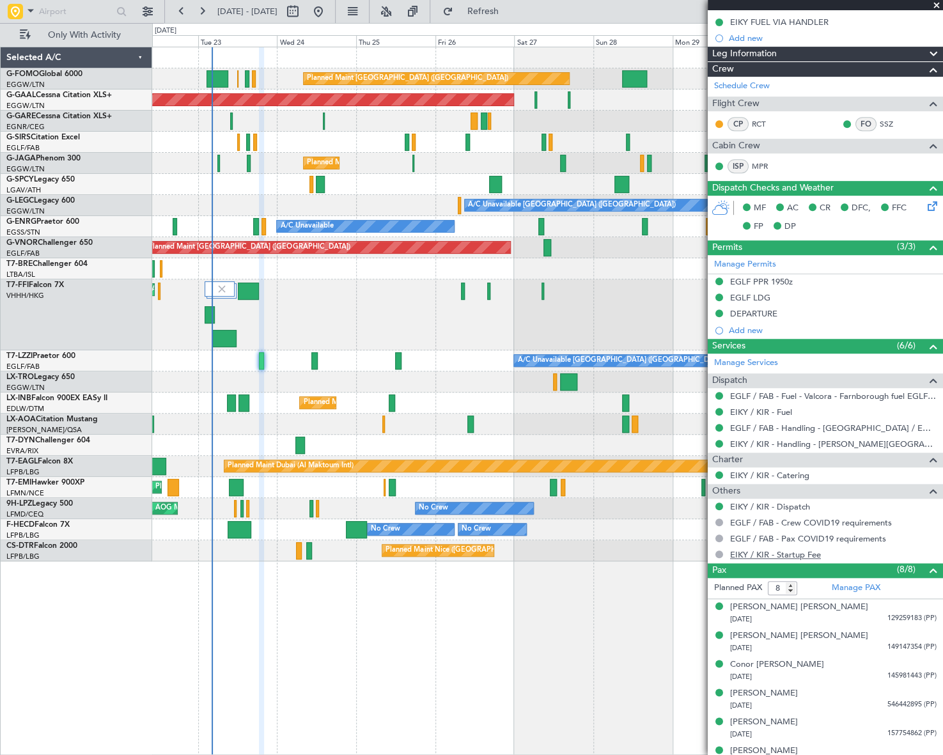
scroll to position [0, 0]
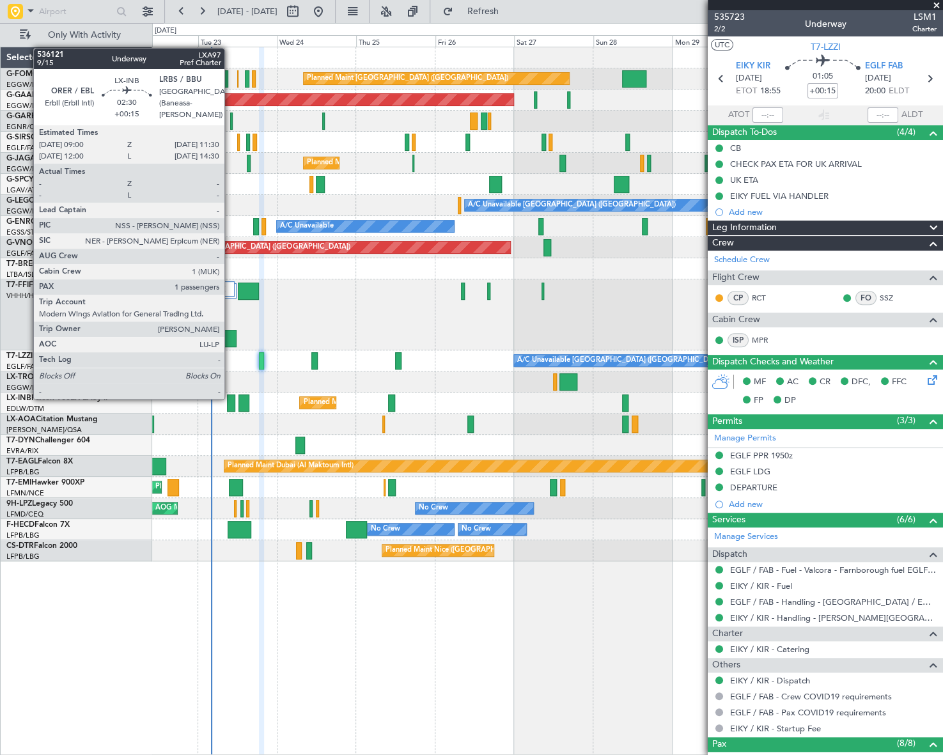
click at [230, 398] on div at bounding box center [231, 403] width 8 height 17
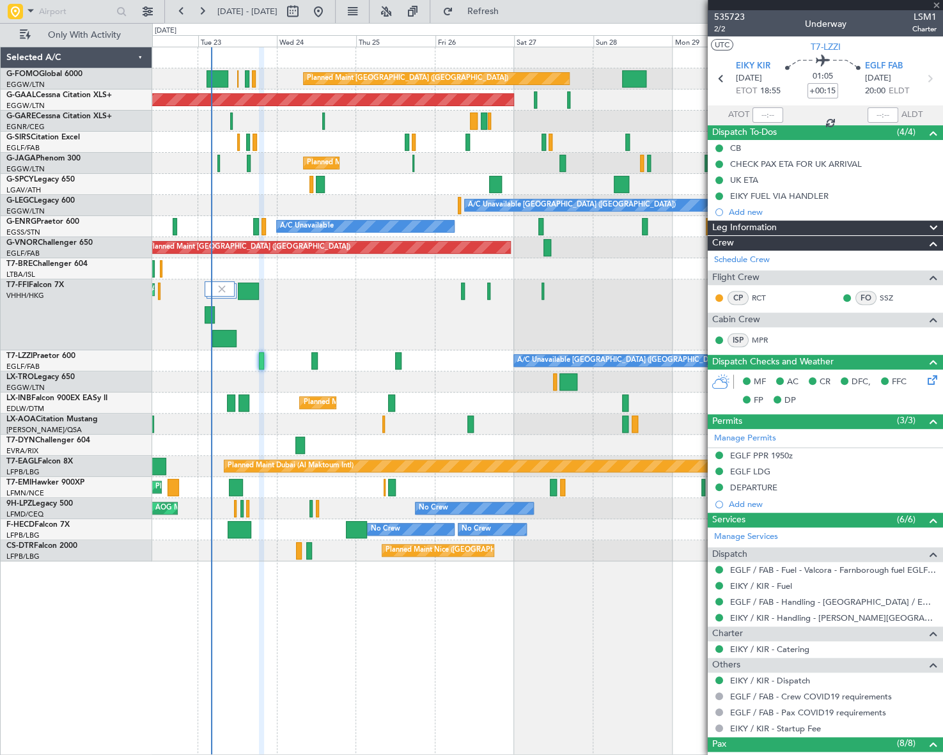
type input "1"
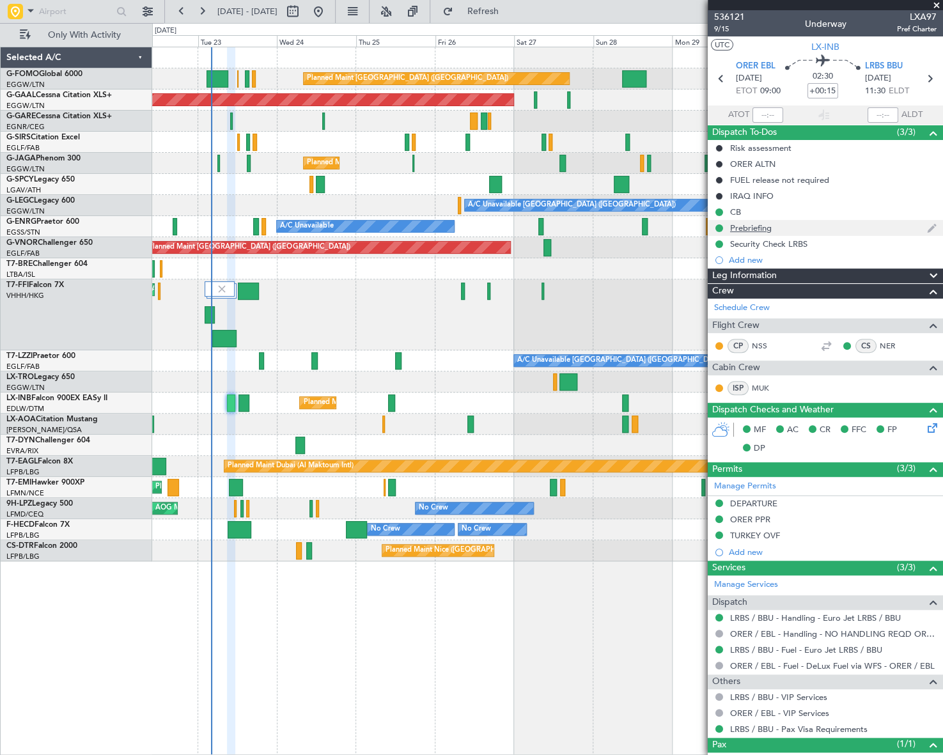
click at [761, 230] on div "Prebriefing" at bounding box center [751, 228] width 42 height 11
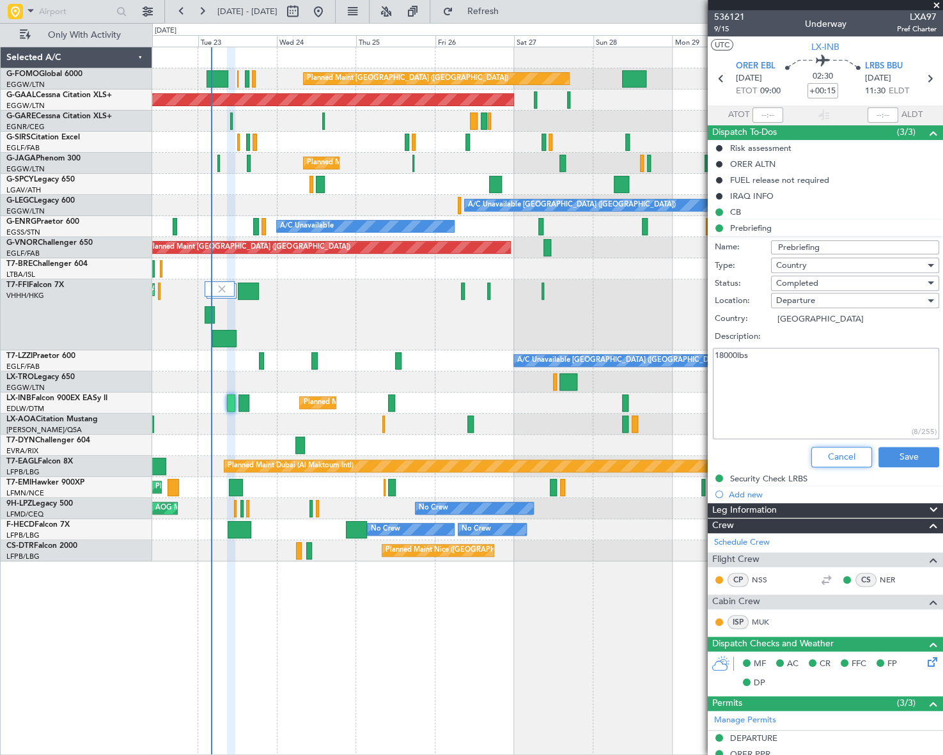
click at [848, 453] on button "Cancel" at bounding box center [841, 457] width 61 height 20
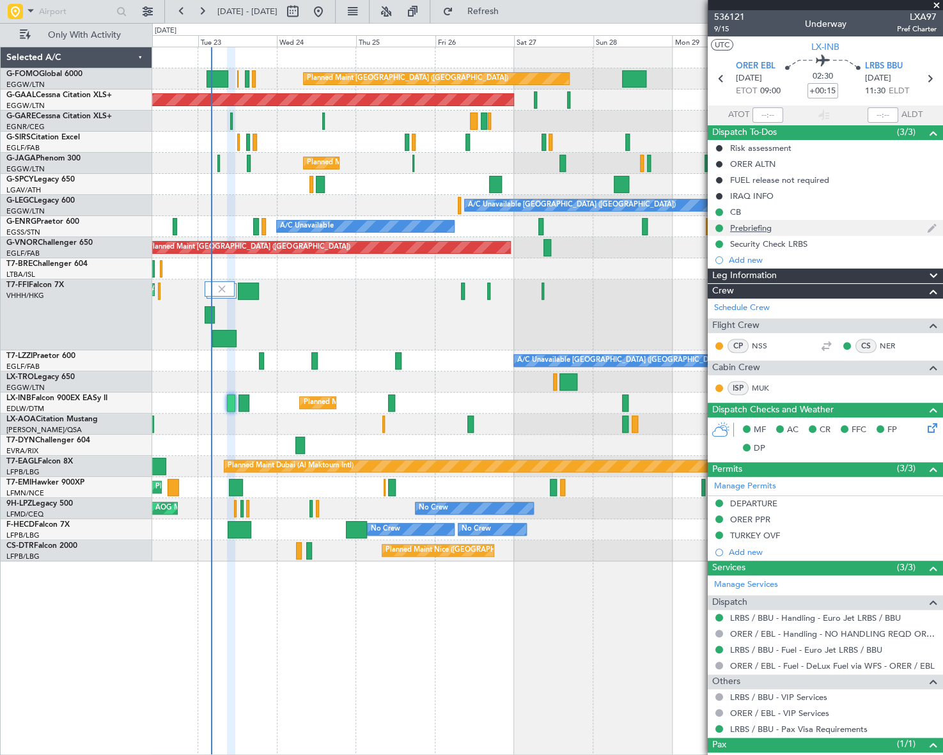
click at [759, 227] on div "Prebriefing" at bounding box center [751, 228] width 42 height 11
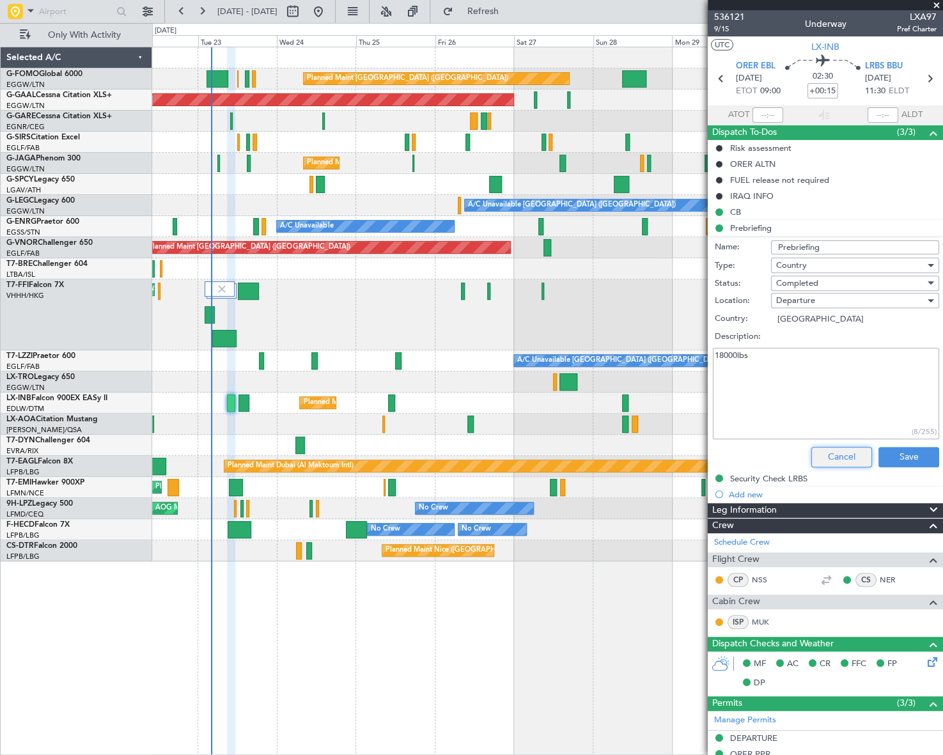
click at [842, 456] on button "Cancel" at bounding box center [841, 457] width 61 height 20
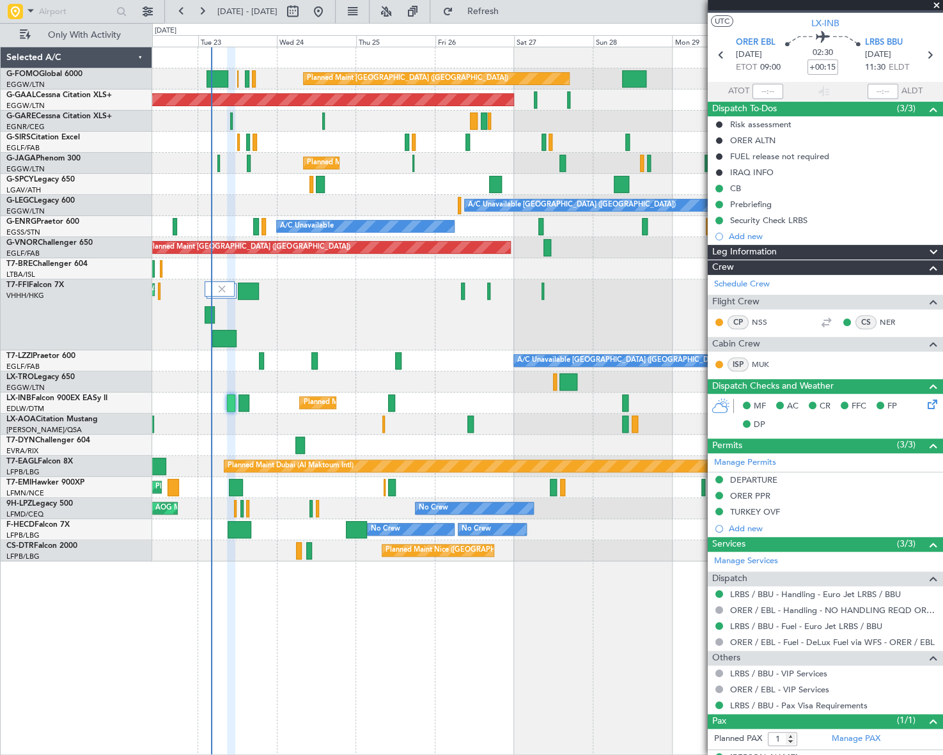
scroll to position [45, 0]
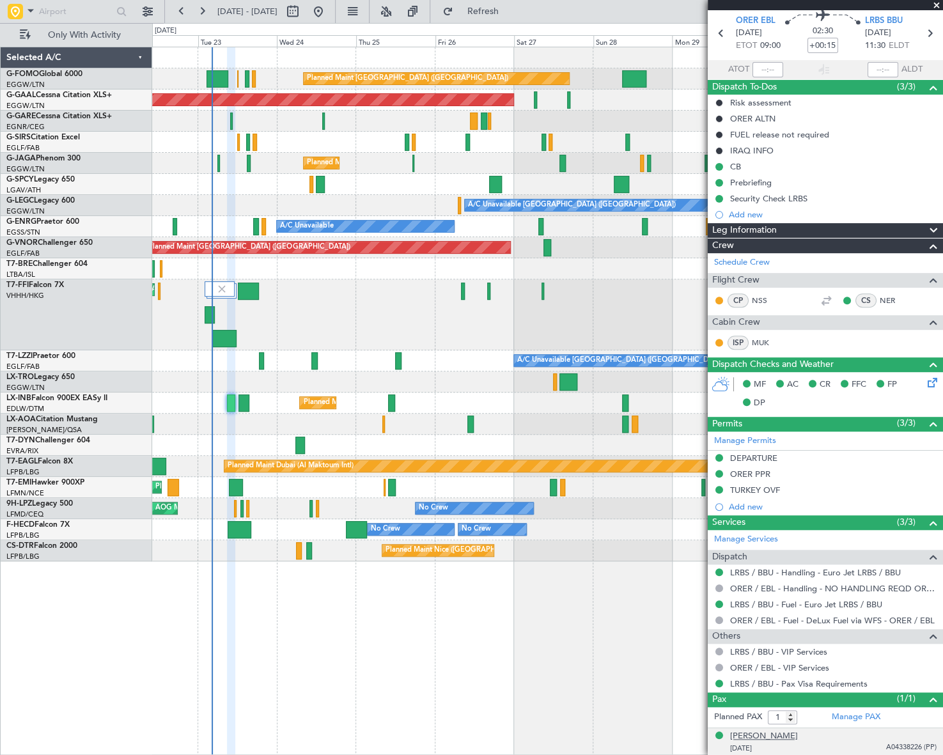
click at [798, 735] on div "Cheyavan Nechervan BARZANI" at bounding box center [764, 736] width 68 height 13
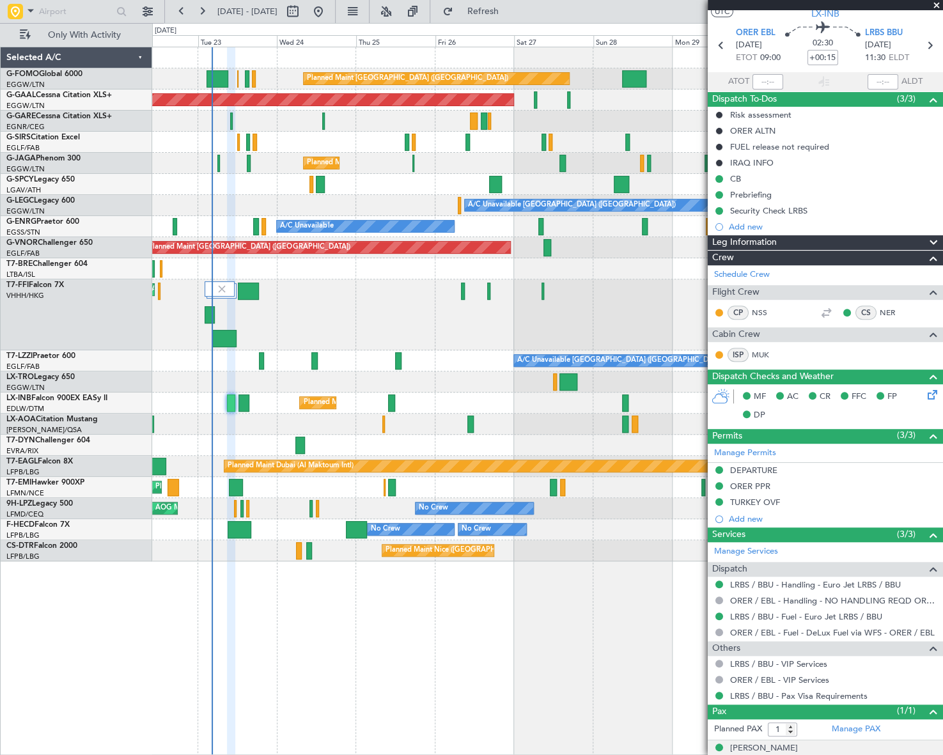
scroll to position [0, 0]
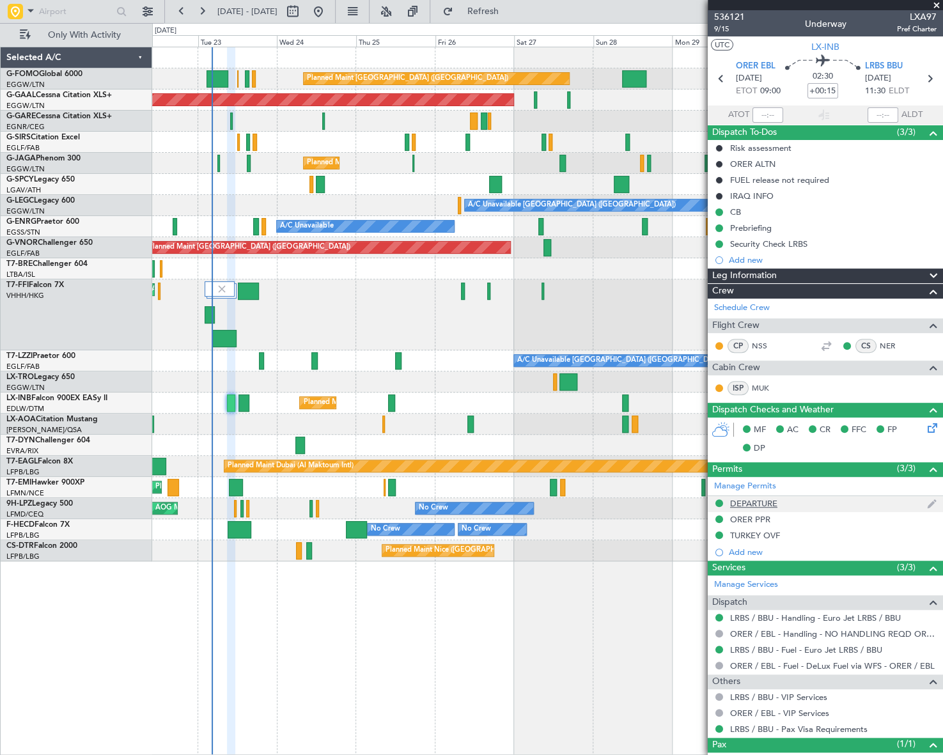
click at [747, 506] on div "DEPARTURE" at bounding box center [753, 503] width 47 height 11
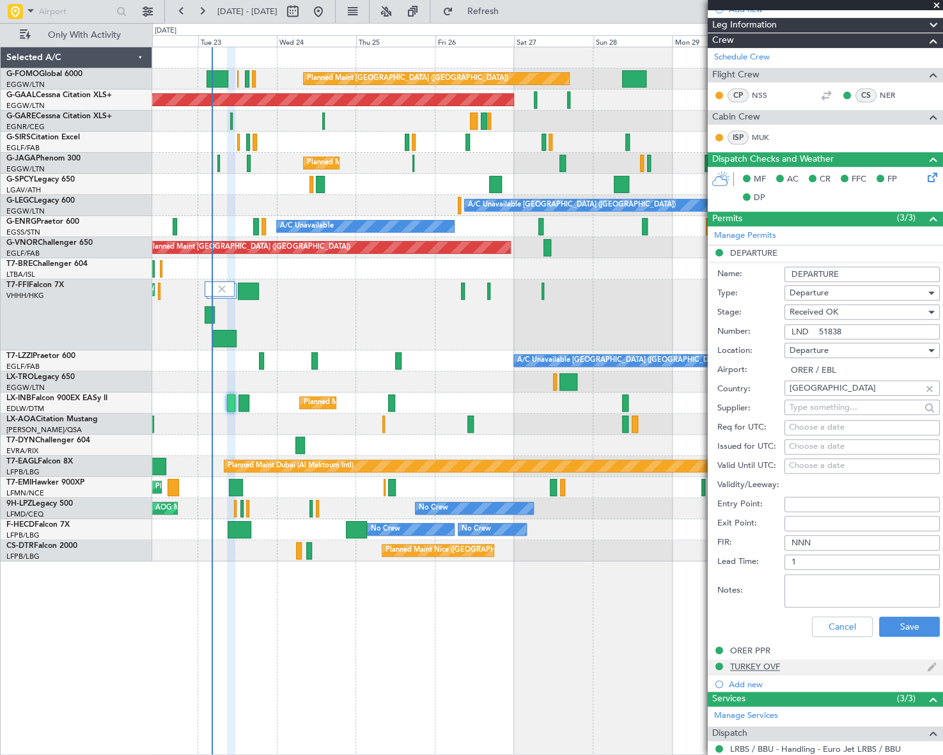
scroll to position [290, 0]
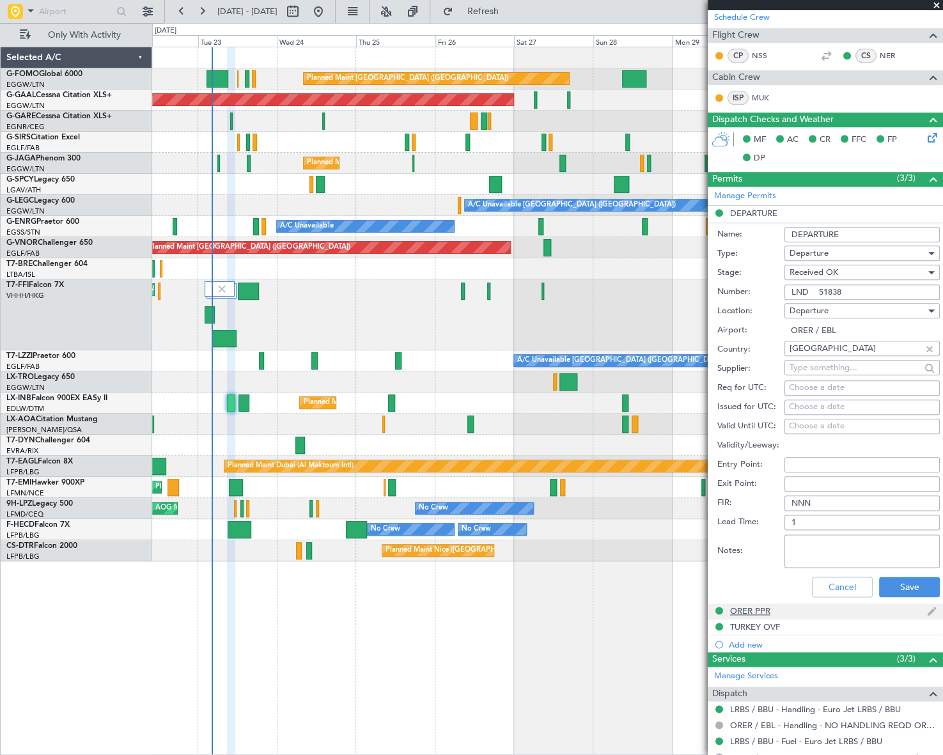
click at [756, 611] on div "ORER PPR" at bounding box center [750, 611] width 40 height 11
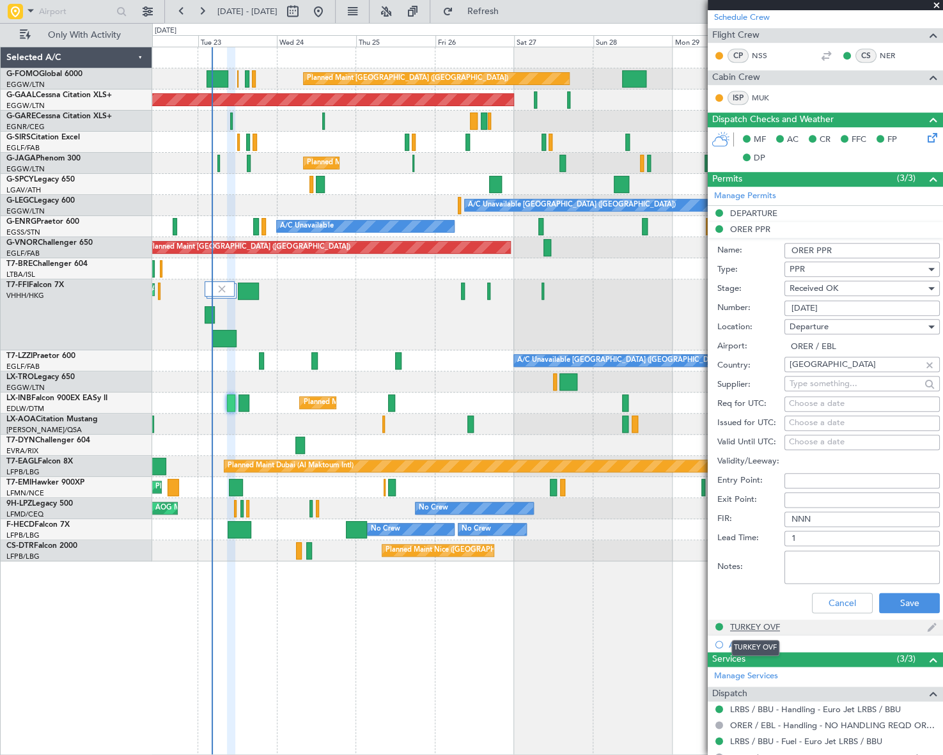
click at [760, 625] on div "TURKEY OVF" at bounding box center [755, 626] width 50 height 11
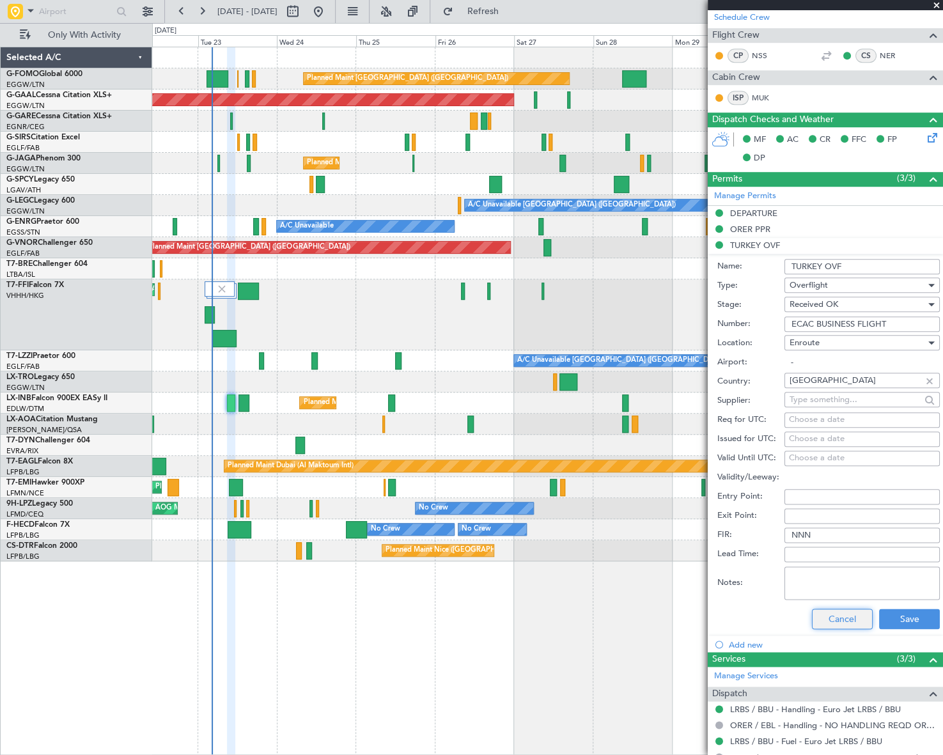
click at [849, 623] on button "Cancel" at bounding box center [842, 619] width 61 height 20
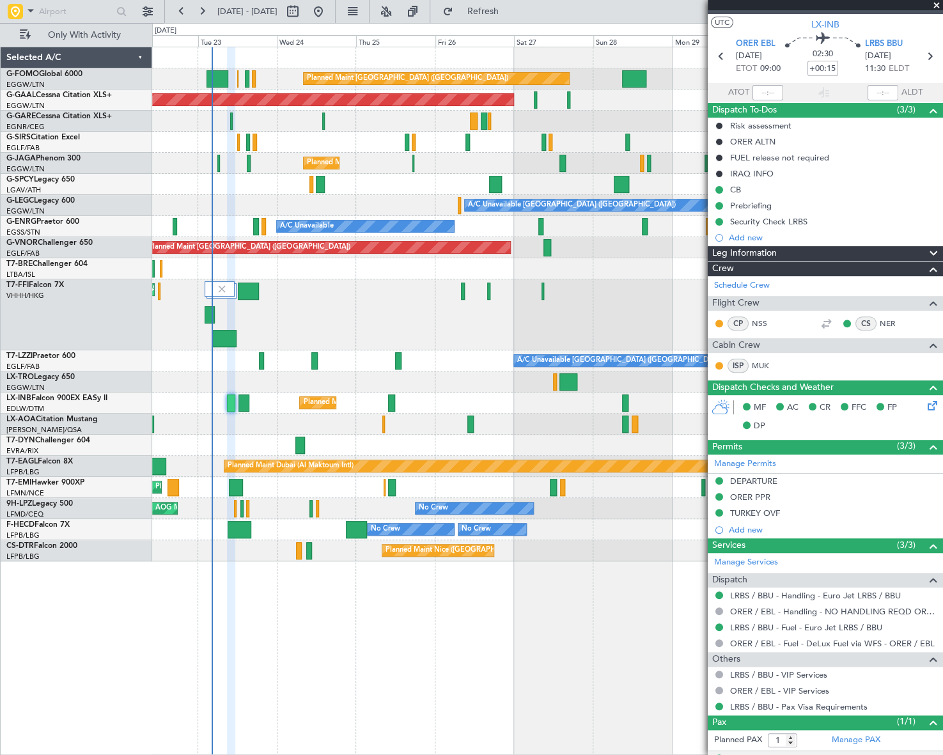
scroll to position [0, 0]
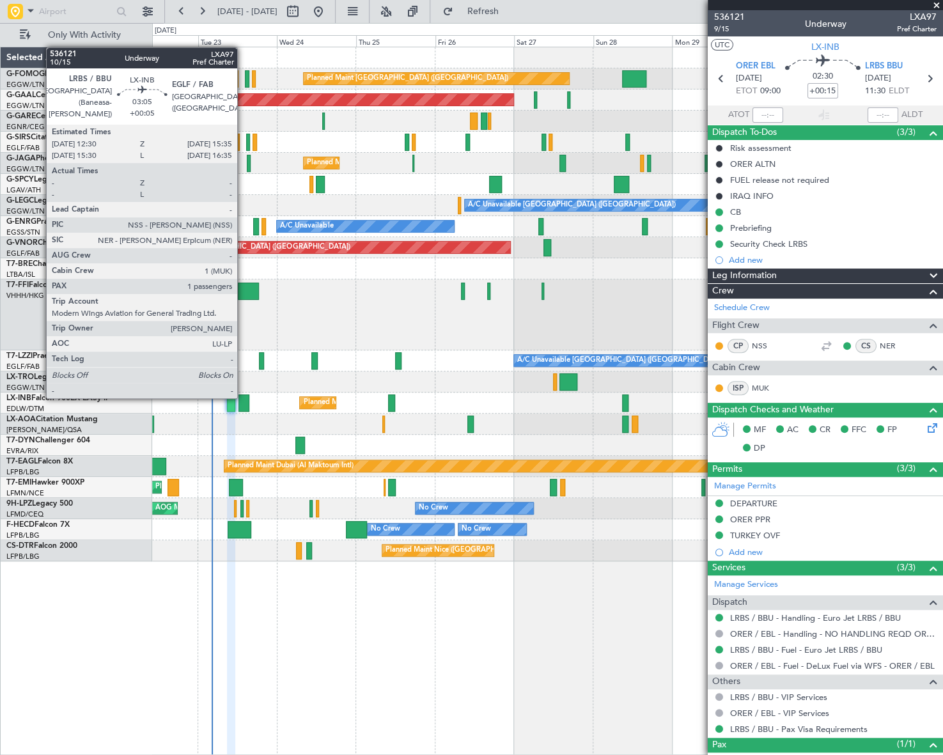
click at [243, 397] on div at bounding box center [243, 403] width 10 height 17
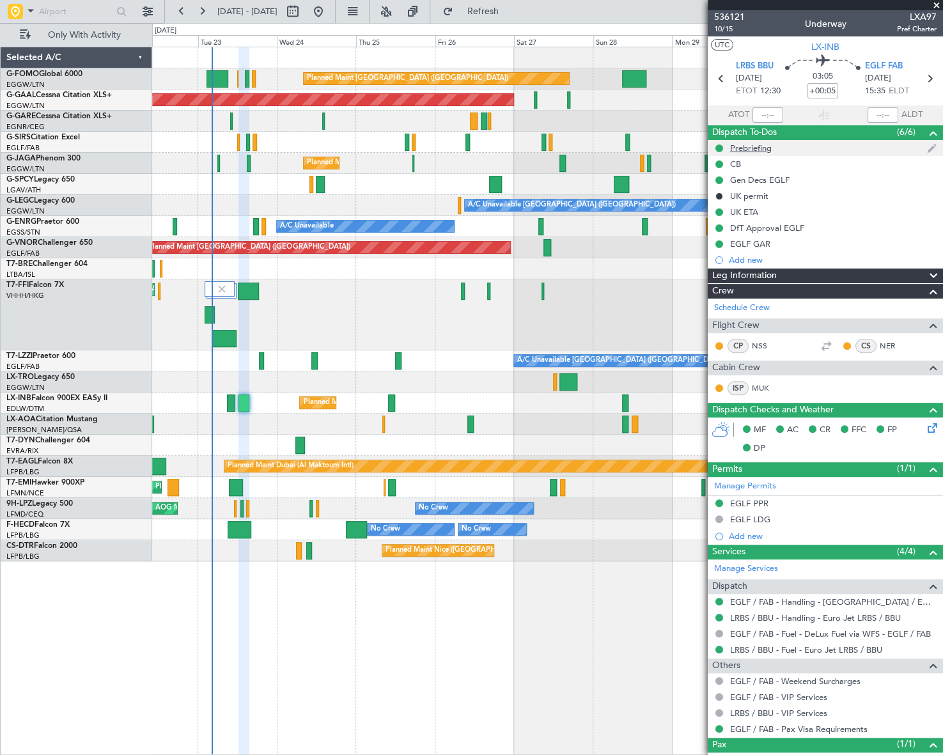
click at [749, 147] on div "Prebriefing" at bounding box center [751, 148] width 42 height 11
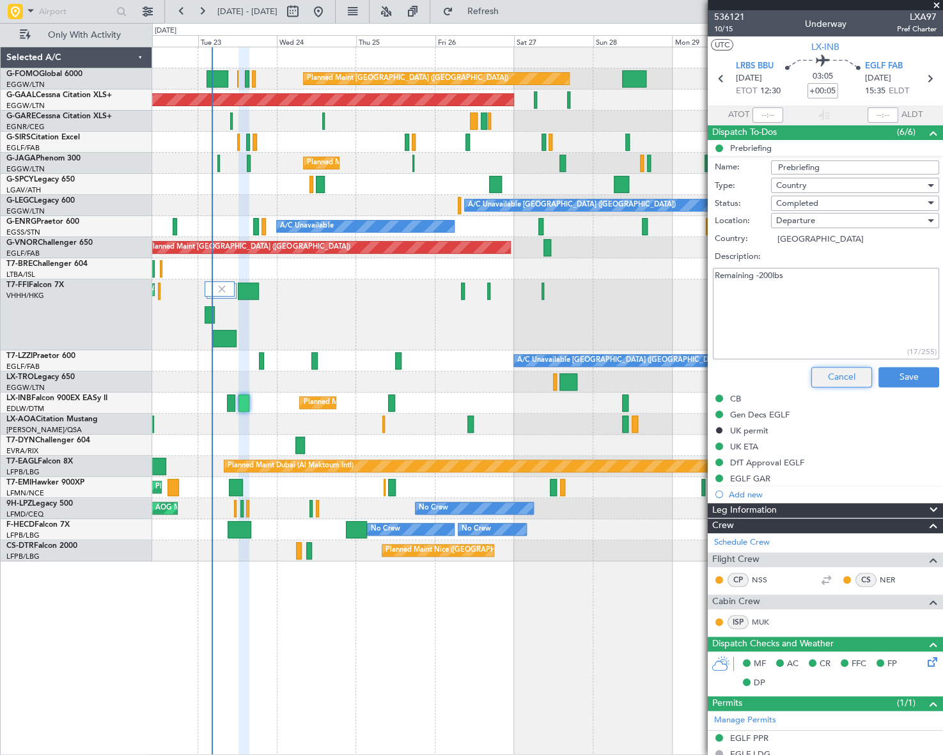
click at [841, 379] on button "Cancel" at bounding box center [841, 377] width 61 height 20
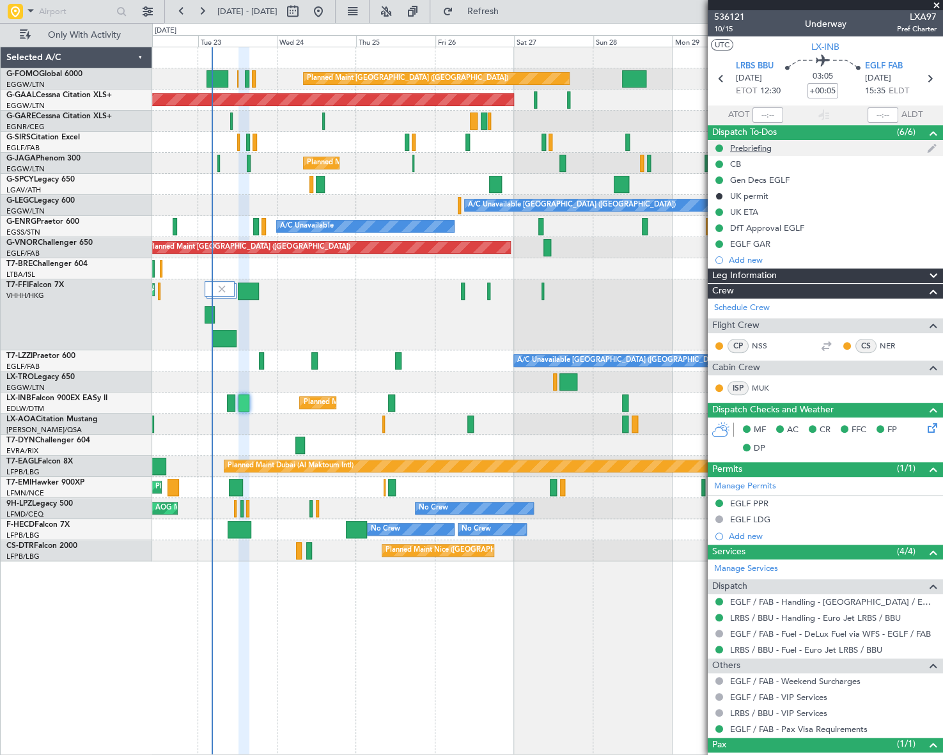
click at [765, 150] on div "Prebriefing" at bounding box center [751, 148] width 42 height 11
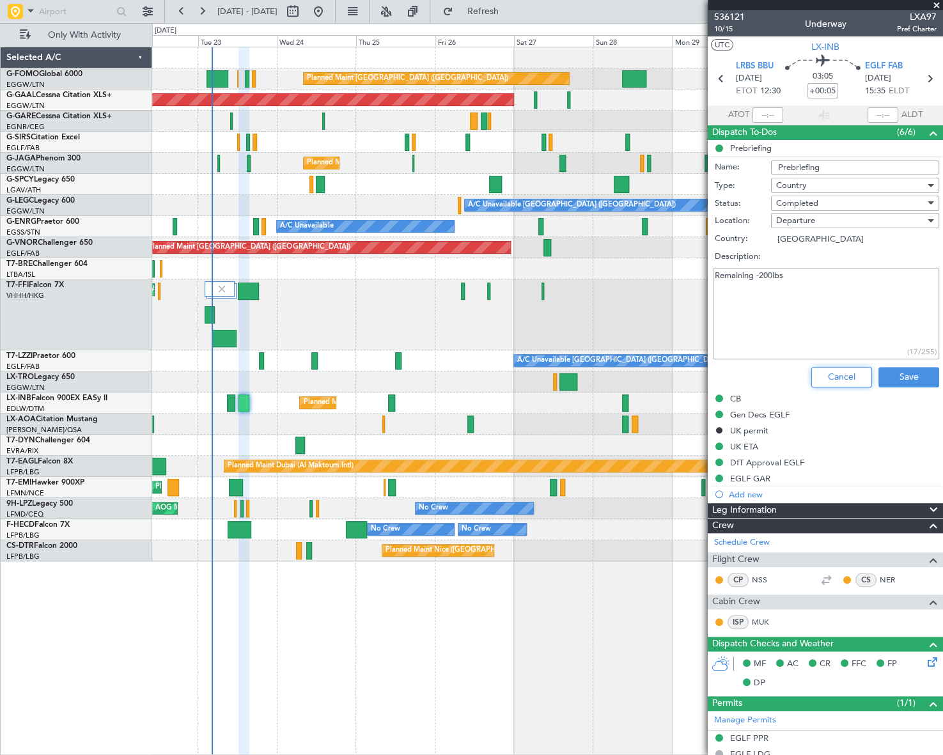
click at [836, 378] on button "Cancel" at bounding box center [841, 377] width 61 height 20
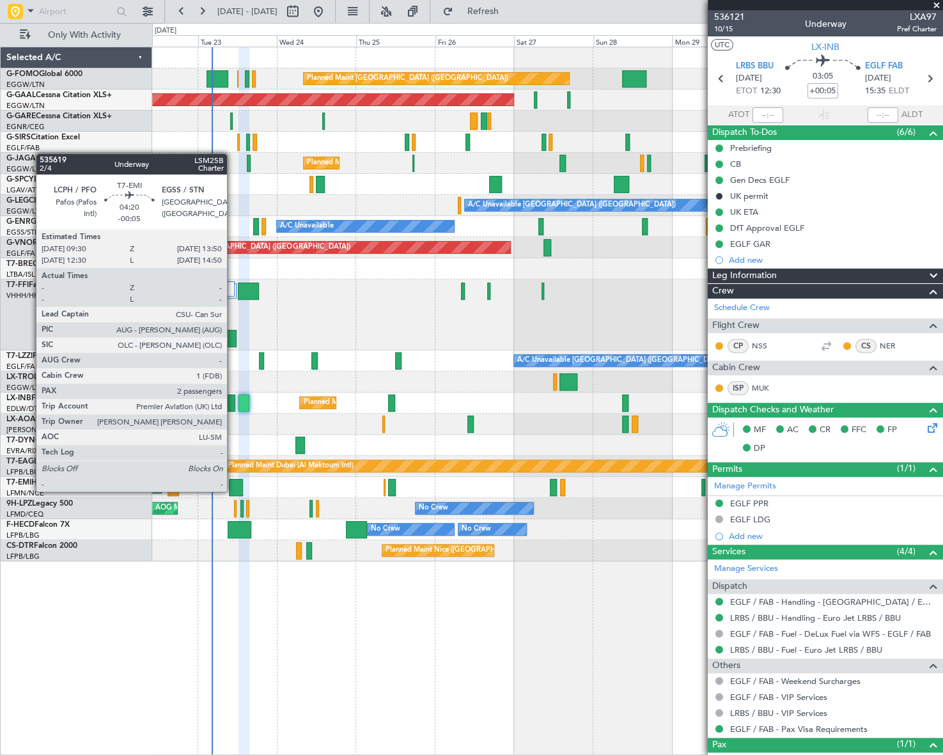
click at [233, 490] on div at bounding box center [236, 487] width 15 height 17
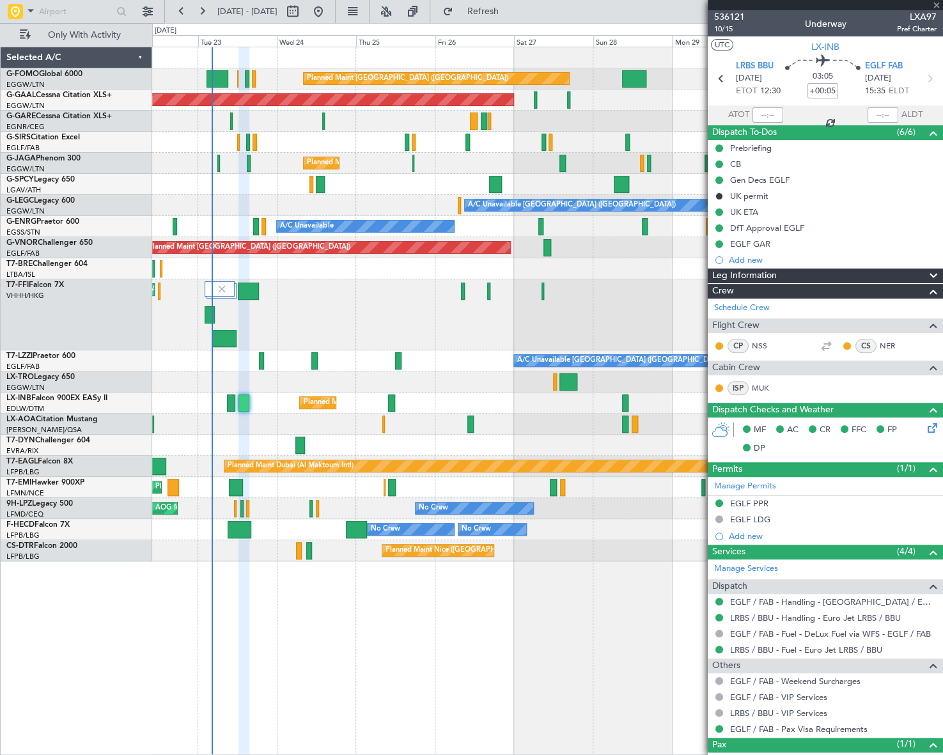
type input "-00:05"
type input "2"
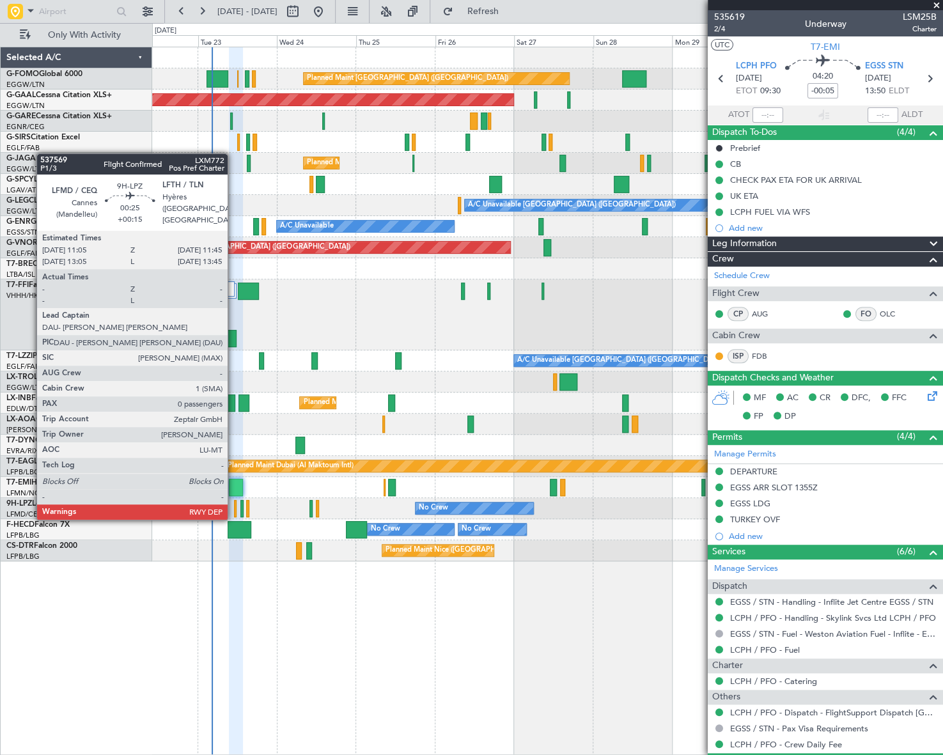
click at [234, 506] on div at bounding box center [235, 508] width 3 height 17
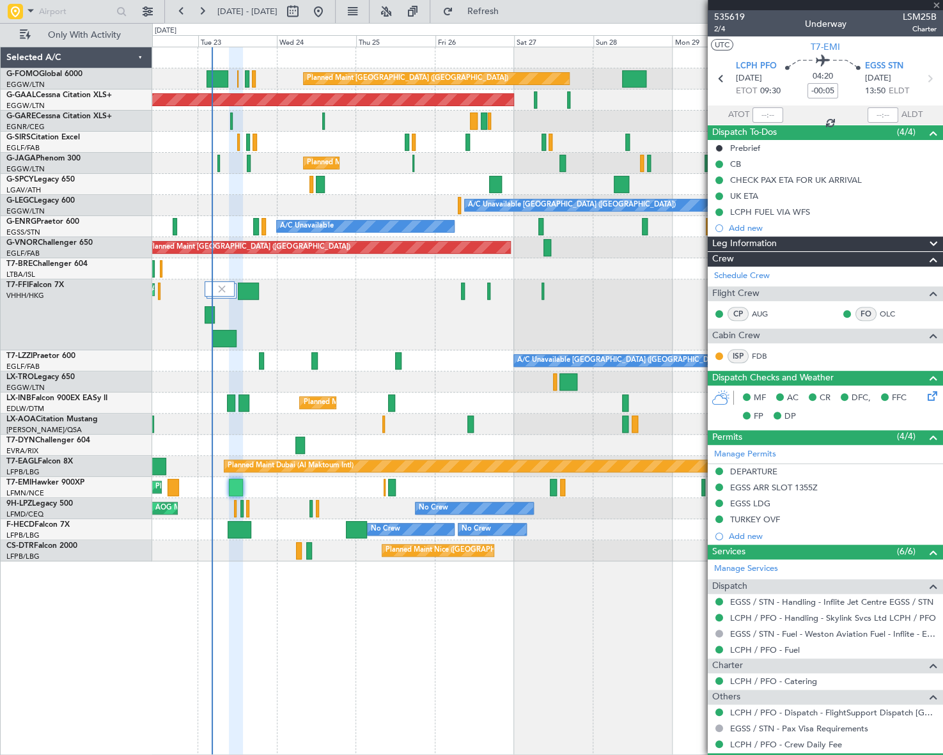
type input "+00:15"
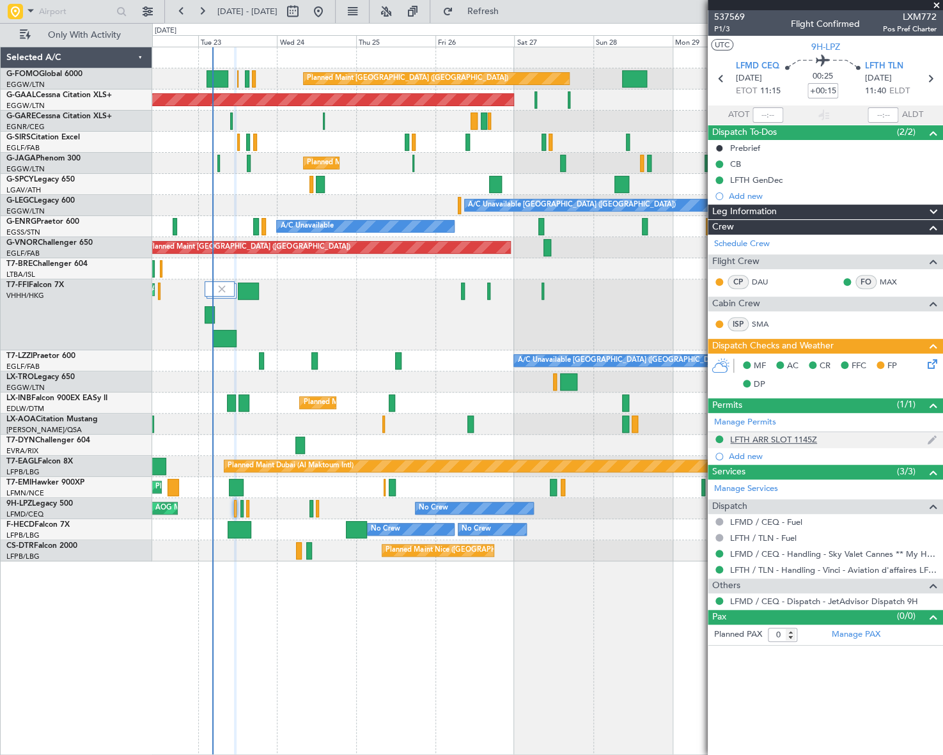
click at [786, 439] on div "LFTH ARR SLOT 1145Z" at bounding box center [773, 439] width 87 height 11
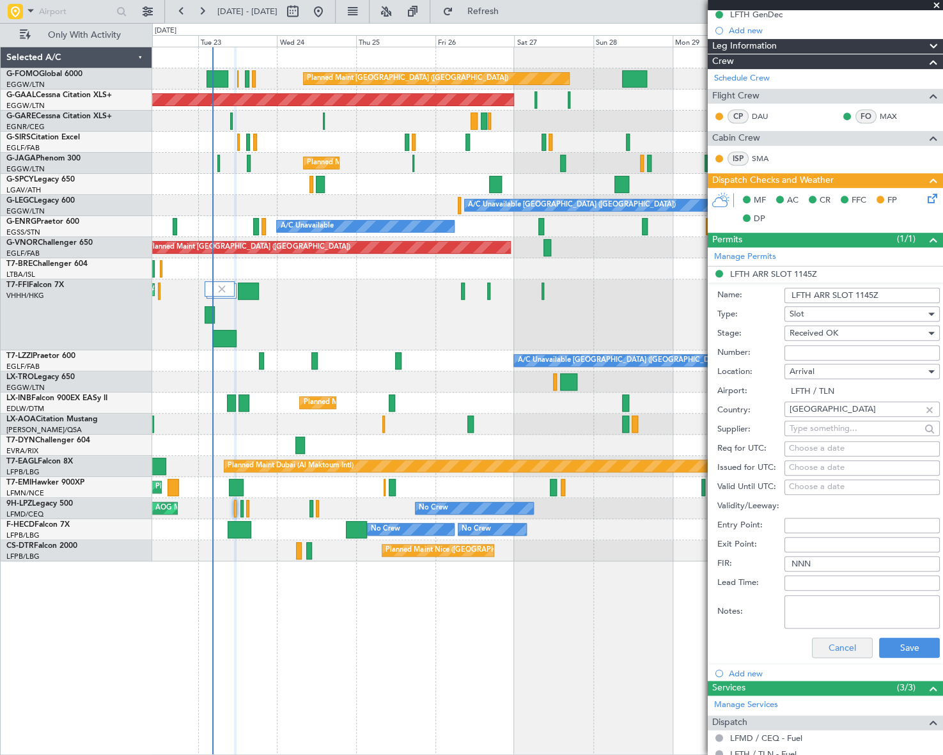
scroll to position [174, 0]
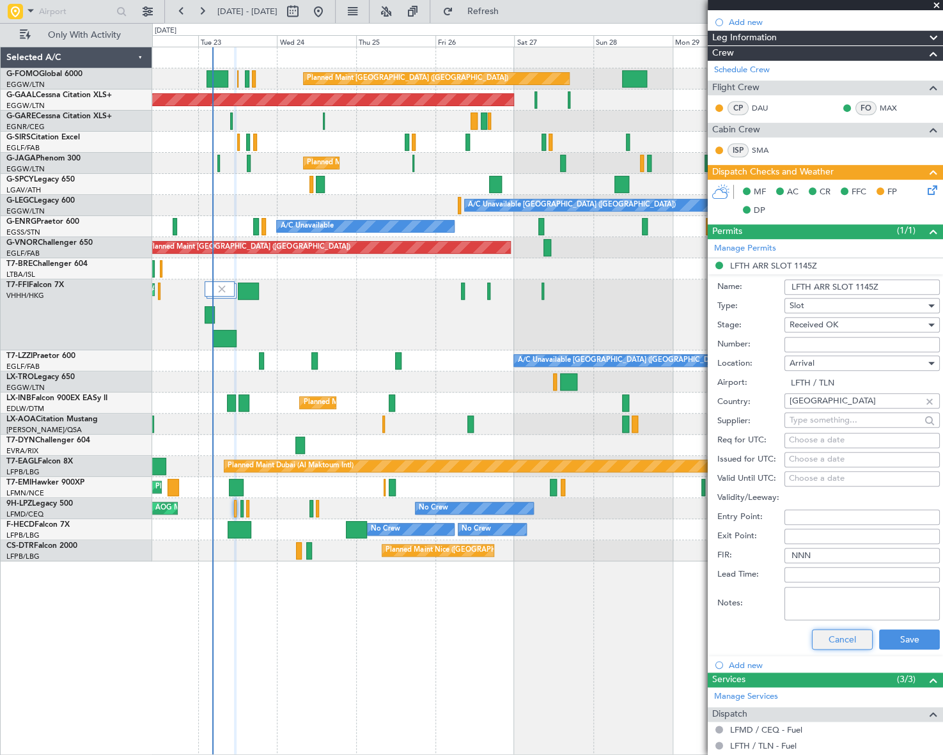
click at [833, 638] on button "Cancel" at bounding box center [842, 639] width 61 height 20
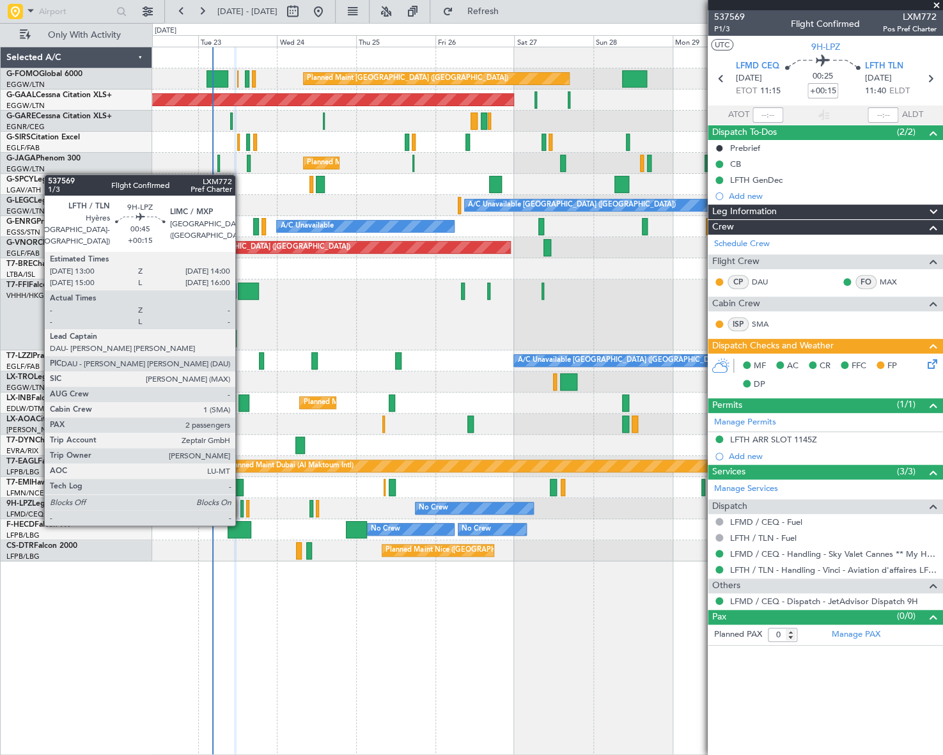
click at [242, 512] on div at bounding box center [242, 508] width 4 height 17
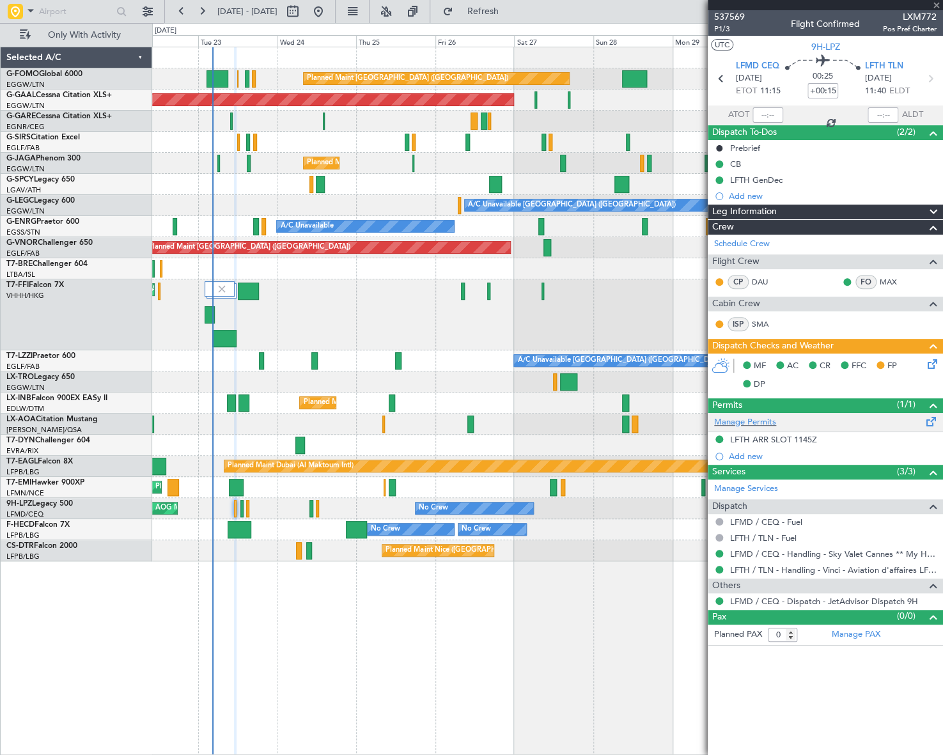
type input "2"
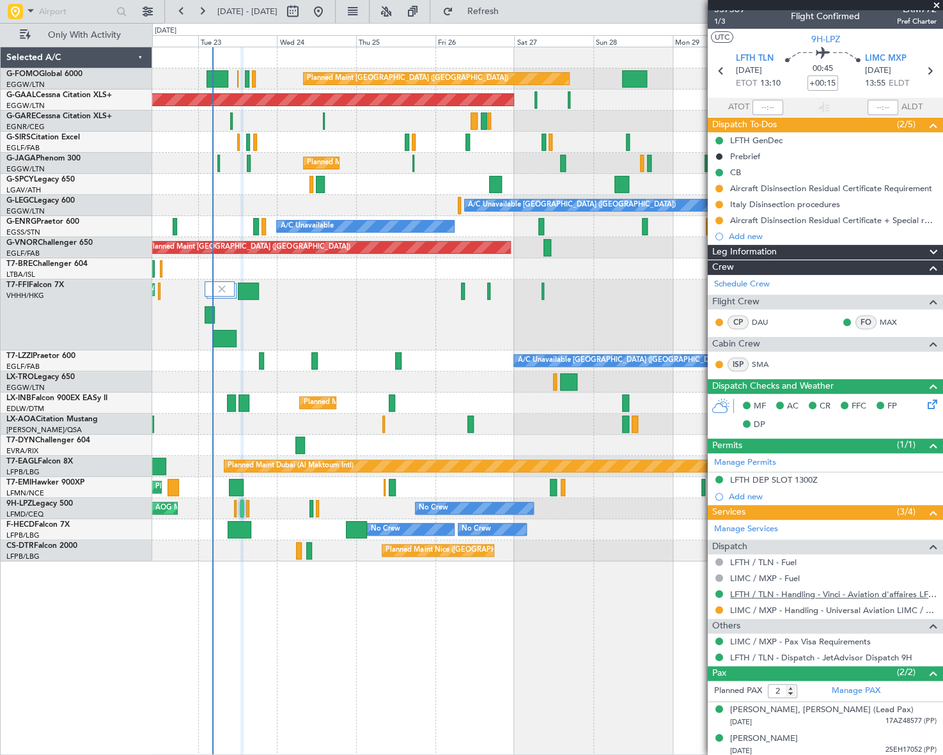
scroll to position [10, 0]
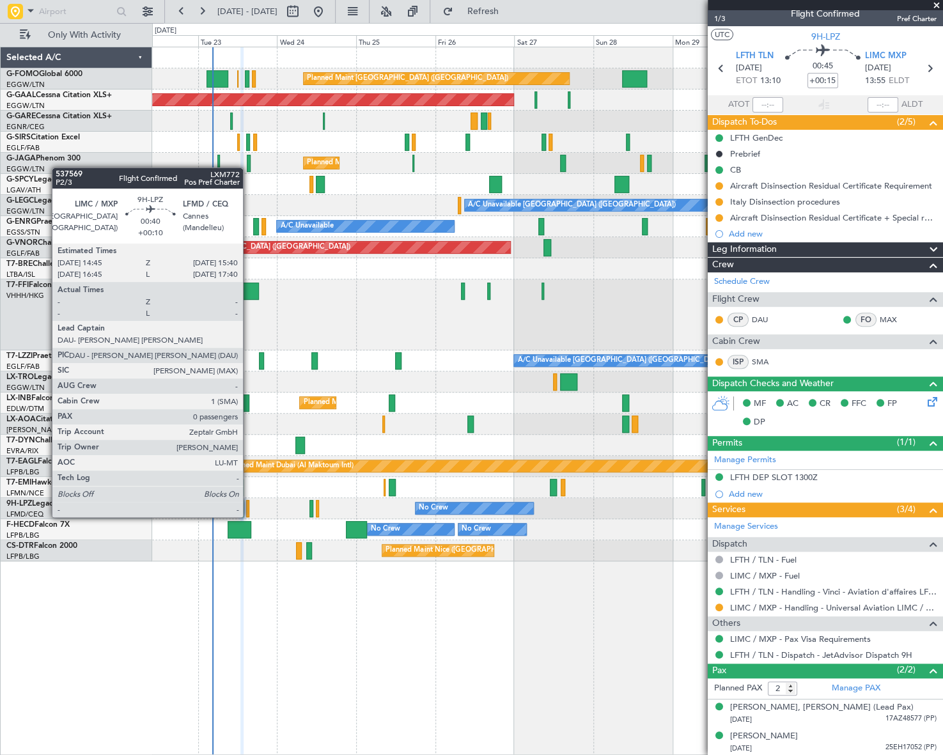
click at [249, 504] on div at bounding box center [247, 508] width 3 height 17
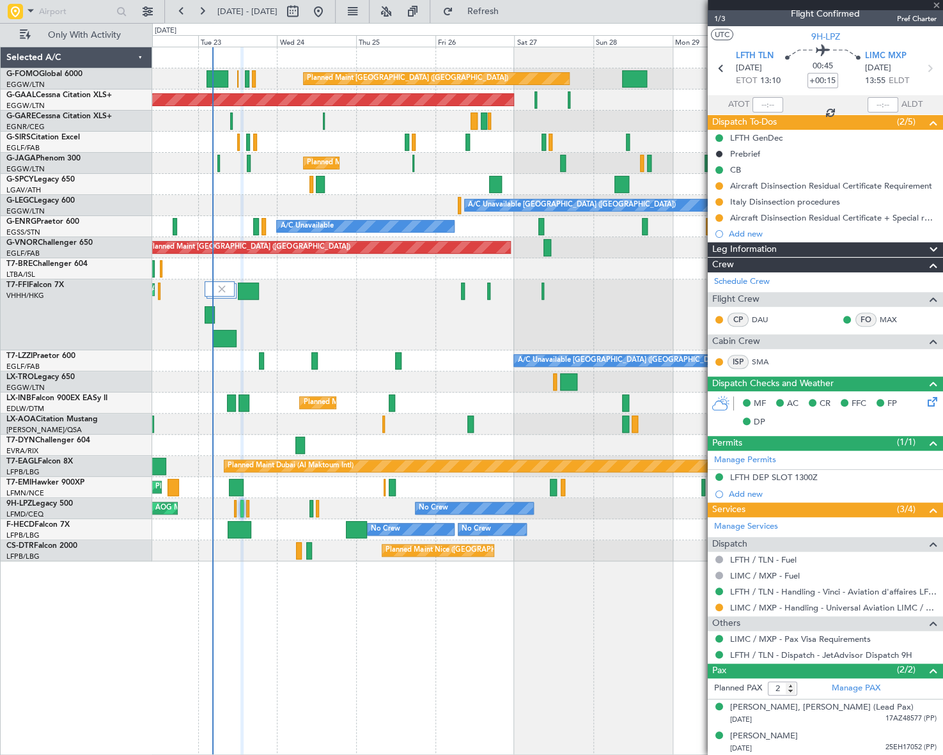
type input "+00:10"
type input "0"
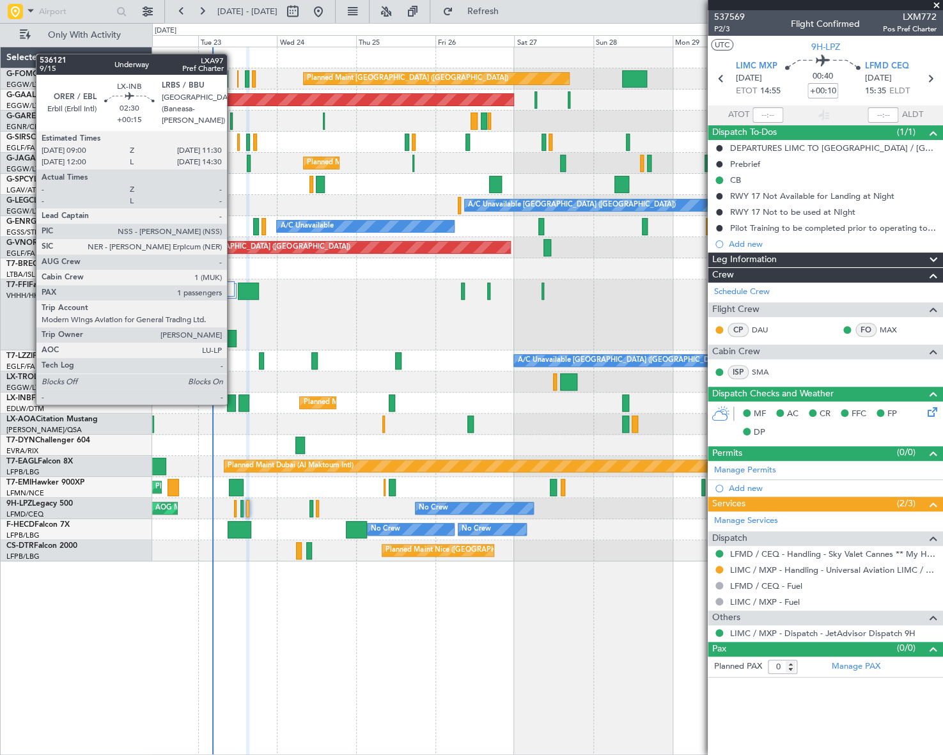
click at [232, 403] on div at bounding box center [231, 403] width 8 height 17
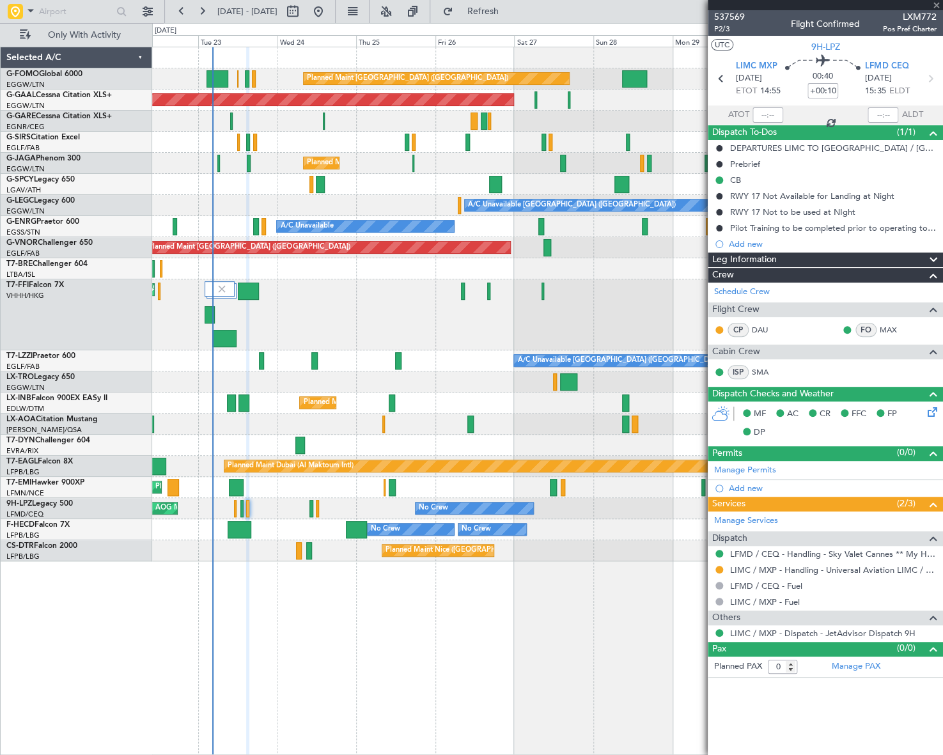
type input "+00:15"
type input "1"
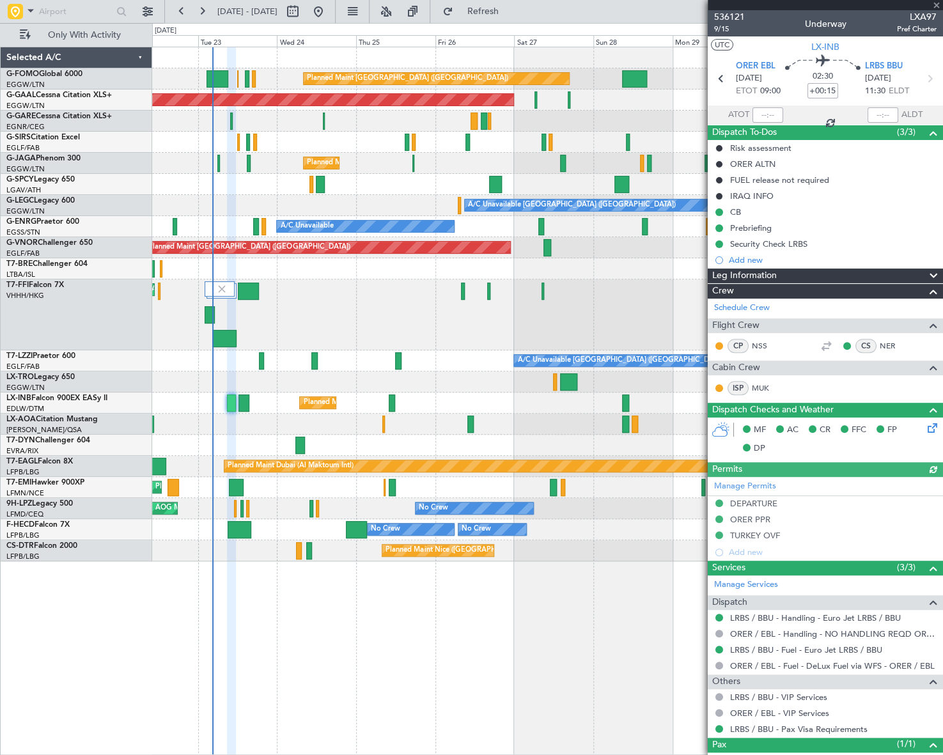
click at [788, 273] on div "Leg Information" at bounding box center [825, 276] width 235 height 15
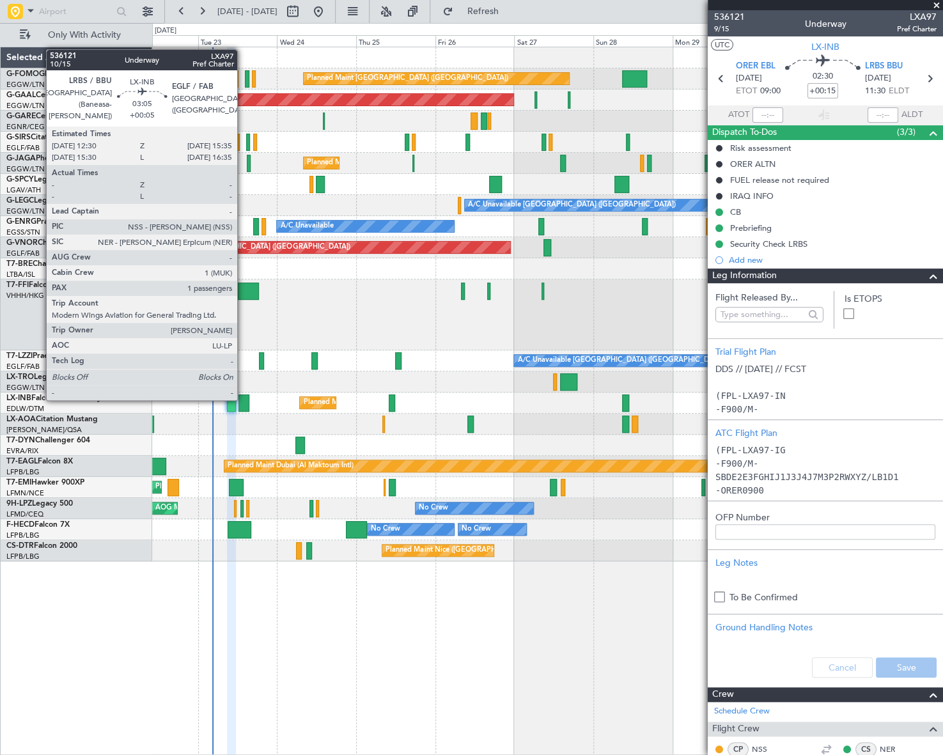
click at [243, 402] on div at bounding box center [243, 403] width 10 height 17
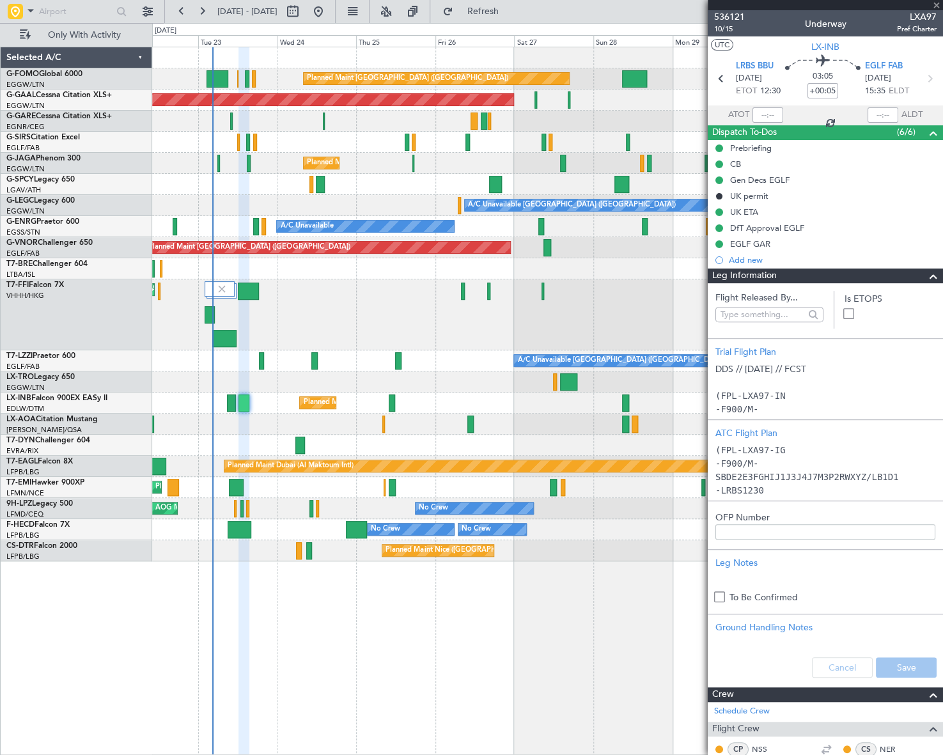
click at [889, 276] on span at bounding box center [933, 276] width 15 height 15
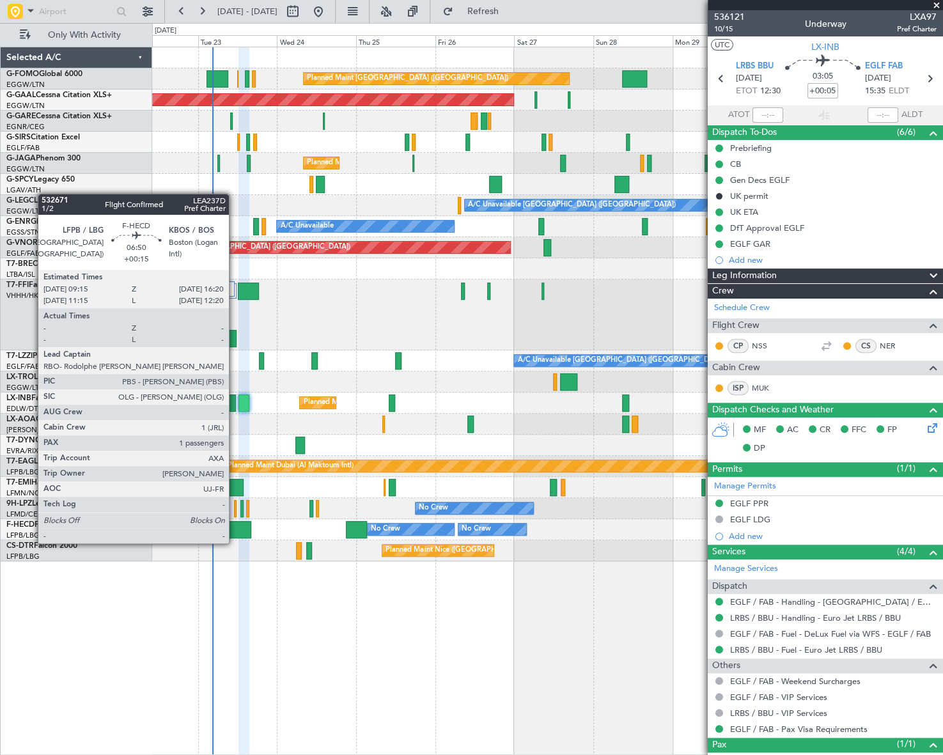
click at [234, 528] on div at bounding box center [240, 529] width 24 height 17
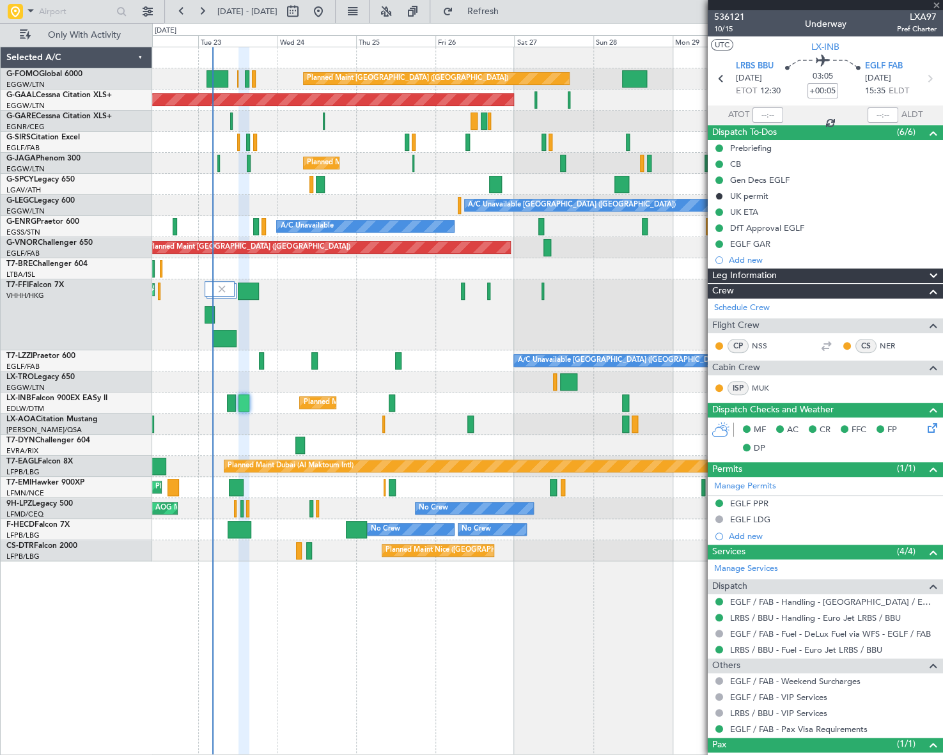
type input "+00:15"
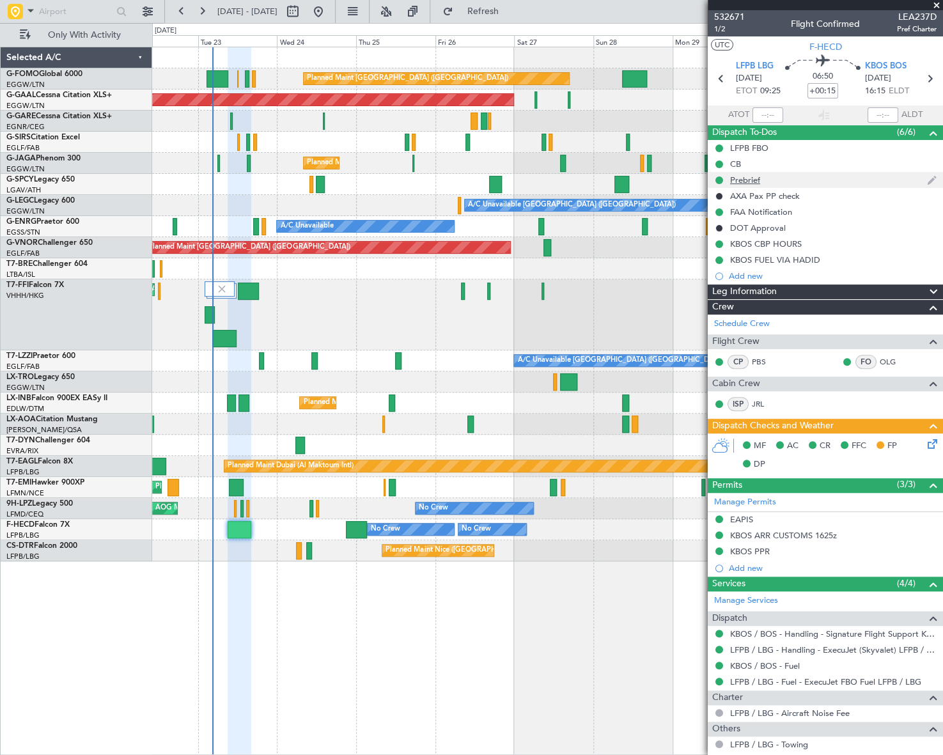
click at [755, 178] on div "Prebrief" at bounding box center [745, 180] width 30 height 11
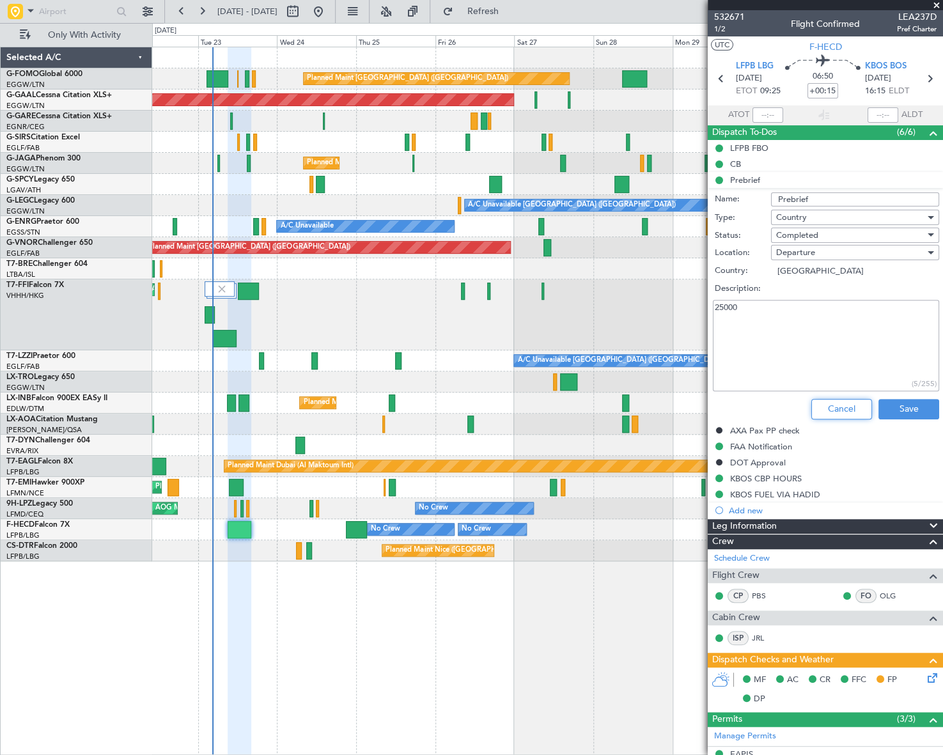
click at [825, 406] on button "Cancel" at bounding box center [841, 409] width 61 height 20
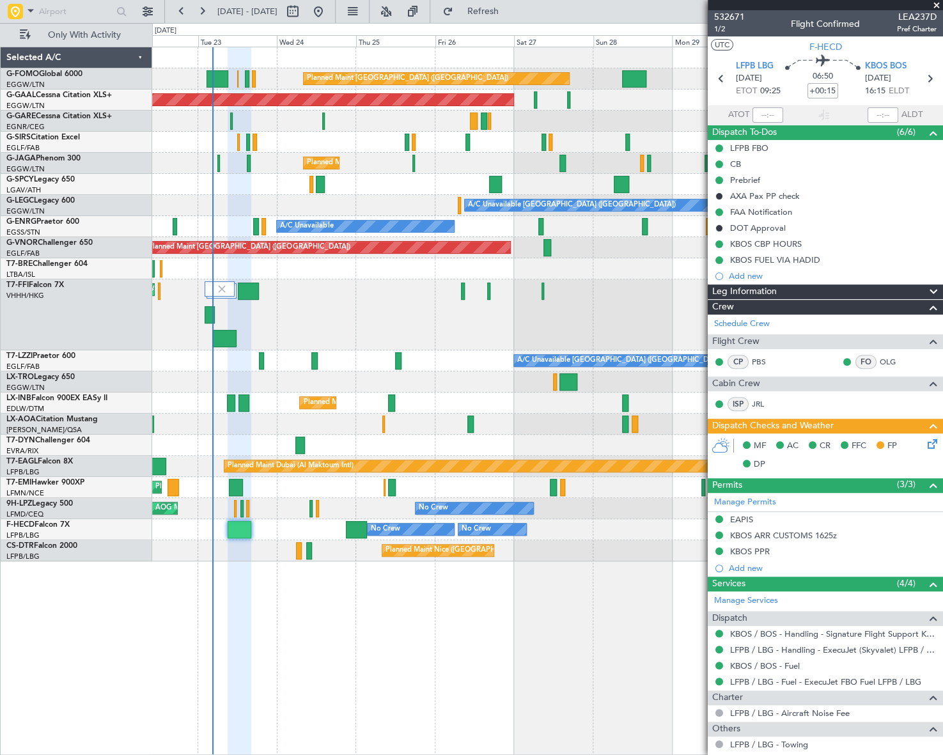
click at [451, 723] on div "Planned Maint London (Luton) Planned Maint Dusseldorf Owner Planned Maint Londo…" at bounding box center [547, 401] width 790 height 708
click at [336, 313] on div "Planned Maint Tianjin ([GEOGRAPHIC_DATA])" at bounding box center [547, 314] width 790 height 71
click at [360, 625] on div "Planned Maint London (Luton) Planned Maint Dusseldorf Owner Planned Maint Londo…" at bounding box center [547, 401] width 790 height 708
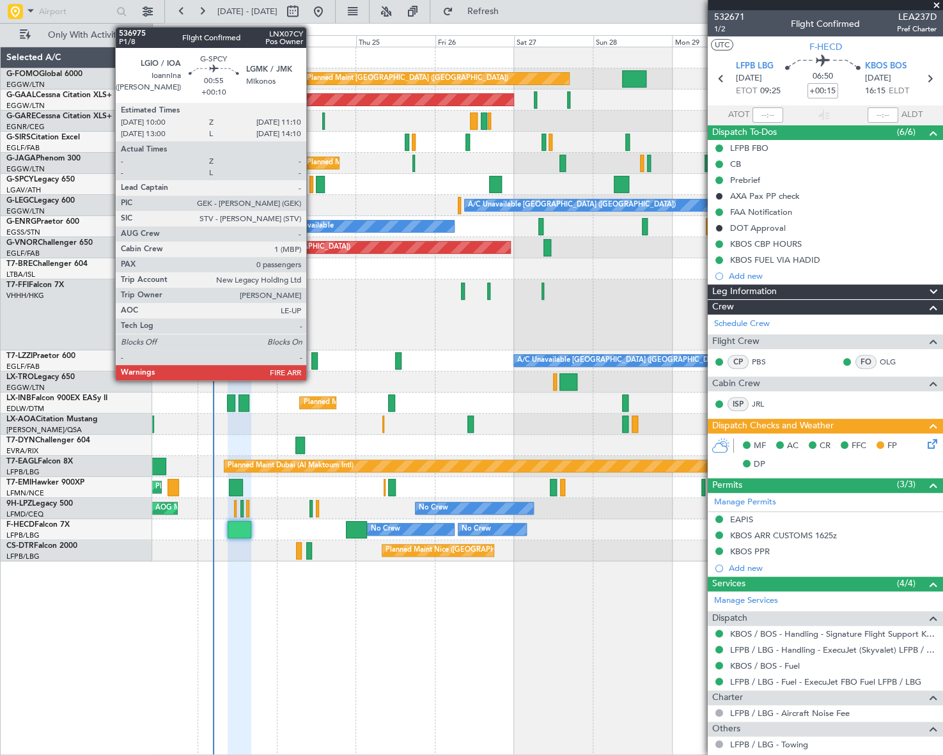
click at [312, 185] on div at bounding box center [311, 184] width 4 height 17
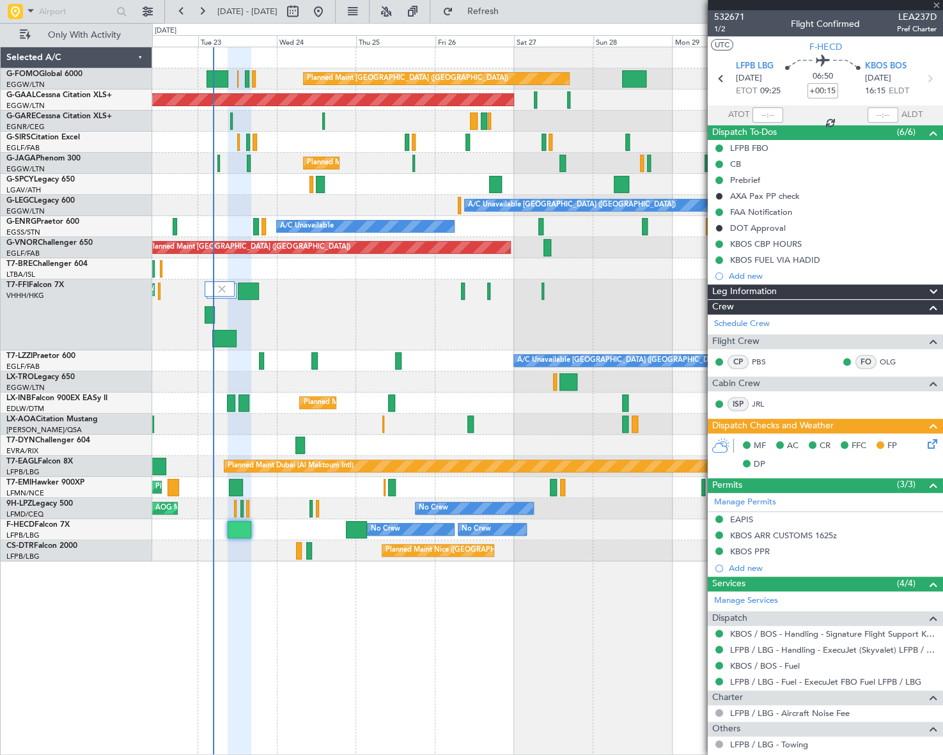
type input "+00:10"
type input "0"
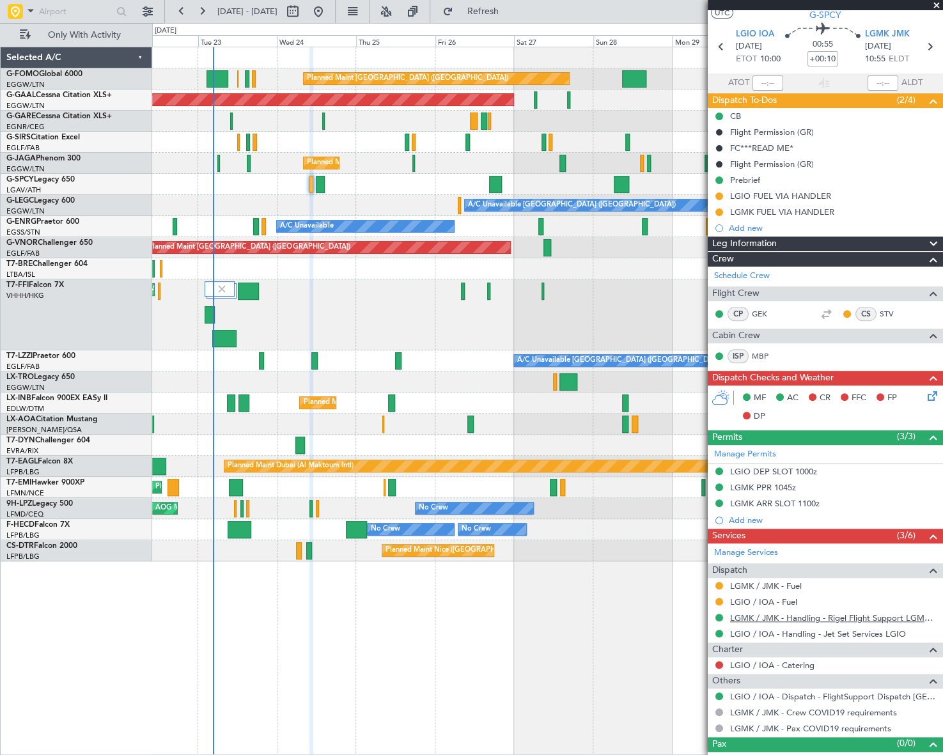
scroll to position [48, 0]
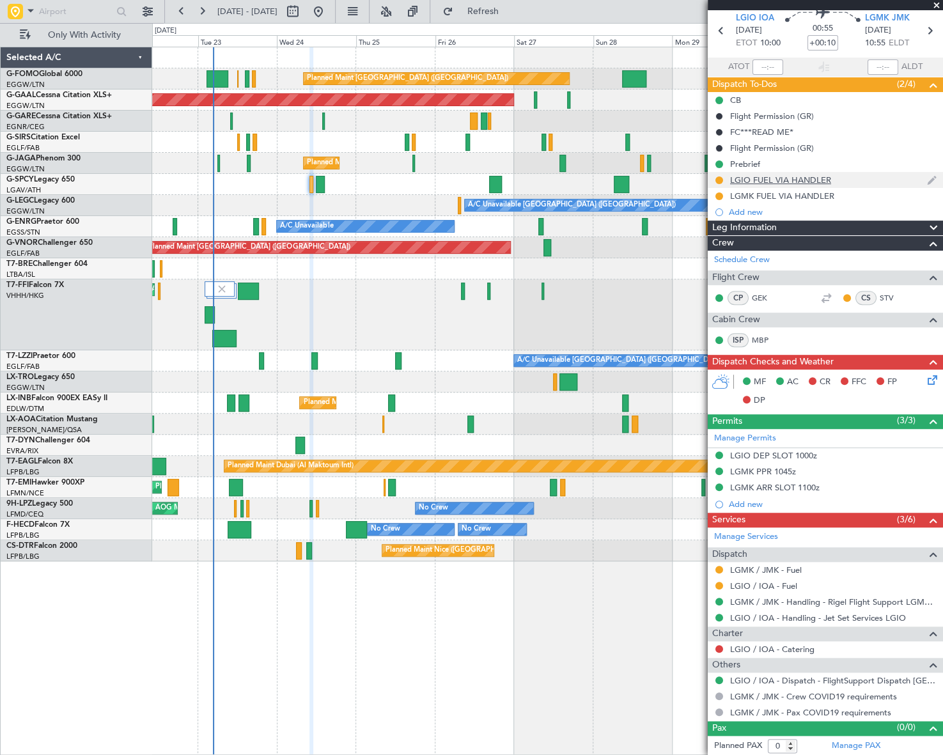
click at [806, 181] on div "LGIO FUEL VIA HANDLER" at bounding box center [780, 180] width 101 height 11
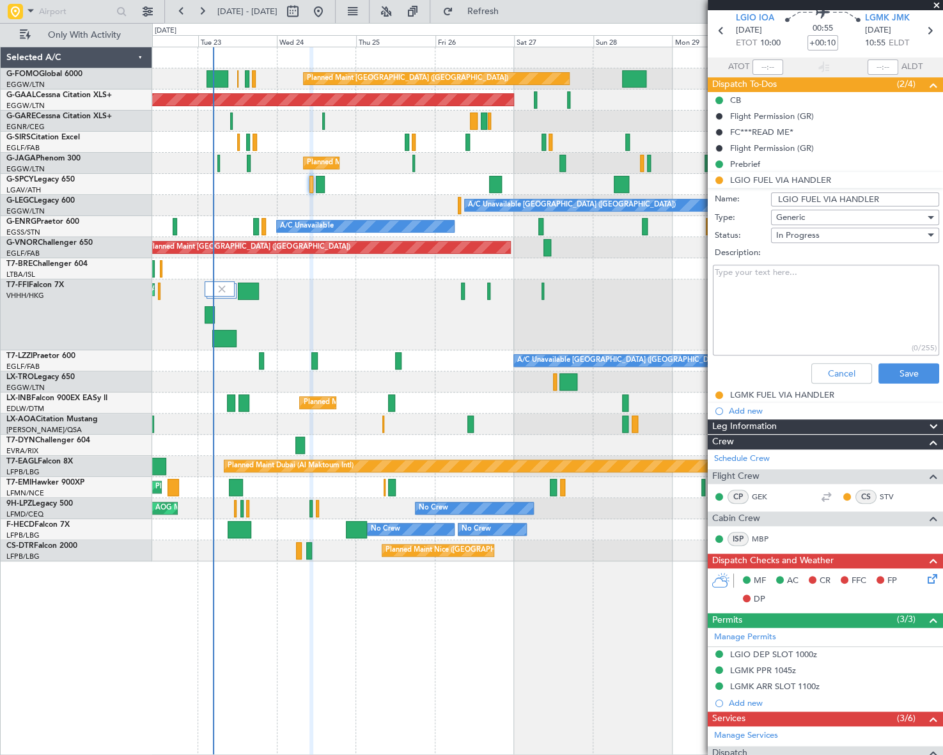
click at [857, 198] on input "LGIO FUEL VIA HANDLER" at bounding box center [855, 199] width 168 height 14
type input "LGIO FUEL VIA WFS"
click at [918, 373] on button "Save" at bounding box center [909, 373] width 61 height 20
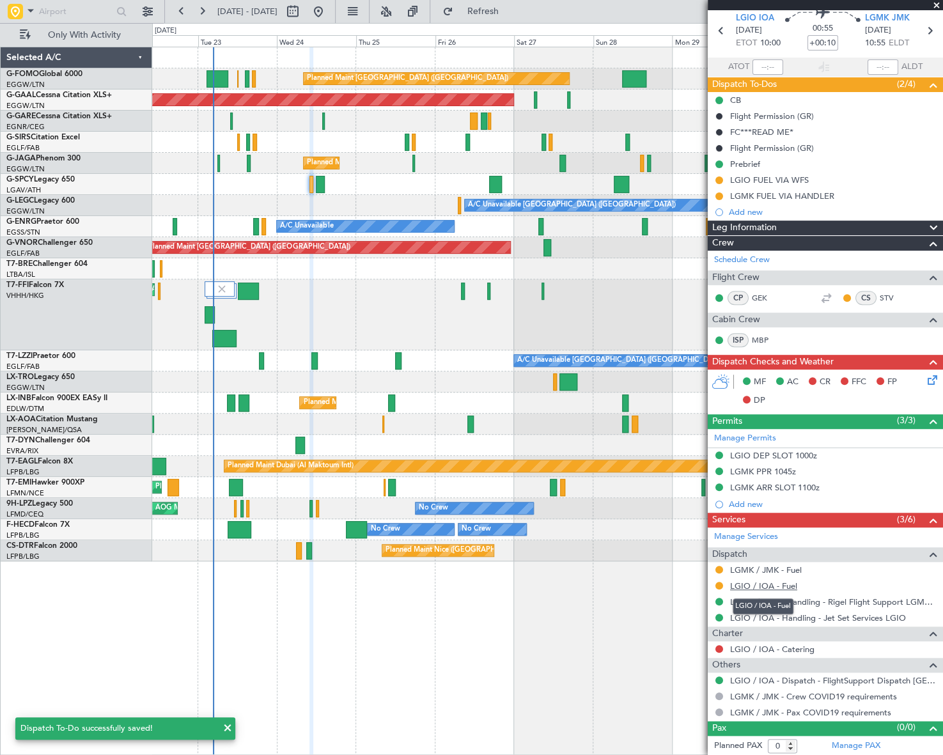
click at [778, 584] on link "LGIO / IOA - Fuel" at bounding box center [763, 586] width 67 height 11
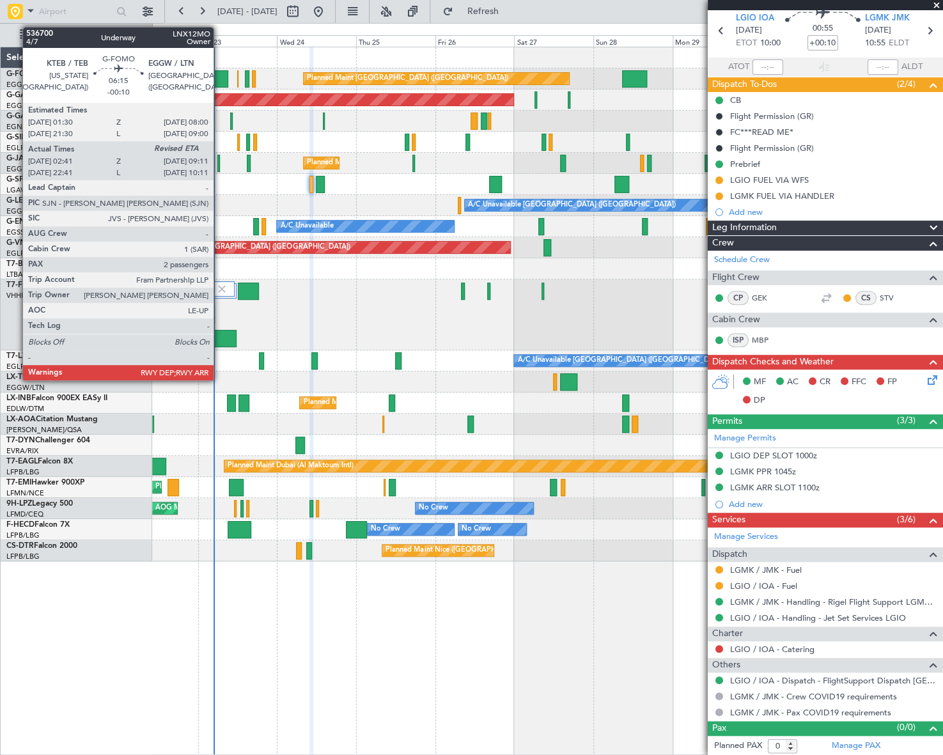
click at [219, 80] on div at bounding box center [218, 78] width 22 height 17
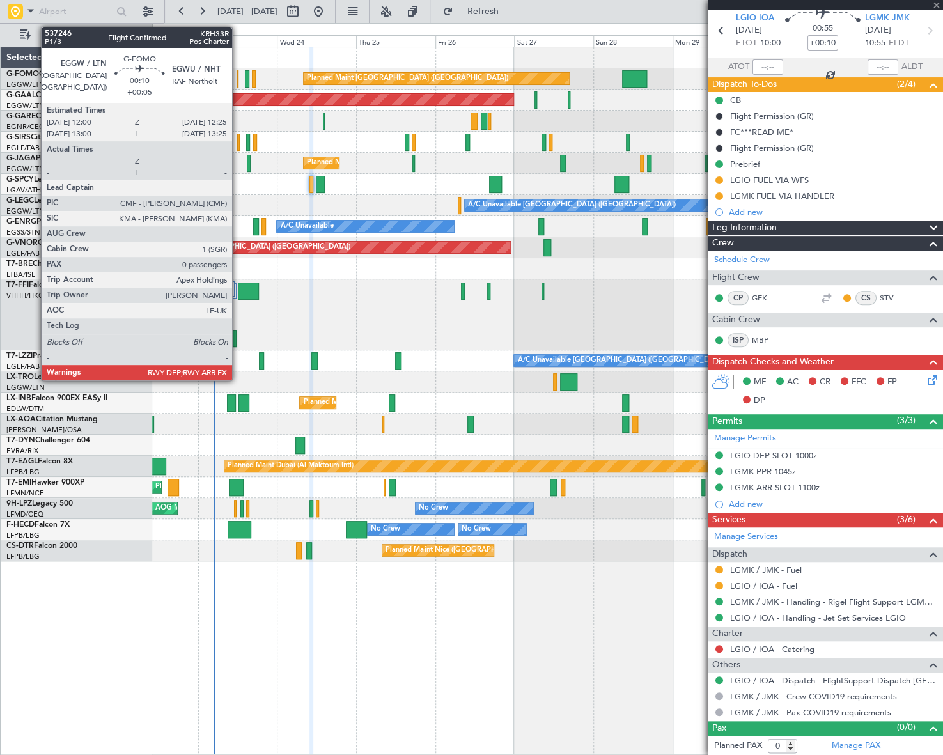
type input "-00:10"
type input "02:41"
type input "2"
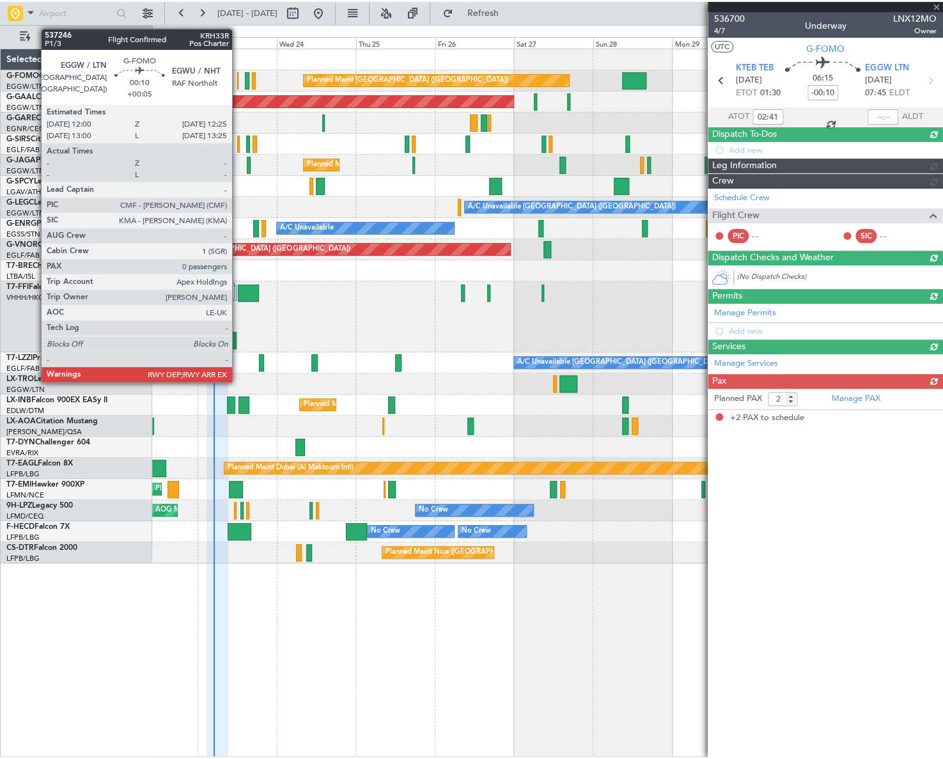
scroll to position [0, 0]
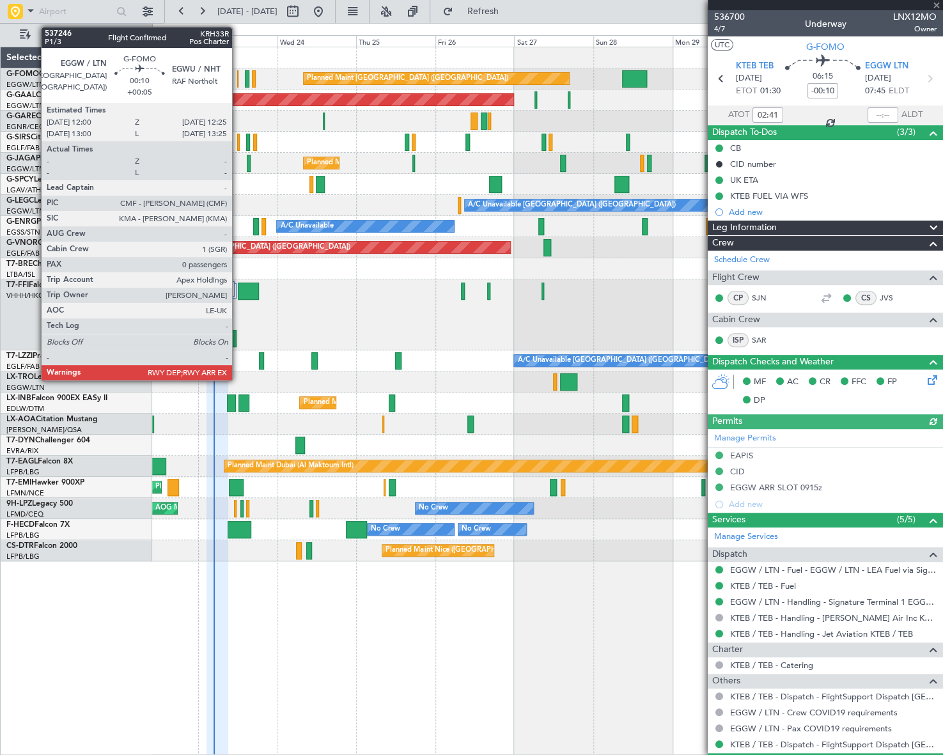
click at [238, 79] on div at bounding box center [238, 78] width 2 height 17
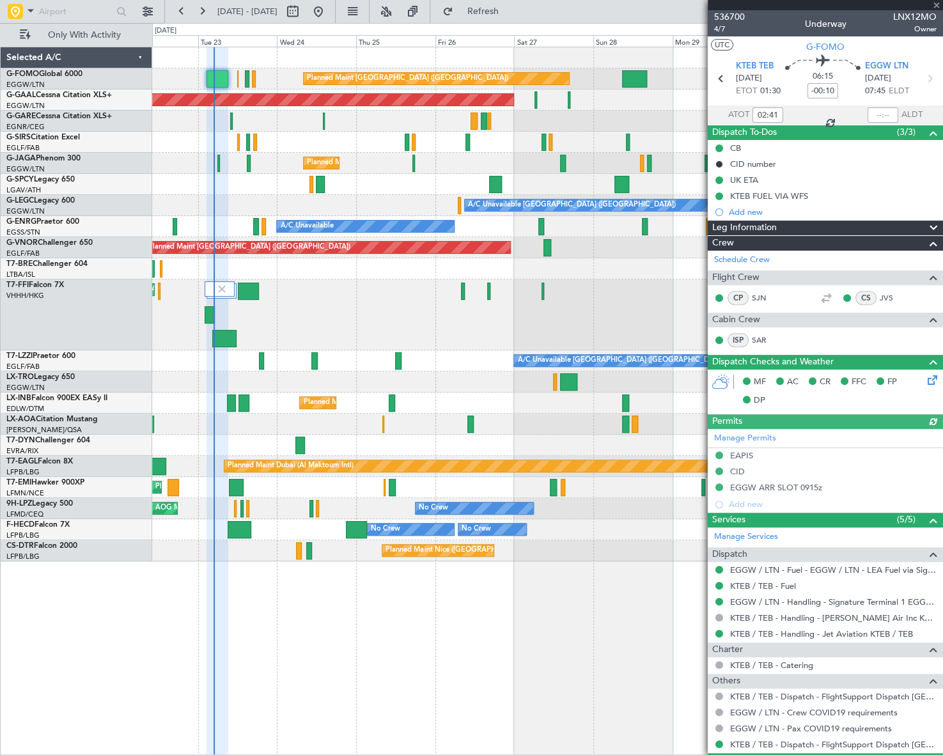
type input "+00:05"
type input "0"
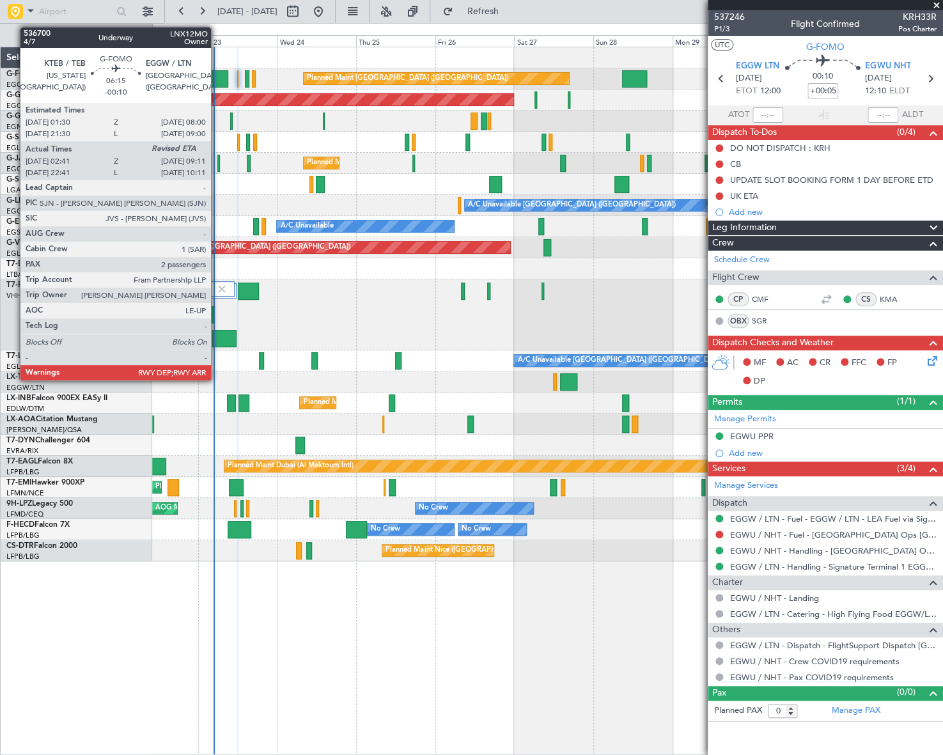
click at [217, 79] on div at bounding box center [218, 78] width 22 height 17
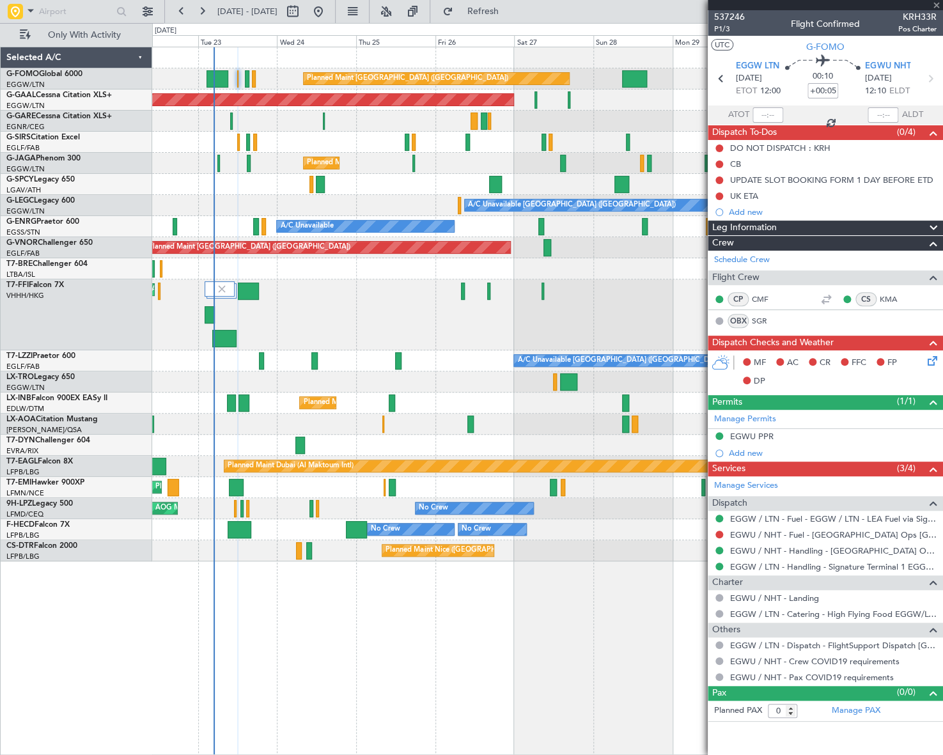
type input "-00:10"
type input "02:41"
type input "2"
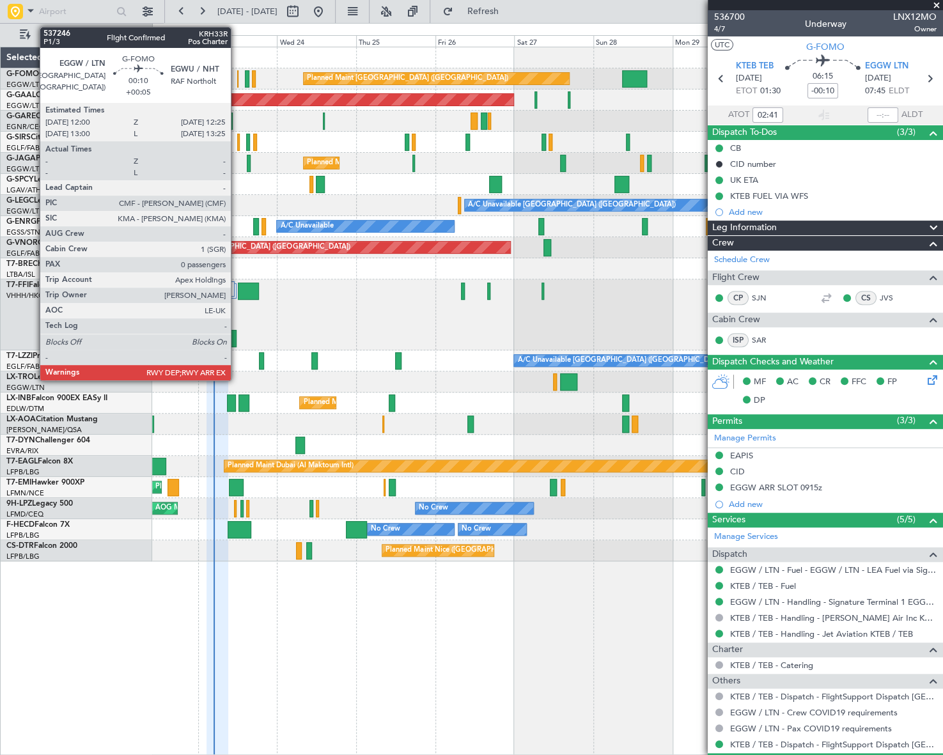
click at [237, 79] on div at bounding box center [238, 78] width 2 height 17
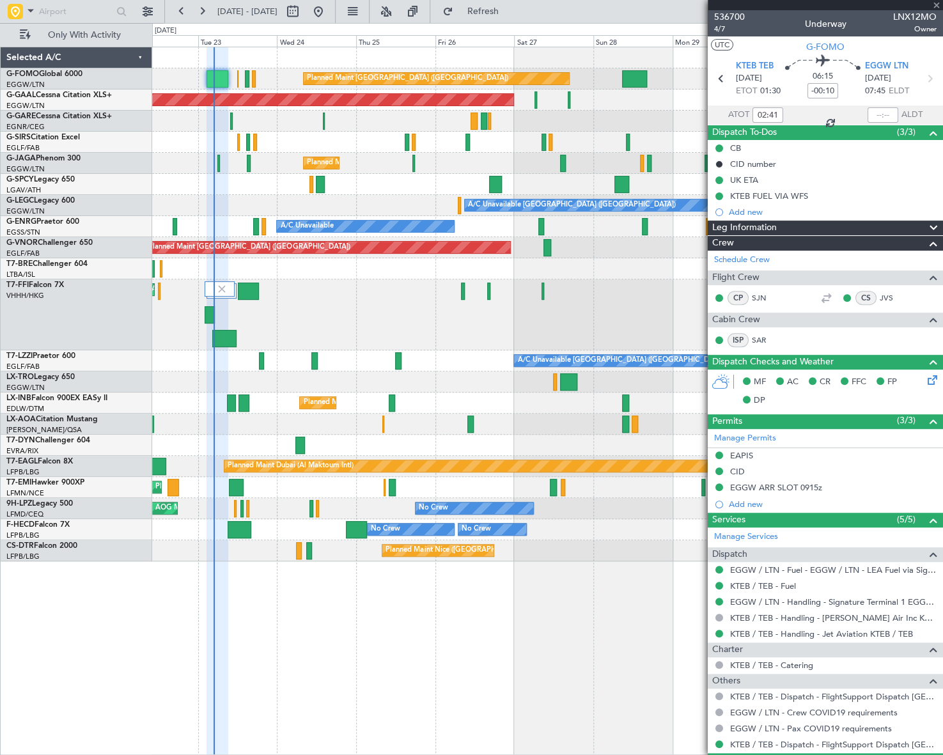
type input "+00:05"
type input "0"
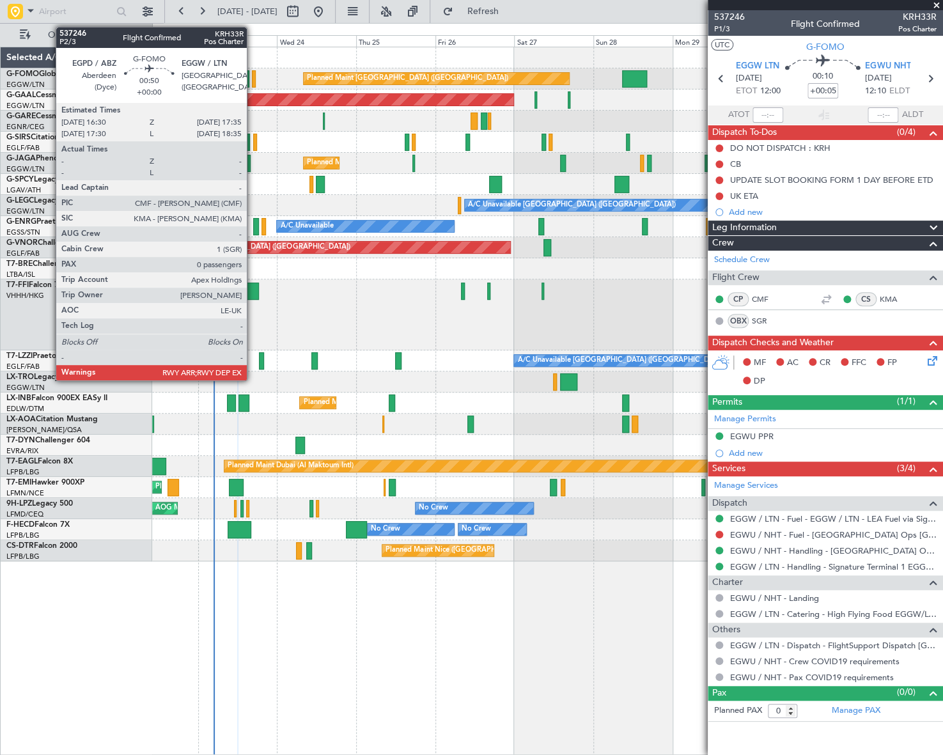
click at [253, 73] on div at bounding box center [254, 78] width 4 height 17
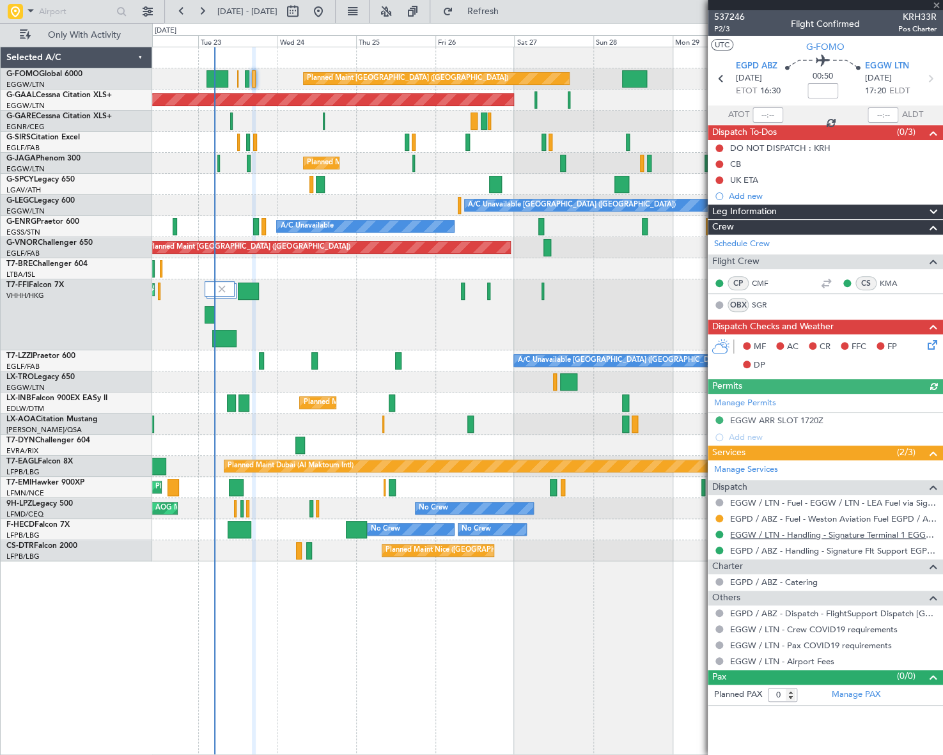
click at [825, 533] on link "EGGW / LTN - Handling - Signature Terminal 1 EGGW / LTN" at bounding box center [833, 534] width 207 height 11
click at [761, 552] on link "EGPD / ABZ - Handling - Signature Flt Support EGPD / ABZ" at bounding box center [833, 550] width 207 height 11
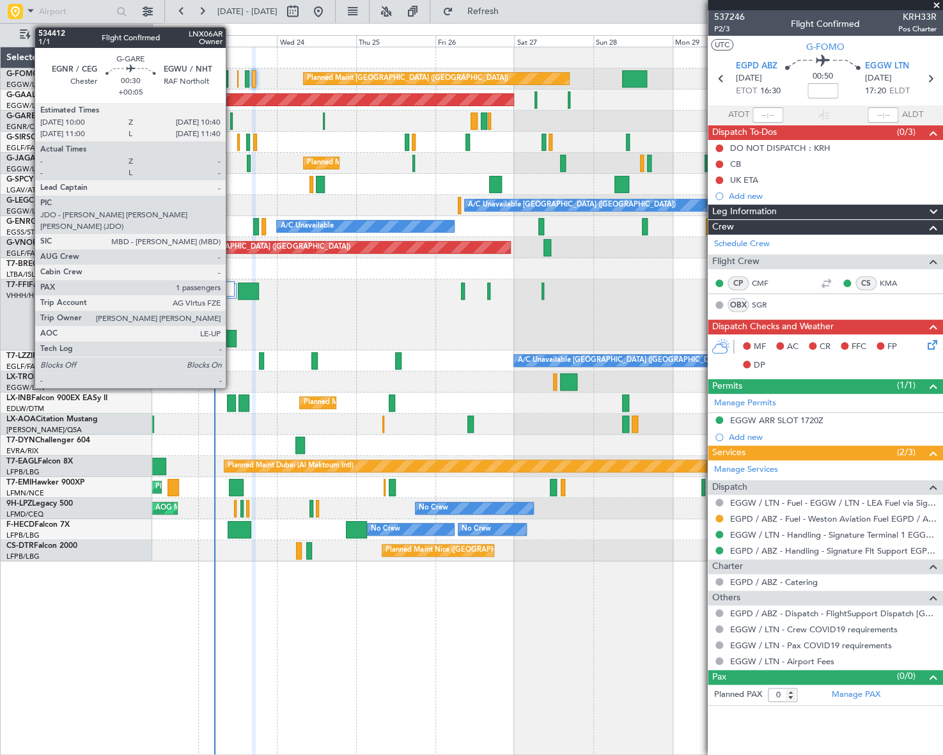
click at [231, 116] on div at bounding box center [231, 121] width 3 height 17
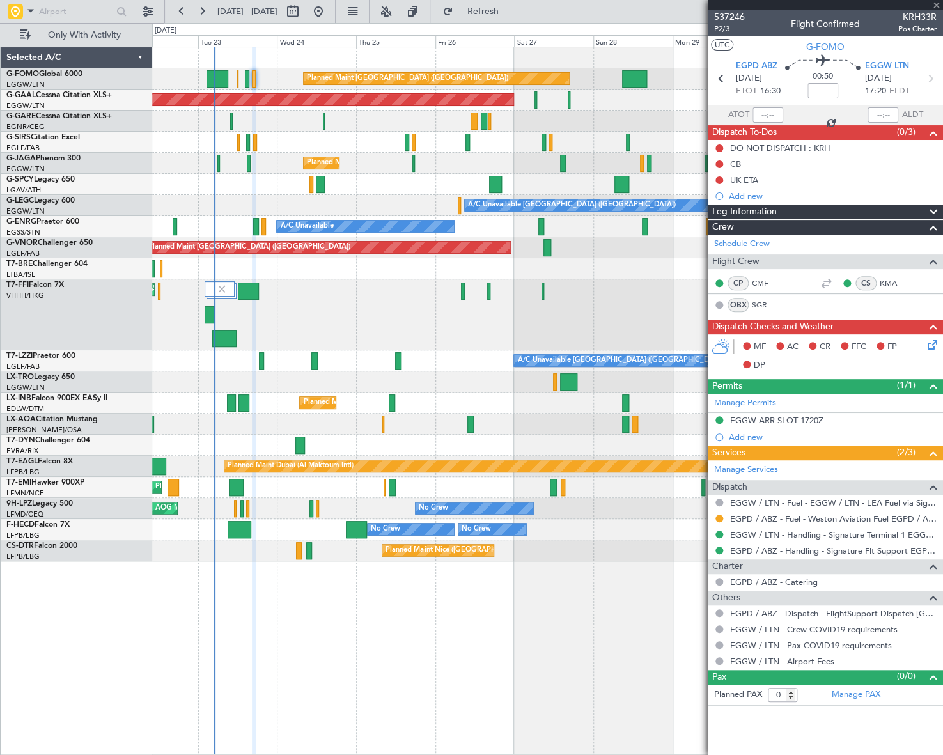
type input "+00:05"
type input "1"
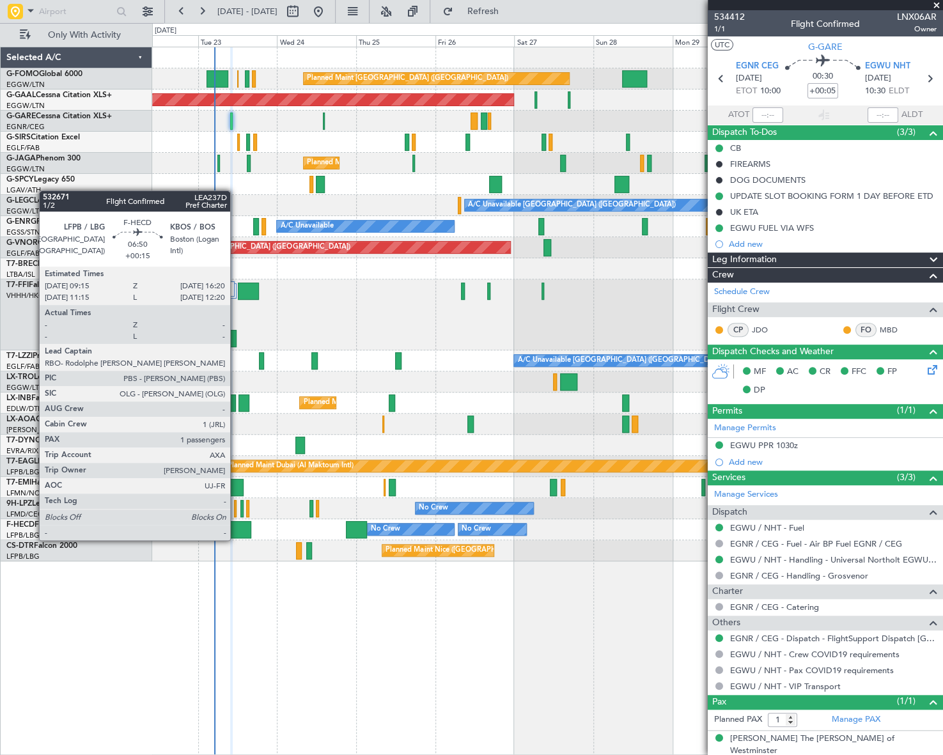
click at [236, 528] on div at bounding box center [240, 529] width 24 height 17
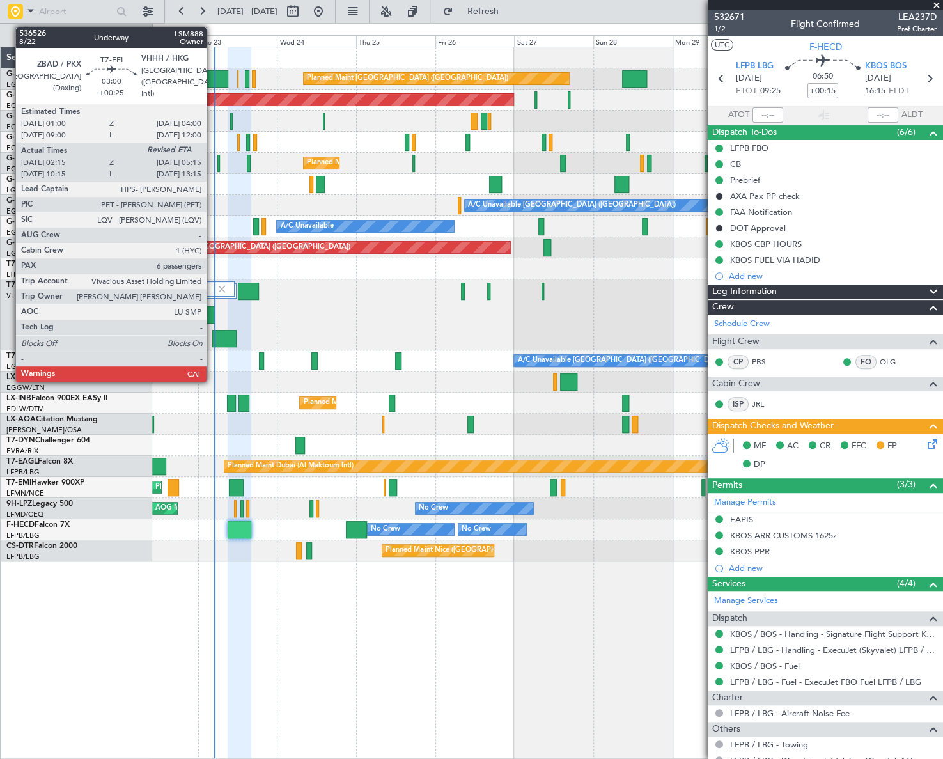
click at [212, 312] on div at bounding box center [210, 314] width 10 height 17
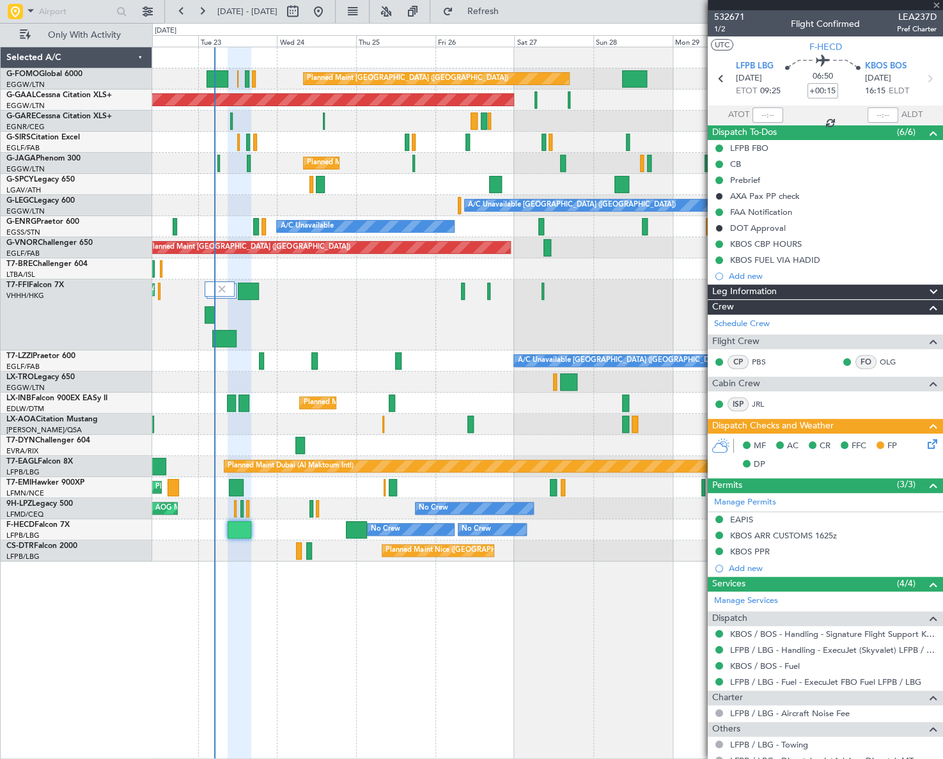
type input "+00:25"
type input "02:15"
type input "6"
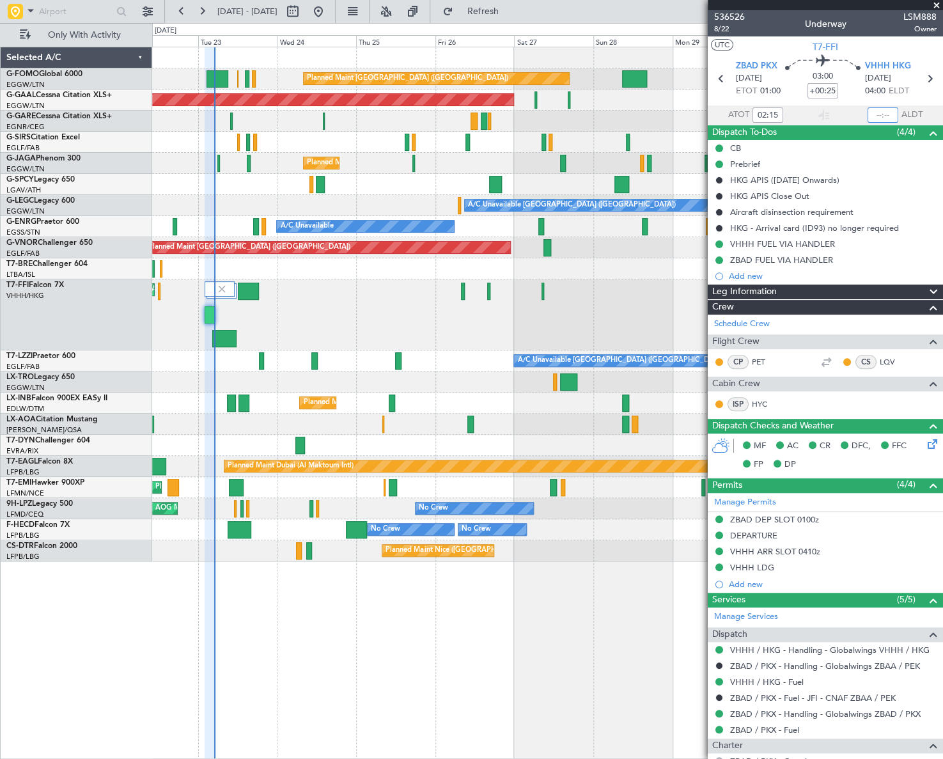
click at [872, 111] on input "text" at bounding box center [883, 114] width 31 height 15
click at [474, 679] on div "Planned Maint [GEOGRAPHIC_DATA] ([GEOGRAPHIC_DATA]) Planned [GEOGRAPHIC_DATA] O…" at bounding box center [547, 403] width 791 height 712
type input "05:02"
